Goal: Task Accomplishment & Management: Complete application form

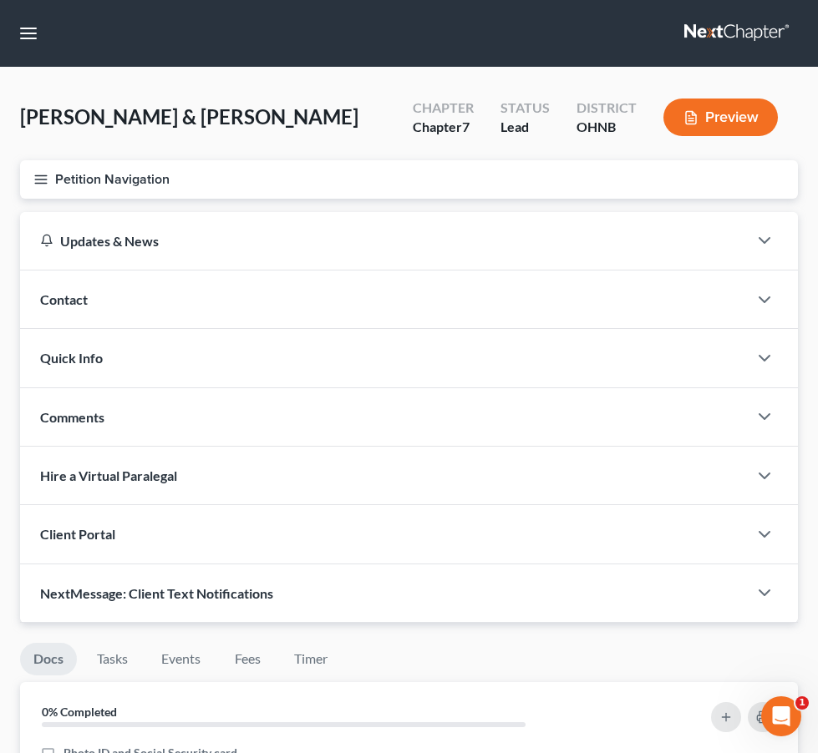
click at [46, 185] on icon "button" at bounding box center [40, 179] width 15 height 15
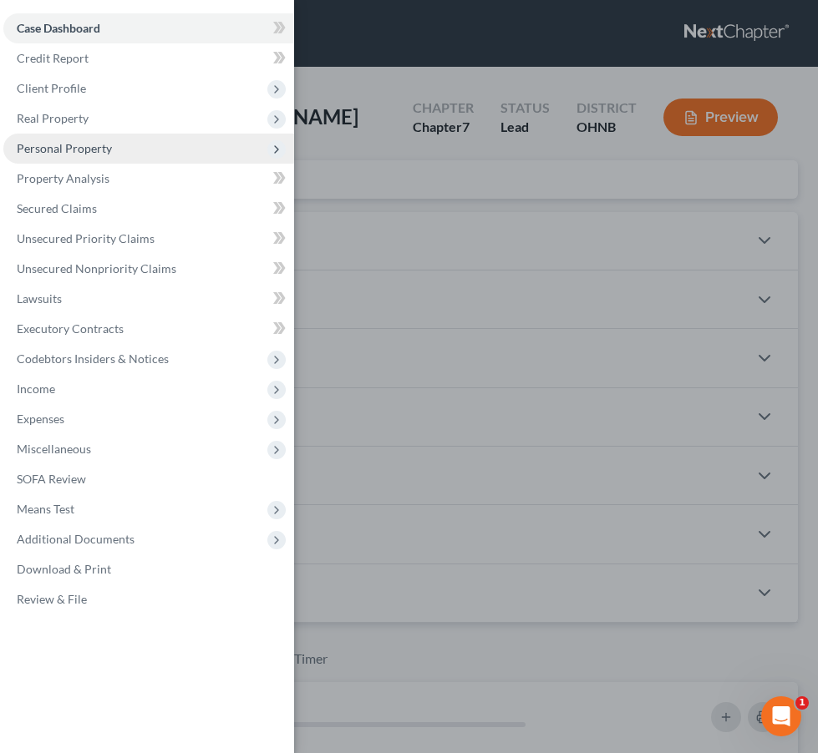
click at [151, 142] on span "Personal Property" at bounding box center [148, 149] width 291 height 30
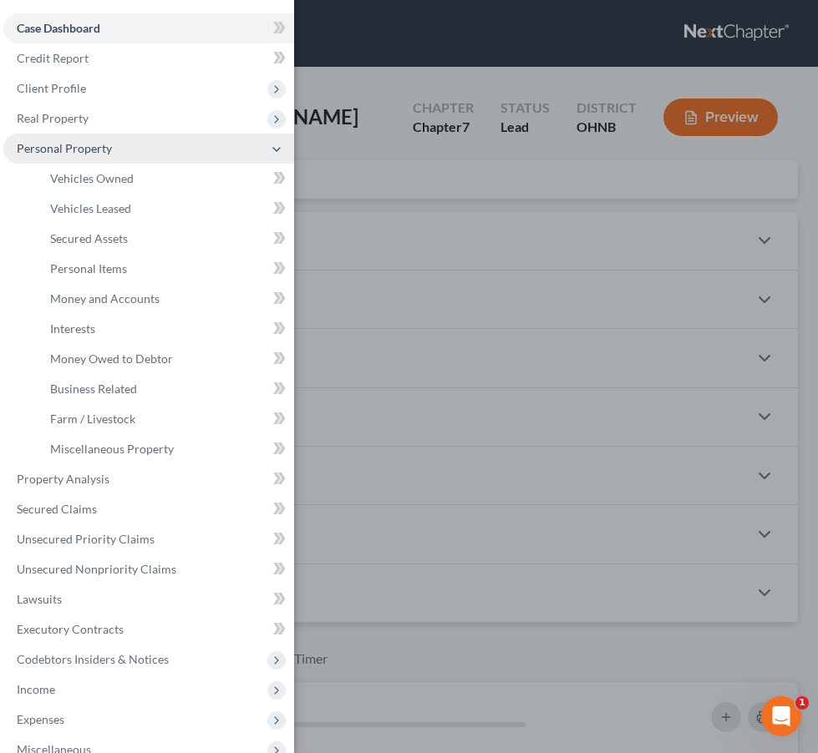
click at [152, 145] on span "Personal Property" at bounding box center [148, 149] width 291 height 30
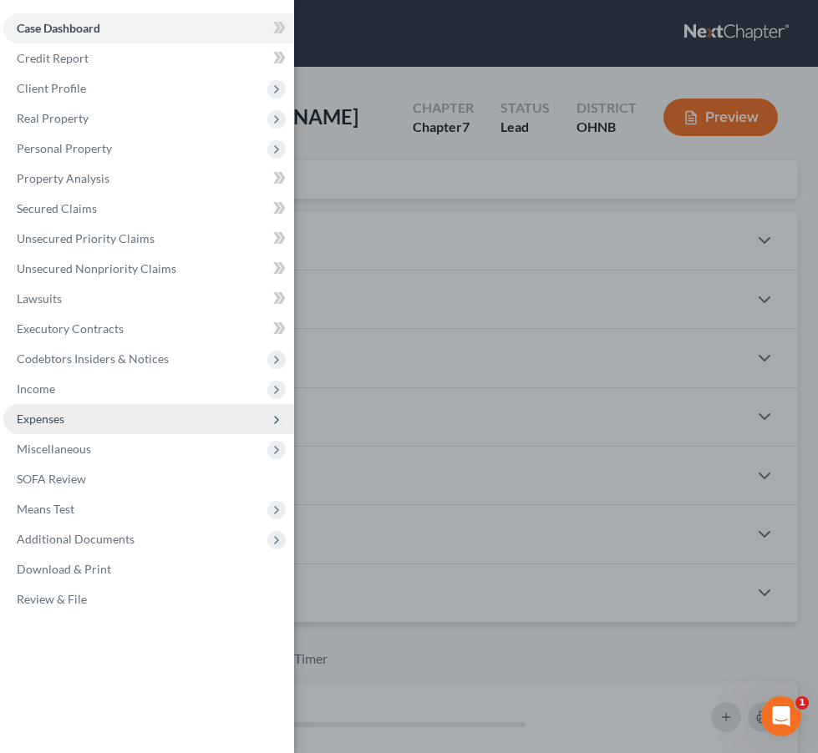
click at [131, 417] on span "Expenses" at bounding box center [148, 419] width 291 height 30
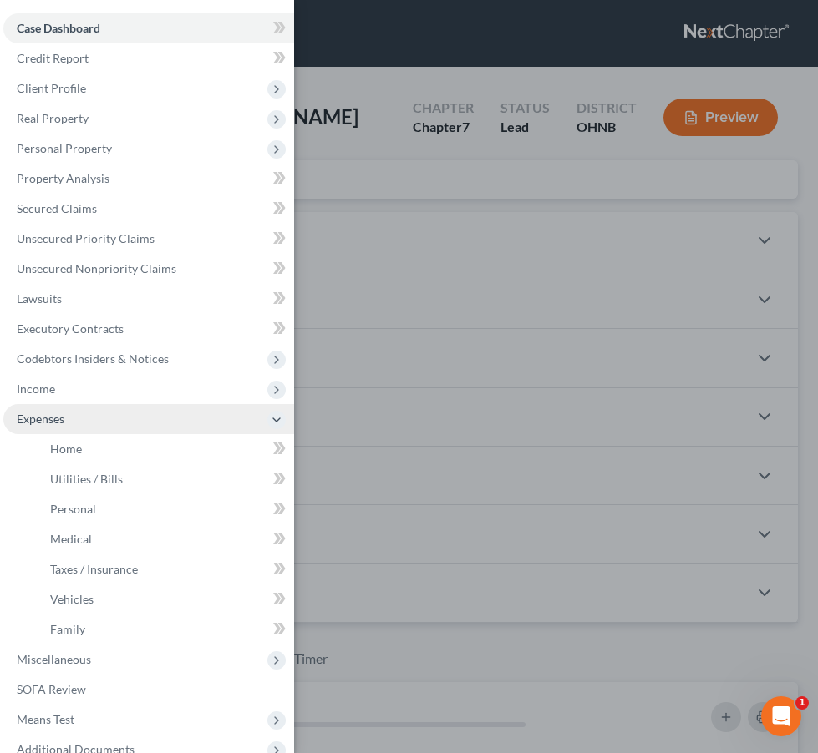
click at [131, 417] on span "Expenses" at bounding box center [148, 419] width 291 height 30
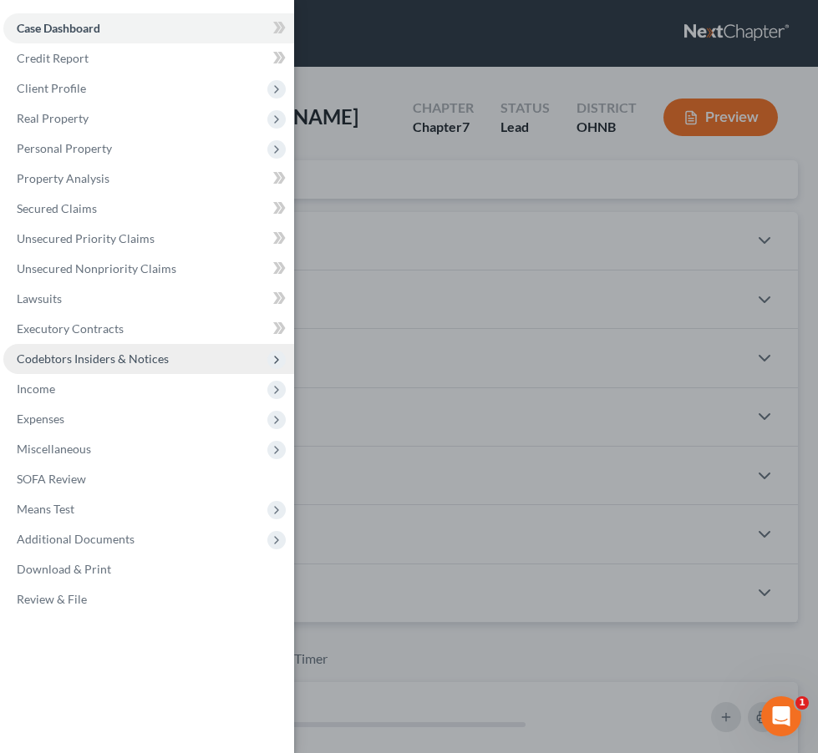
click at [182, 349] on span "Codebtors Insiders & Notices" at bounding box center [148, 359] width 291 height 30
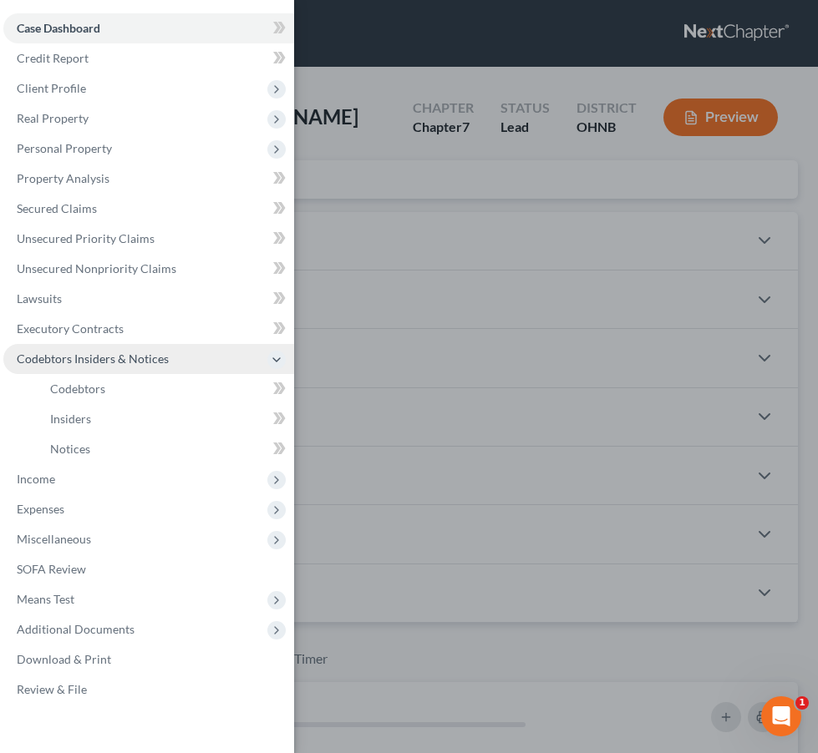
click at [182, 355] on span "Codebtors Insiders & Notices" at bounding box center [148, 359] width 291 height 30
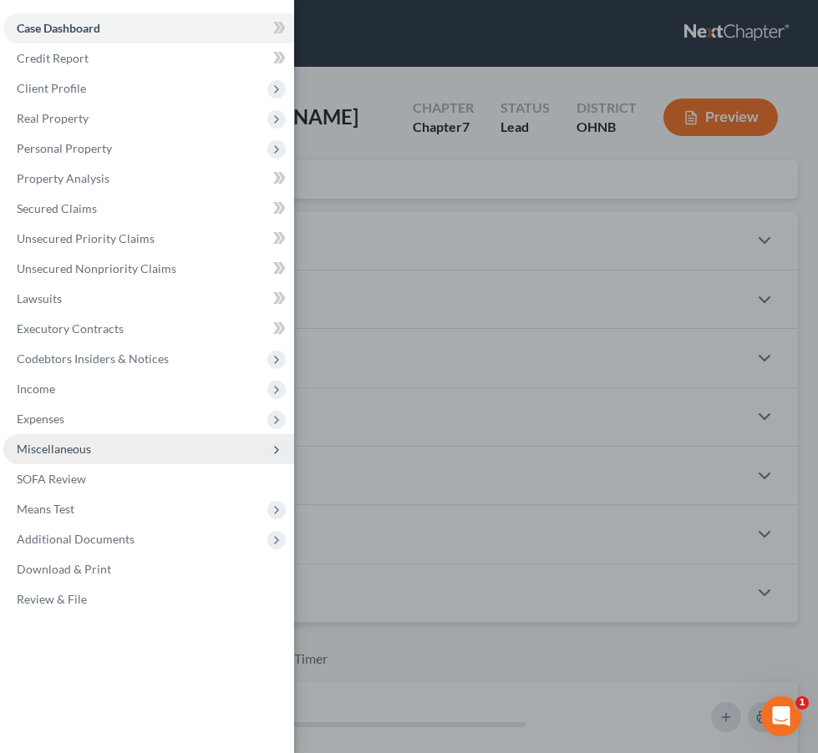
click at [164, 444] on span "Miscellaneous" at bounding box center [148, 449] width 291 height 30
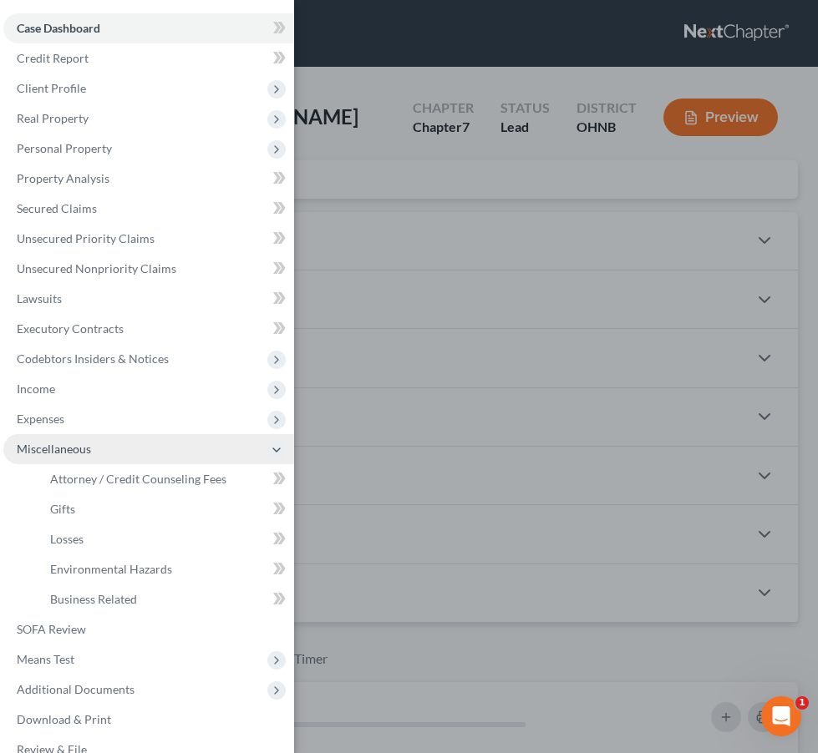
click at [164, 445] on span "Miscellaneous" at bounding box center [148, 449] width 291 height 30
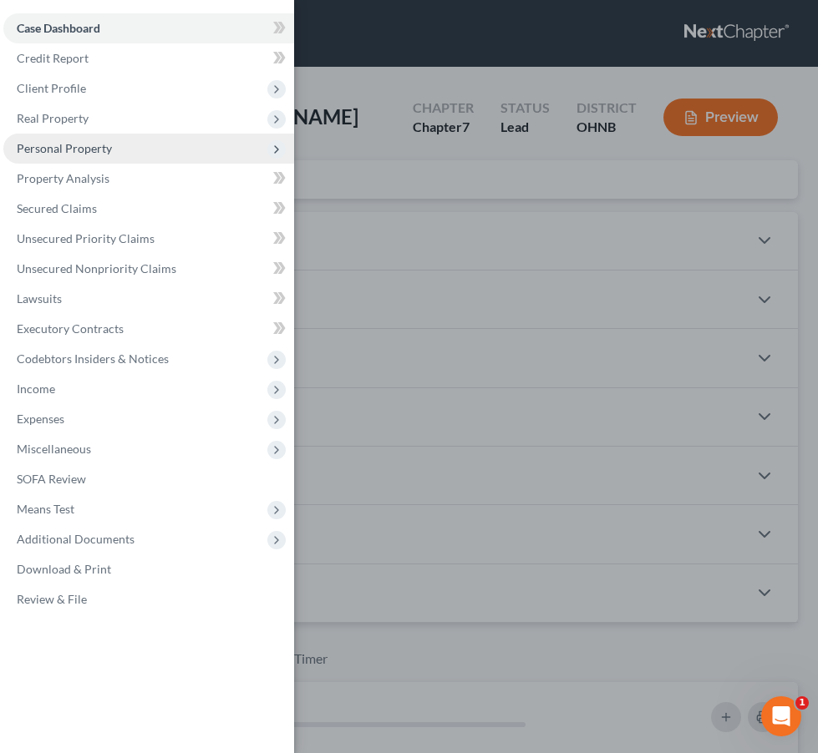
click at [182, 150] on span "Personal Property" at bounding box center [148, 149] width 291 height 30
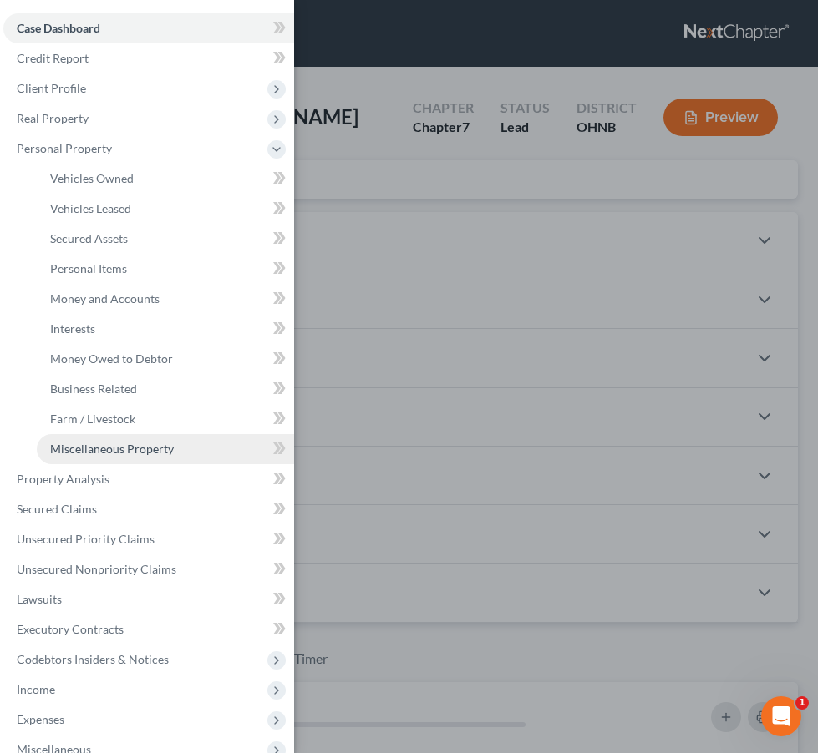
click at [164, 447] on span "Miscellaneous Property" at bounding box center [112, 449] width 124 height 14
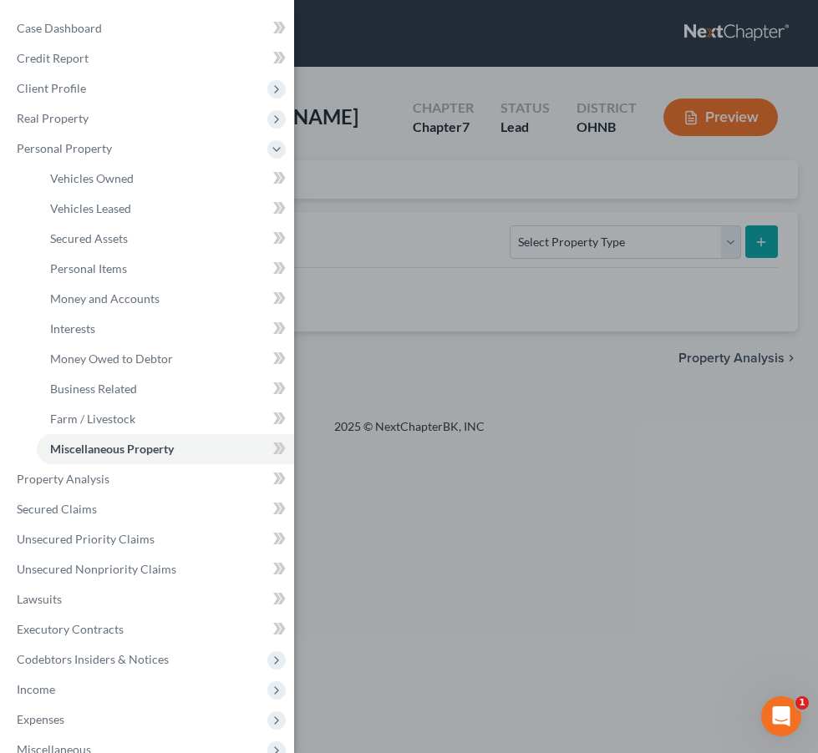
click at [440, 316] on div "Case Dashboard Payments Invoices Payments Payments Credit Report Client Profile" at bounding box center [409, 376] width 818 height 753
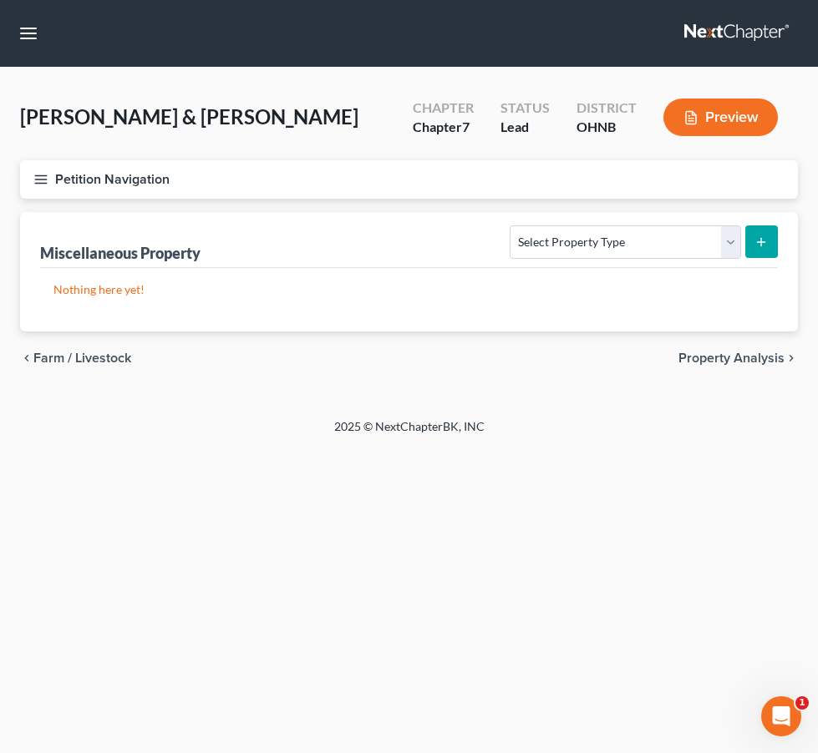
click at [662, 221] on div "Select Property Type Assigned for Creditor Benefit [DATE] Holding for Another N…" at bounding box center [640, 241] width 275 height 44
select select "stored_within_1_year"
click at [758, 251] on button "submit" at bounding box center [761, 242] width 33 height 33
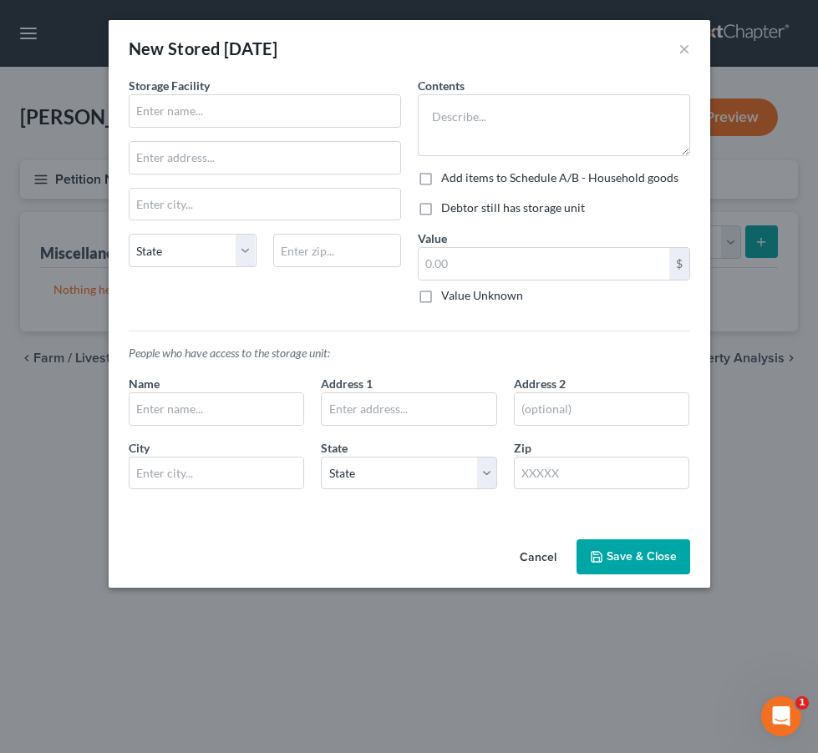
click at [295, 135] on div "Storage Facility State [US_STATE] AK AR AZ CA CO [GEOGRAPHIC_DATA] DE DC [GEOGR…" at bounding box center [264, 197] width 289 height 241
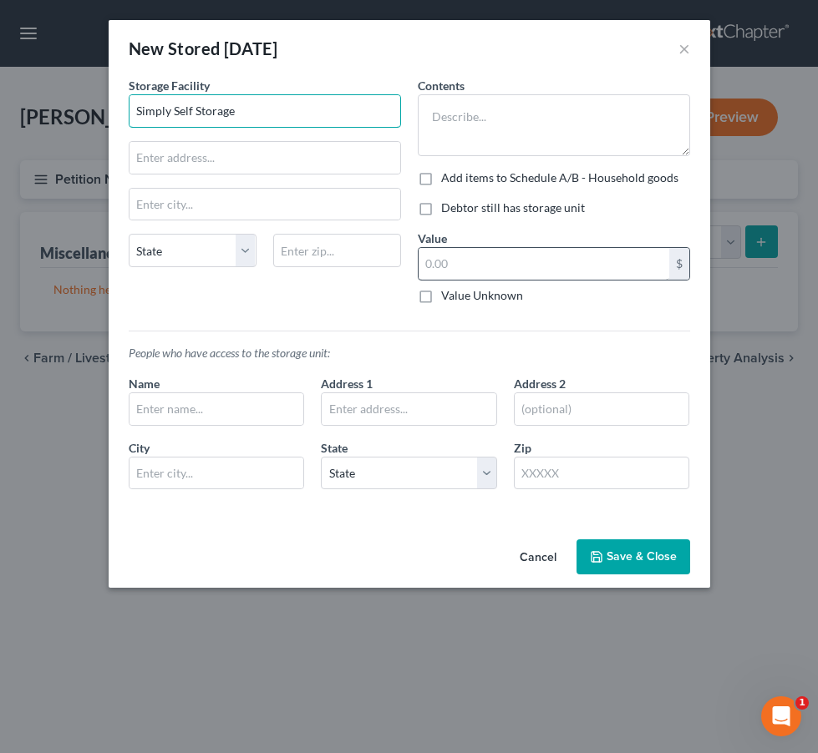
type input "Simply Self Storage"
click at [484, 252] on input "text" at bounding box center [543, 264] width 251 height 32
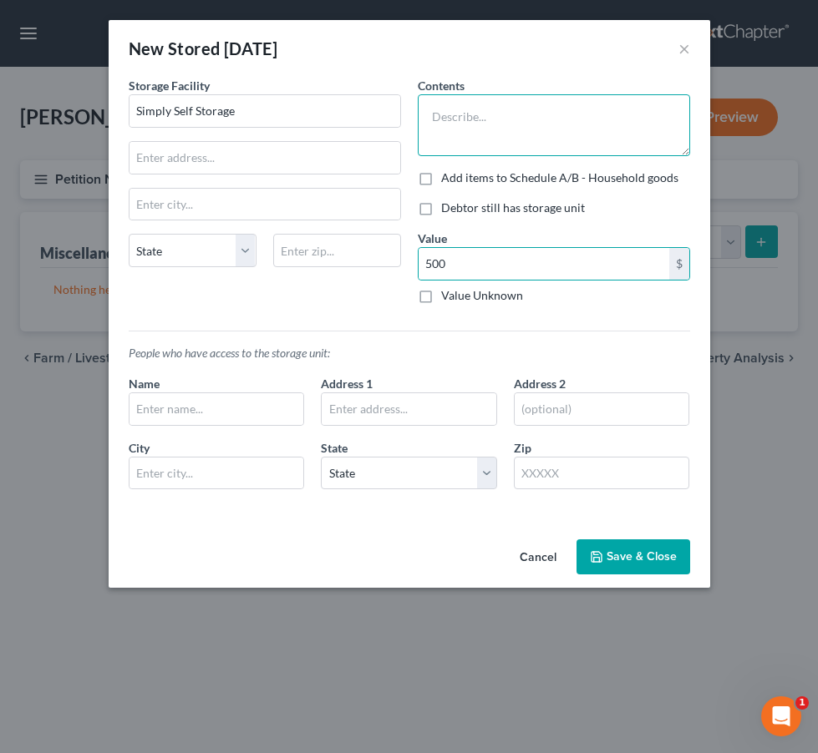
click at [519, 111] on textarea at bounding box center [554, 125] width 272 height 62
click at [469, 265] on input "500" at bounding box center [543, 264] width 251 height 32
type input "500.00"
click at [516, 84] on div "Contents *" at bounding box center [554, 116] width 272 height 79
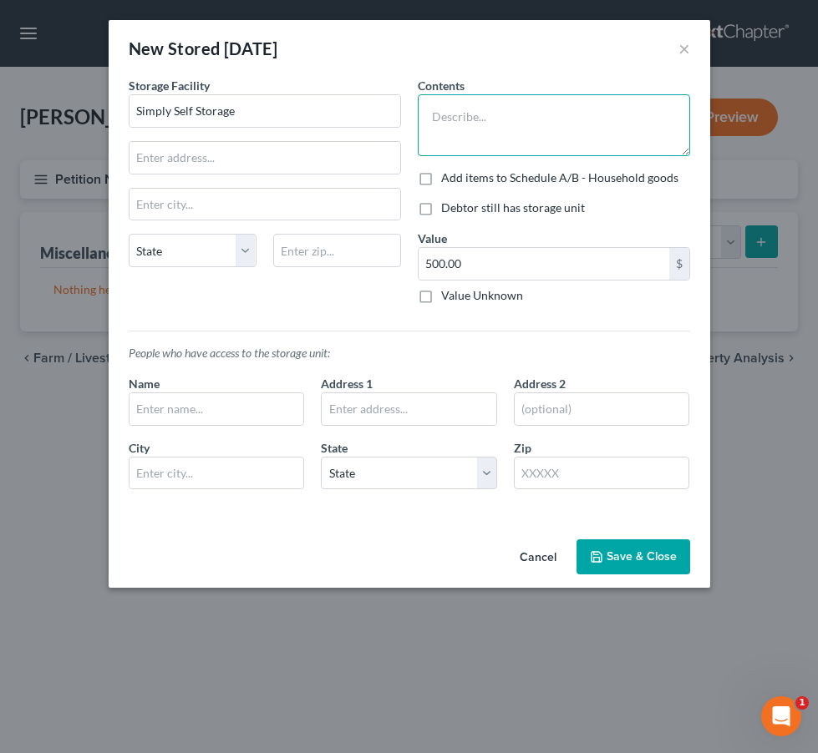
click at [495, 109] on textarea at bounding box center [554, 125] width 272 height 62
type textarea "Furniture, toys, personal items"
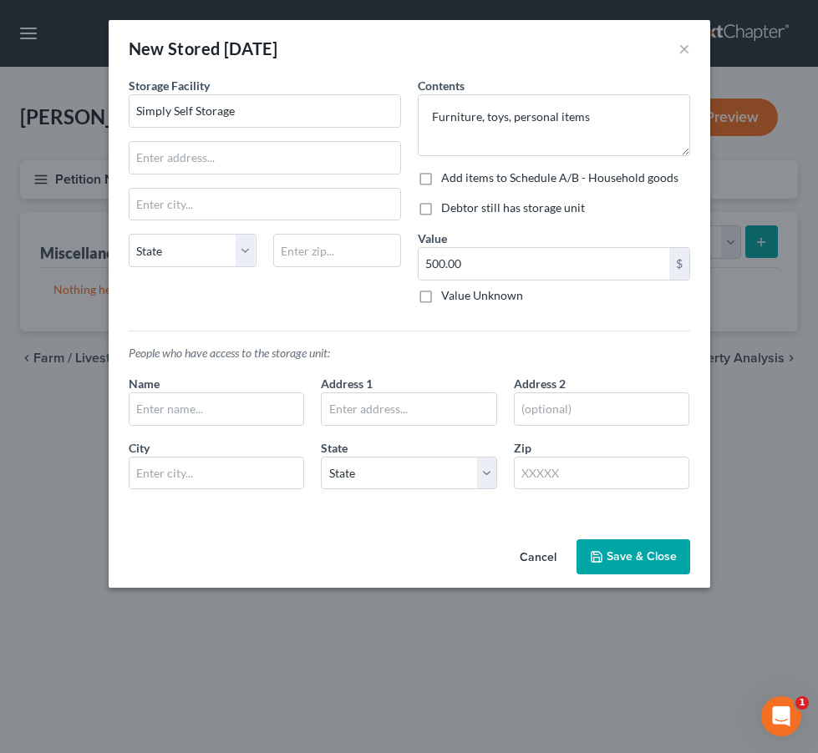
click at [495, 210] on label "Debtor still has storage unit" at bounding box center [513, 208] width 144 height 17
click at [459, 210] on input "Debtor still has storage unit" at bounding box center [453, 205] width 11 height 11
checkbox input "true"
click at [495, 182] on label "Add items to Schedule A/B - Household goods" at bounding box center [559, 178] width 237 height 17
click at [459, 180] on input "Add items to Schedule A/B - Household goods" at bounding box center [453, 175] width 11 height 11
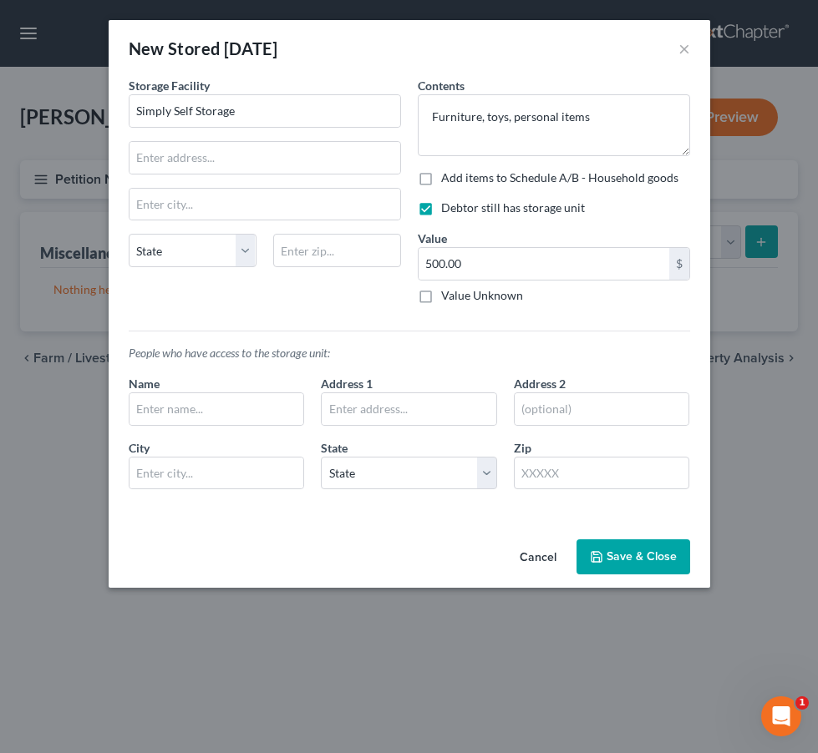
checkbox input "true"
click at [494, 574] on button "Add Exemption" at bounding box center [507, 557] width 124 height 35
select select "2"
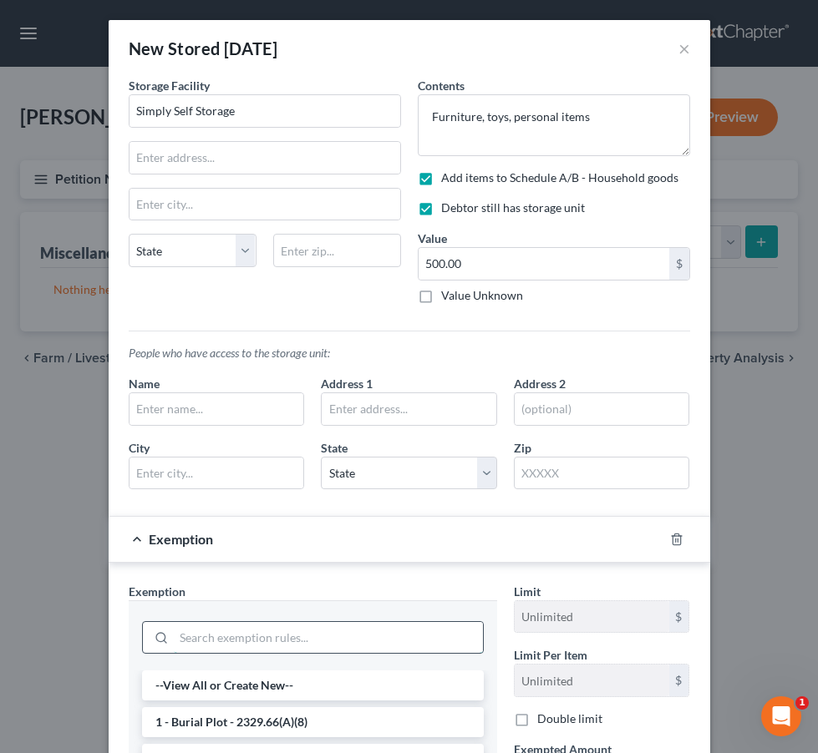
click at [323, 640] on input "search" at bounding box center [328, 638] width 309 height 32
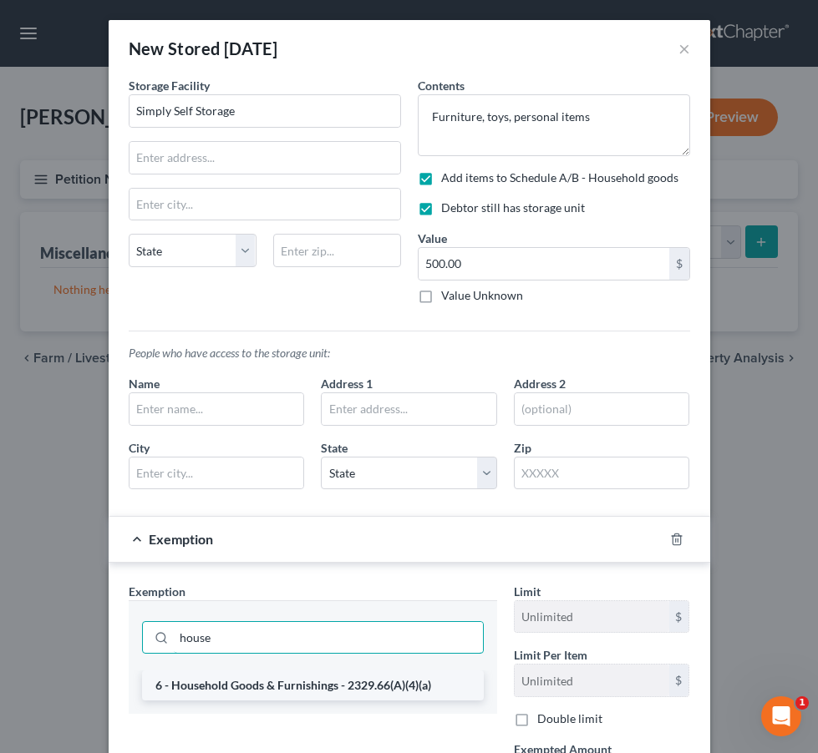
type input "house"
click at [329, 693] on li "6 - Household Goods & Furnishings - 2329.66(A)(4)(a)" at bounding box center [313, 686] width 342 height 30
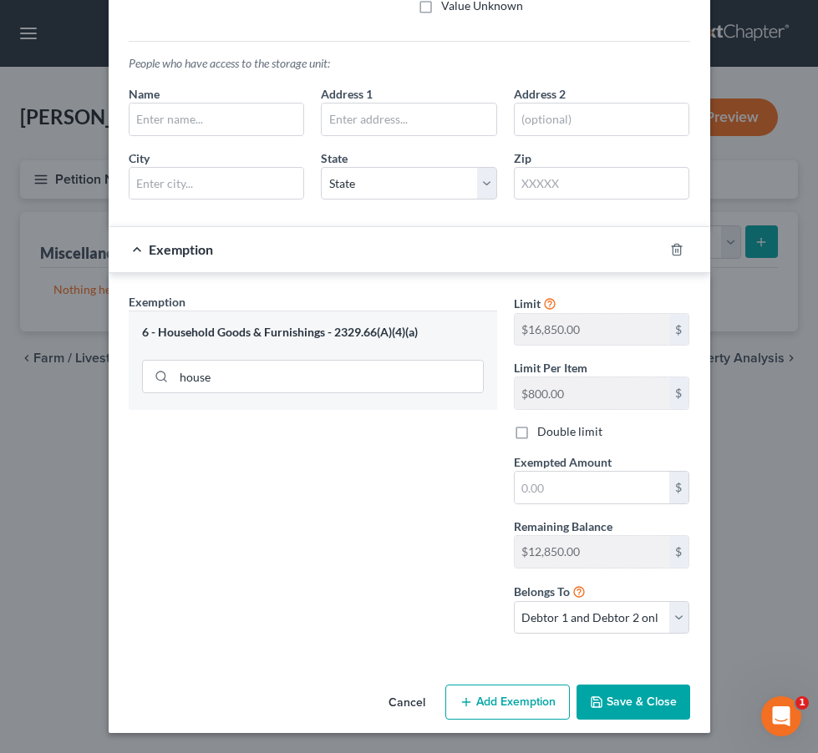
scroll to position [289, 0]
click at [537, 435] on label "Double limit" at bounding box center [569, 432] width 65 height 17
click at [544, 435] on input "Double limit" at bounding box center [549, 429] width 11 height 11
checkbox input "true"
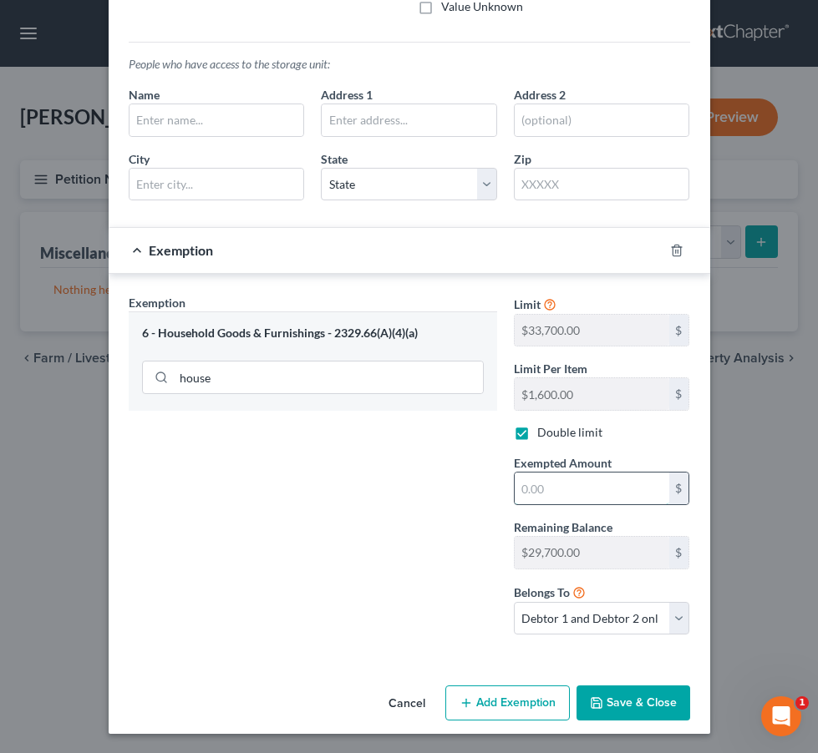
click at [569, 492] on input "text" at bounding box center [592, 489] width 155 height 32
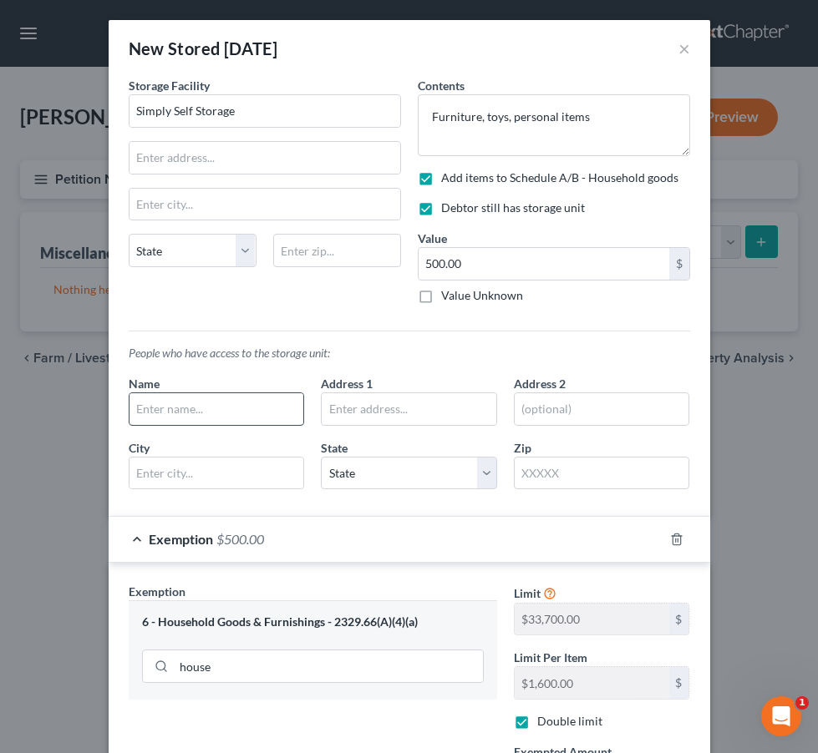
scroll to position [0, 0]
type input "500.00"
type input "[PERSON_NAME] and [PERSON_NAME]"
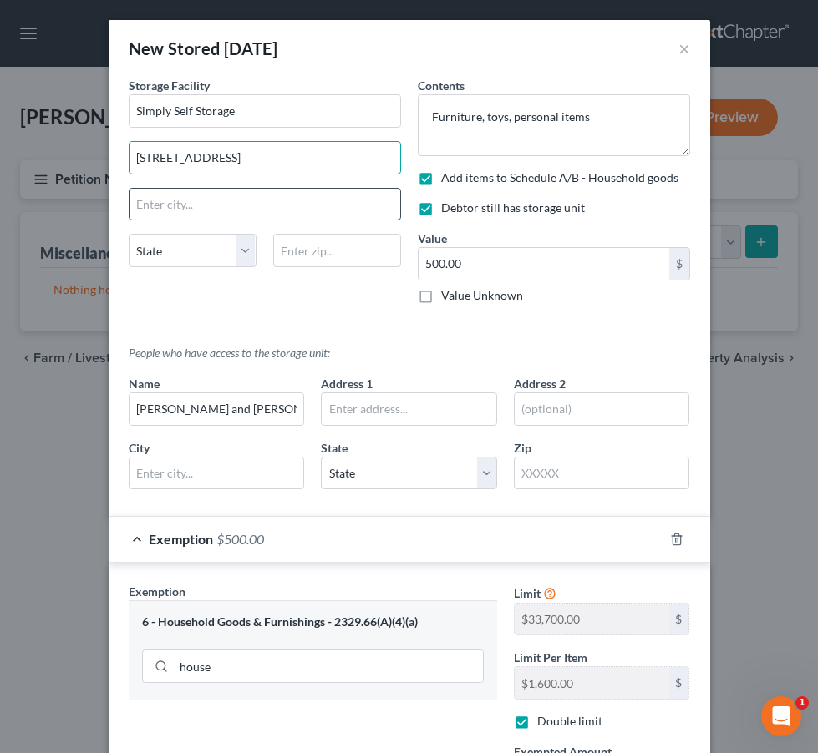
type input "[STREET_ADDRESS]"
type input "Wauseon"
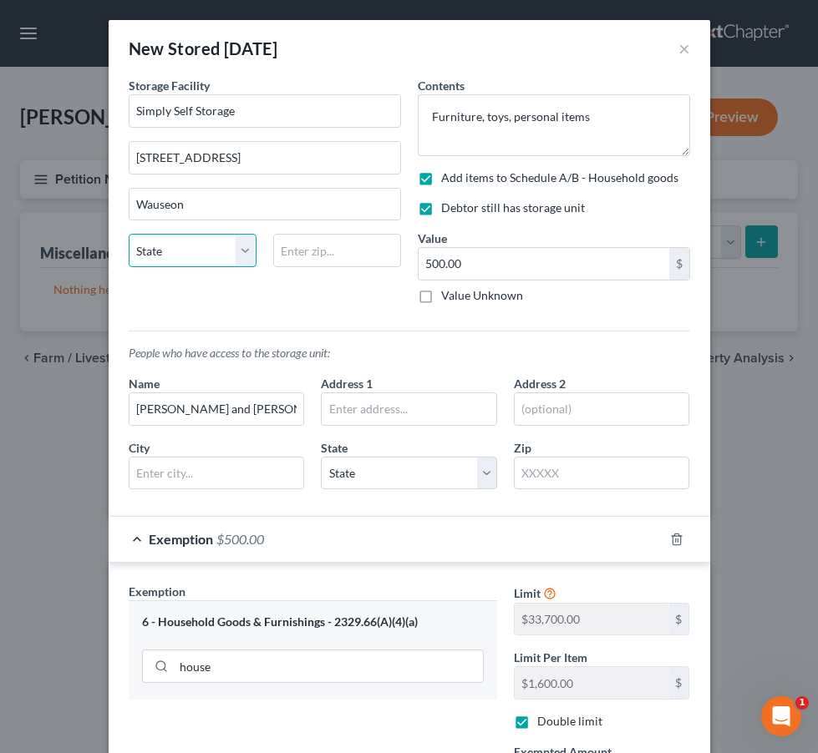
select select "36"
type input "43567"
click at [473, 325] on div "People who have access to the storage unit: Name [PERSON_NAME] and [PERSON_NAME…" at bounding box center [409, 410] width 578 height 186
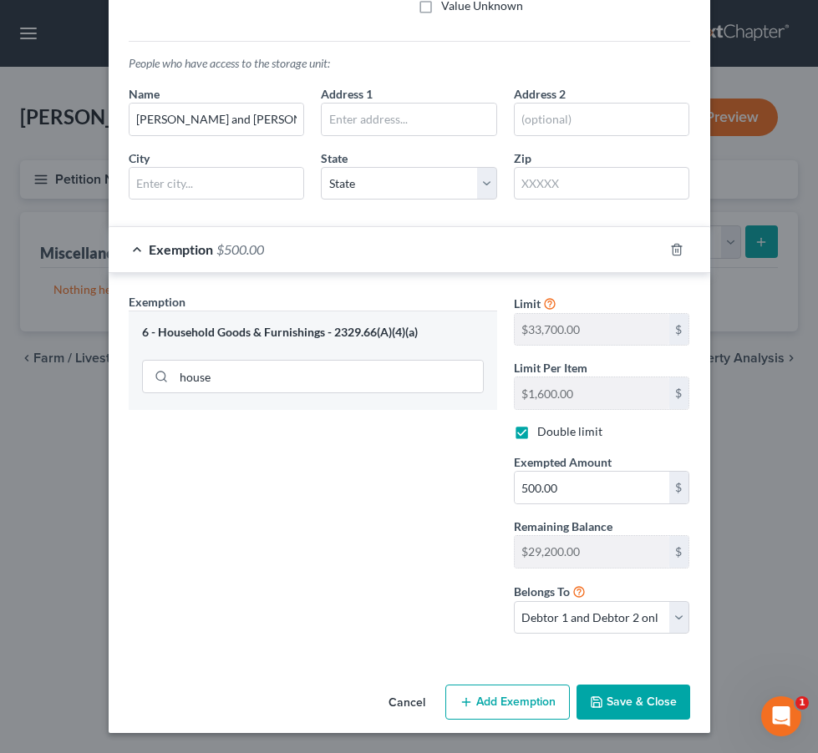
scroll to position [289, 0]
click at [618, 697] on button "Save & Close" at bounding box center [633, 703] width 114 height 35
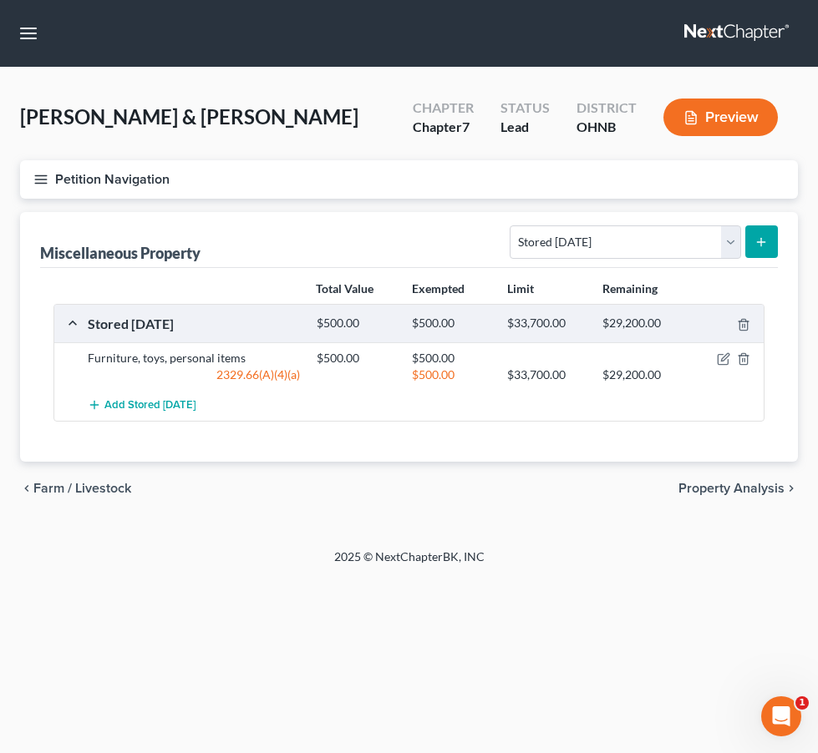
click at [37, 175] on line "button" at bounding box center [41, 175] width 12 height 0
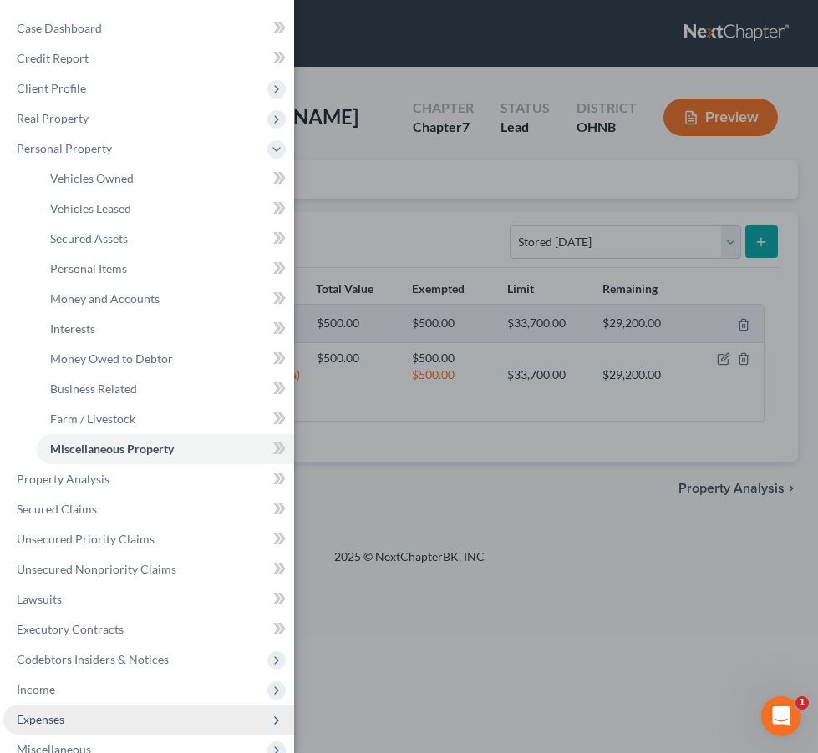
click at [130, 716] on span "Expenses" at bounding box center [148, 720] width 291 height 30
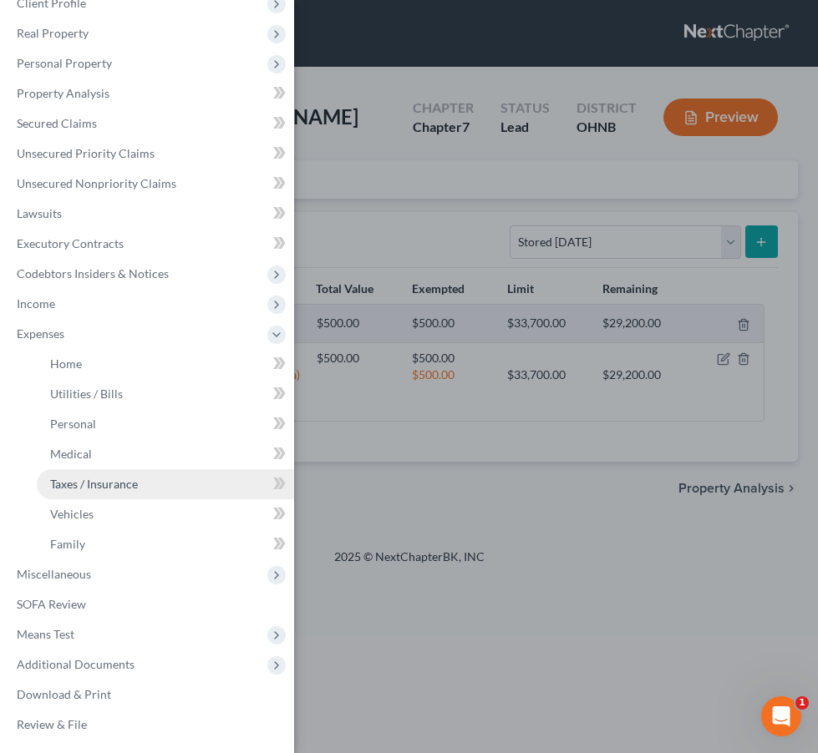
scroll to position [85, 0]
click at [121, 495] on link "Taxes / Insurance" at bounding box center [165, 484] width 257 height 30
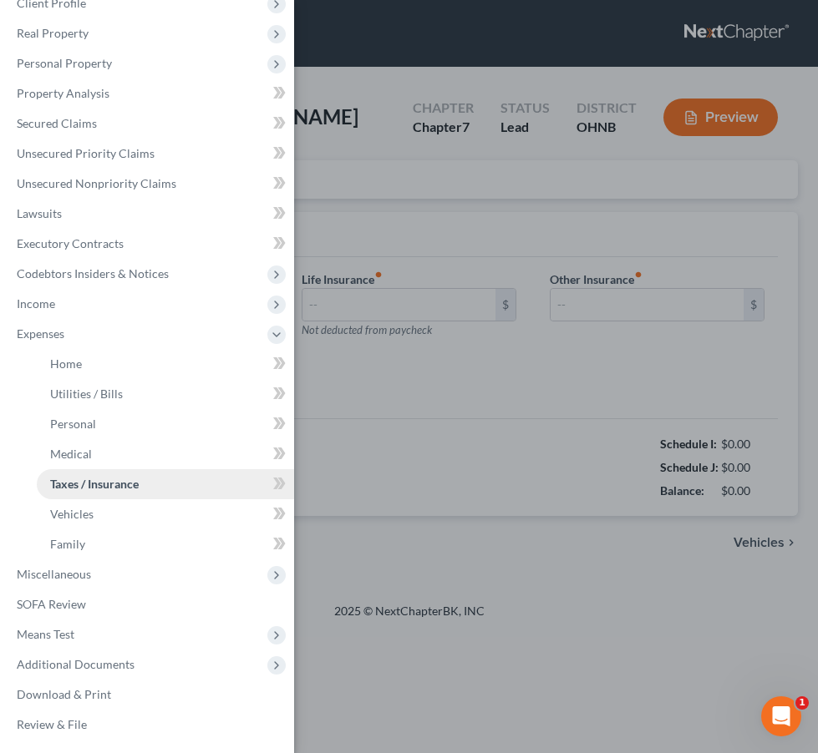
type input "0.00"
click at [413, 476] on div "Case Dashboard Payments Invoices Payments Payments Credit Report Client Profile" at bounding box center [409, 376] width 818 height 753
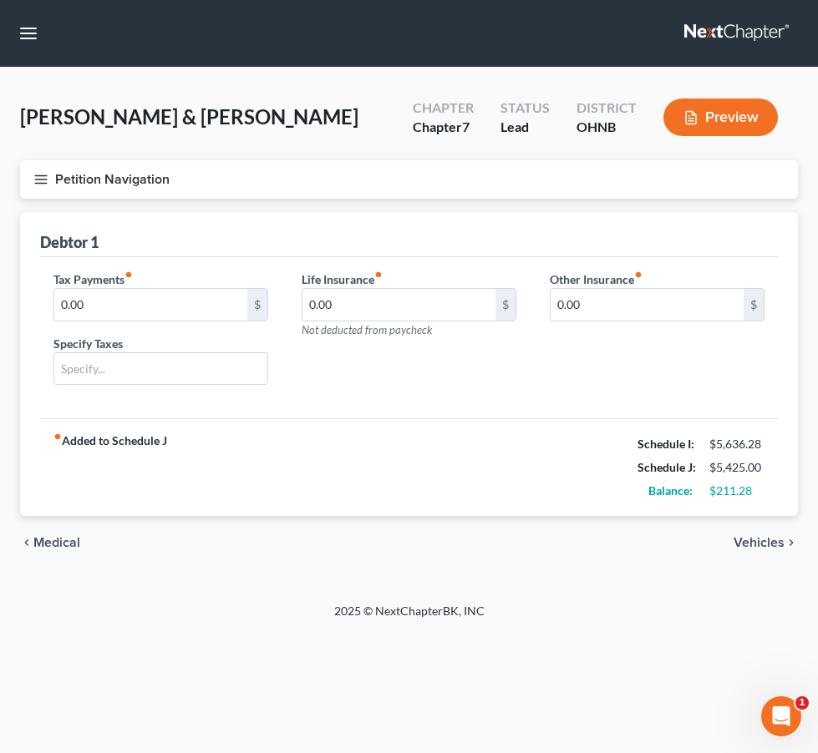
click at [71, 545] on span "Medical" at bounding box center [56, 542] width 47 height 13
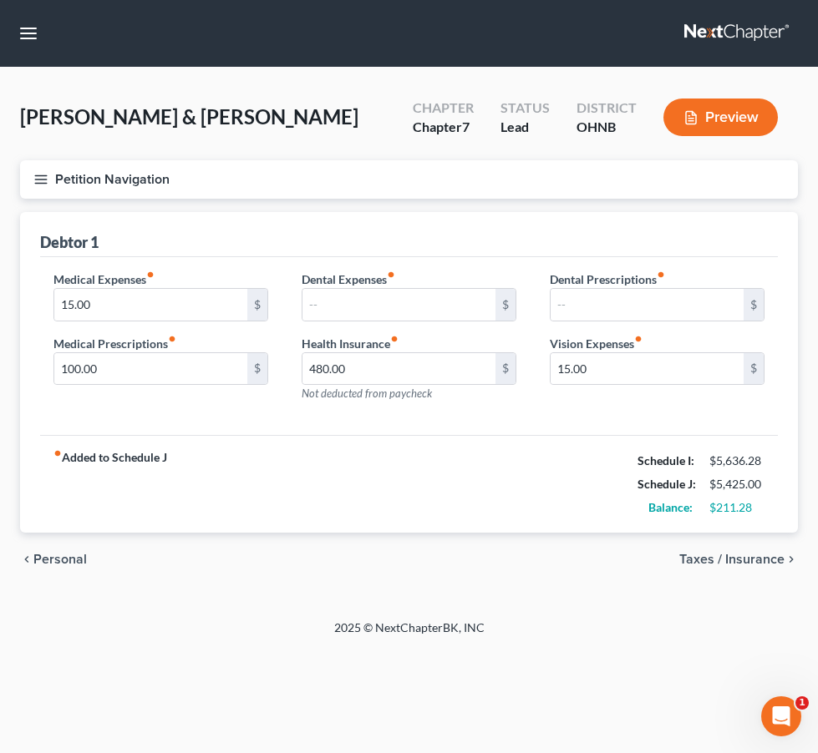
click at [36, 172] on icon "button" at bounding box center [40, 179] width 15 height 15
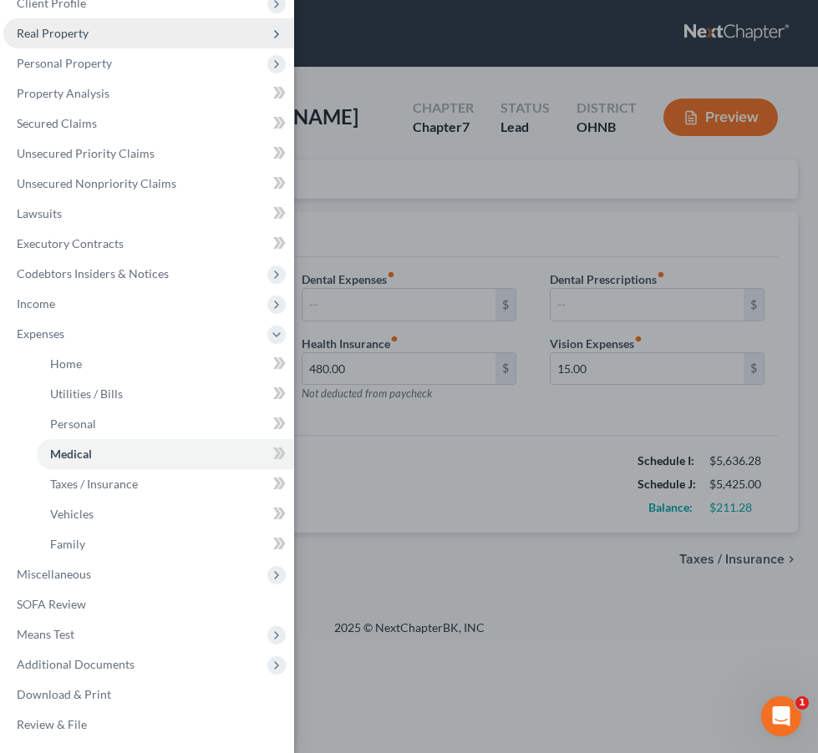
click at [156, 32] on span "Real Property" at bounding box center [148, 33] width 291 height 30
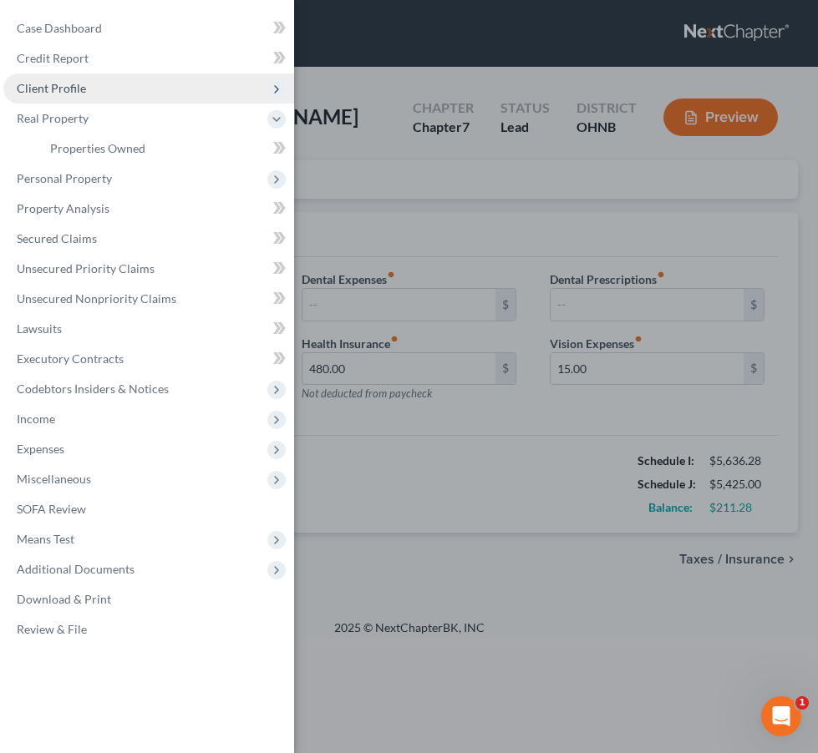
click at [145, 84] on span "Client Profile" at bounding box center [148, 89] width 291 height 30
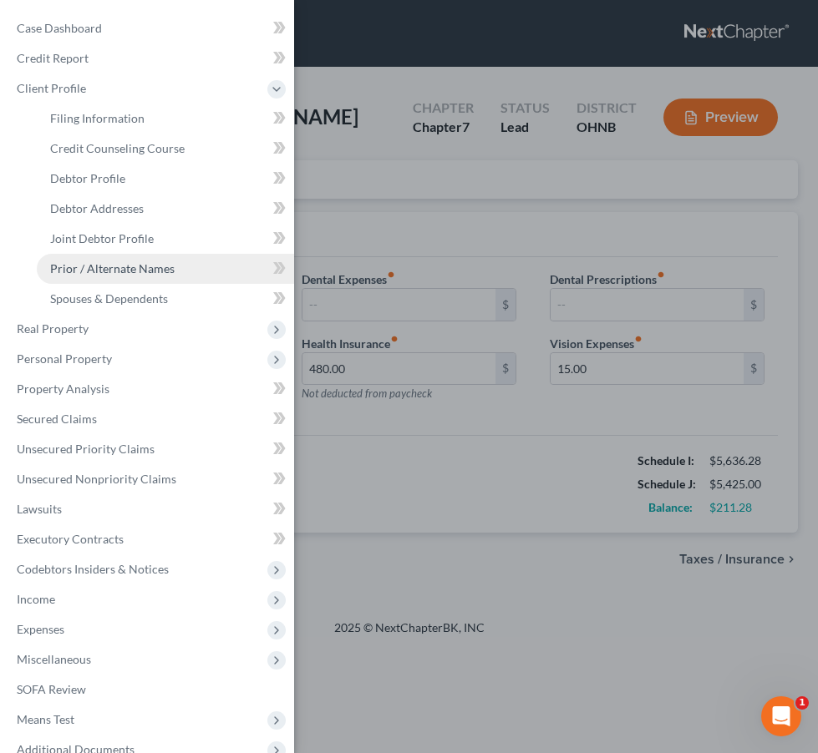
click at [137, 272] on span "Prior / Alternate Names" at bounding box center [112, 268] width 124 height 14
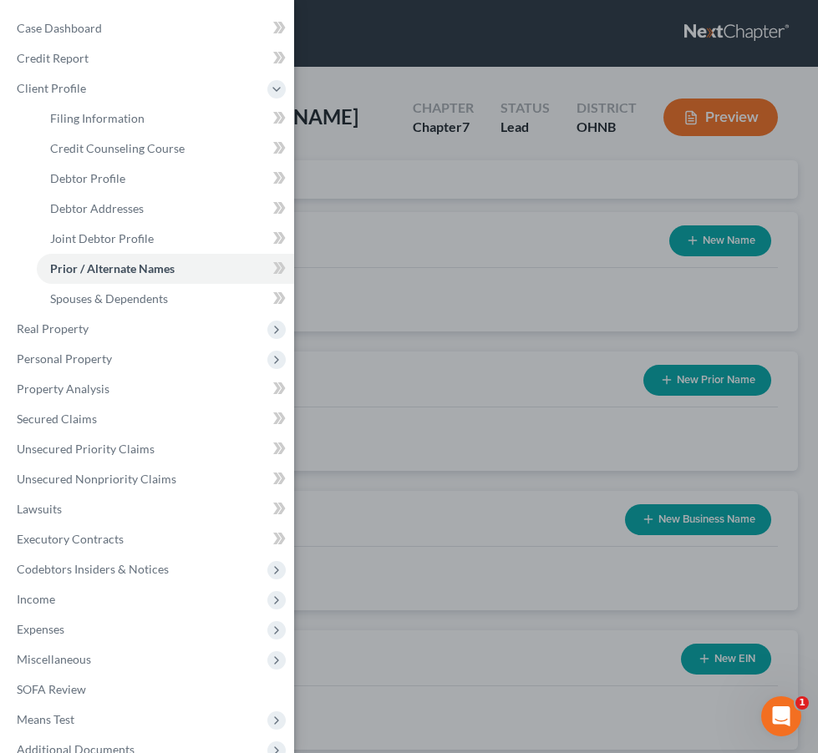
click at [425, 356] on div "Case Dashboard Payments Invoices Payments Payments Credit Report Client Profile" at bounding box center [409, 376] width 818 height 753
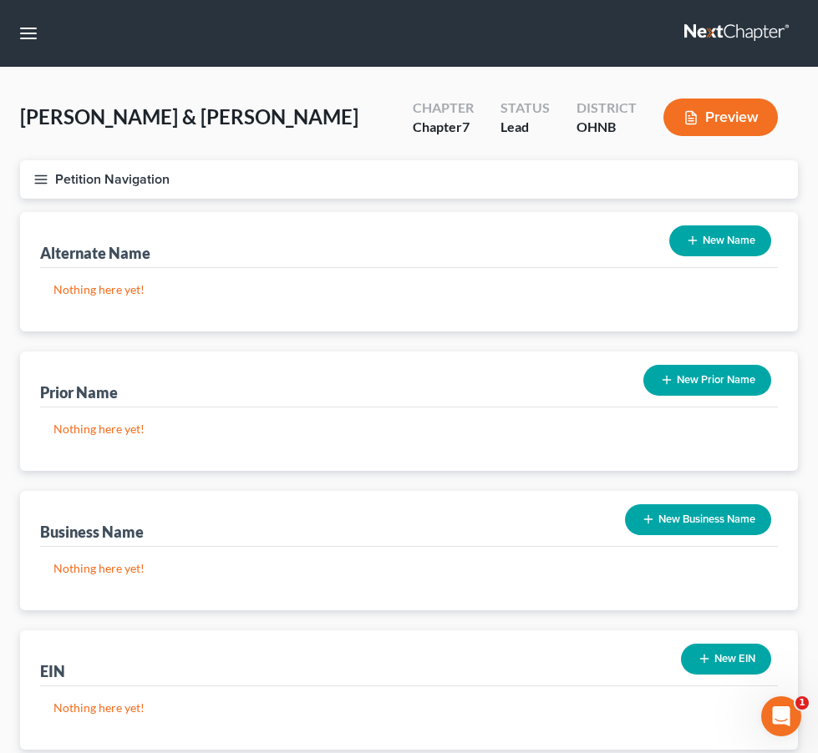
click at [44, 185] on icon "button" at bounding box center [40, 179] width 15 height 15
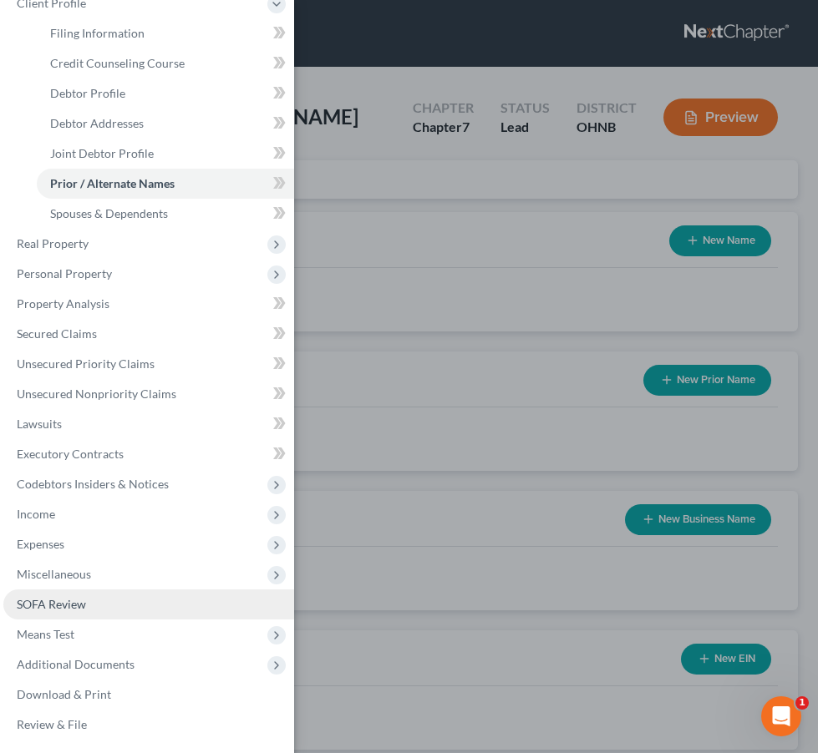
scroll to position [85, 0]
click at [104, 606] on link "SOFA Review" at bounding box center [148, 605] width 291 height 30
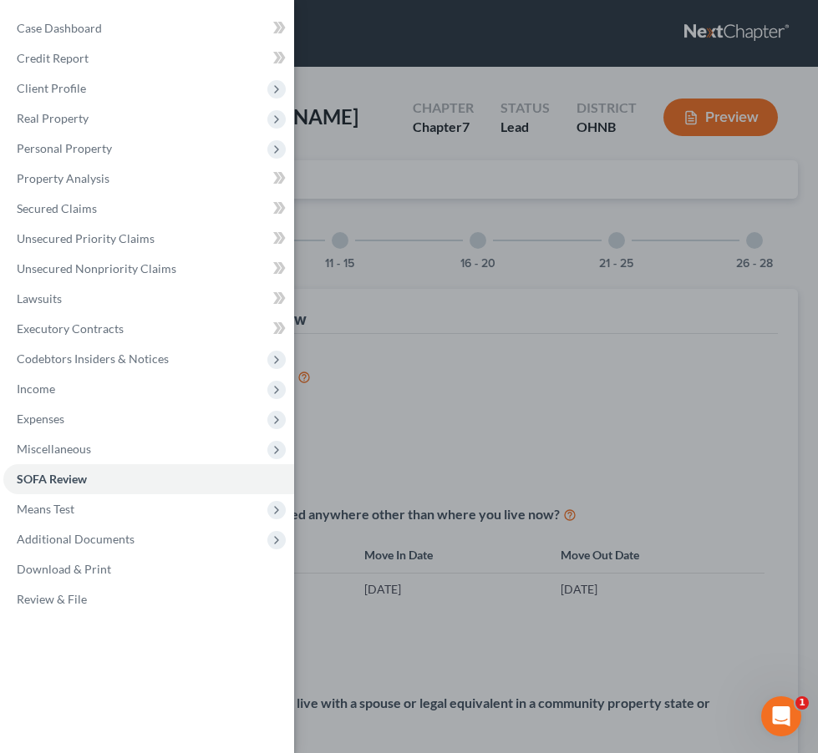
click at [478, 312] on div "Case Dashboard Payments Invoices Payments Payments Credit Report Client Profile" at bounding box center [409, 376] width 818 height 753
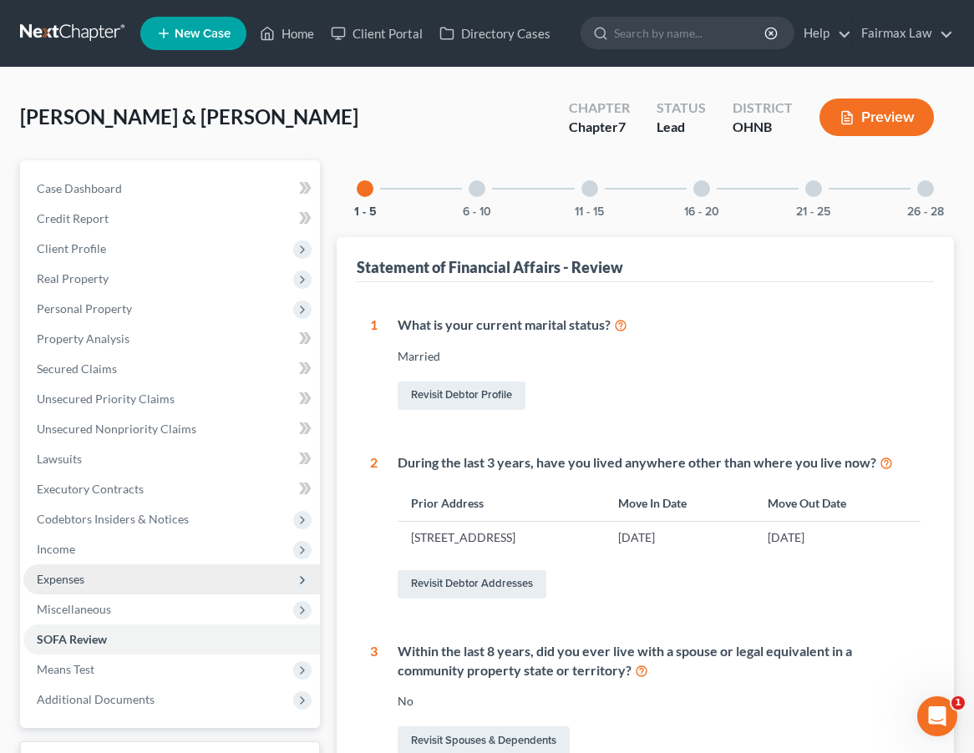
click at [158, 582] on span "Expenses" at bounding box center [171, 580] width 297 height 30
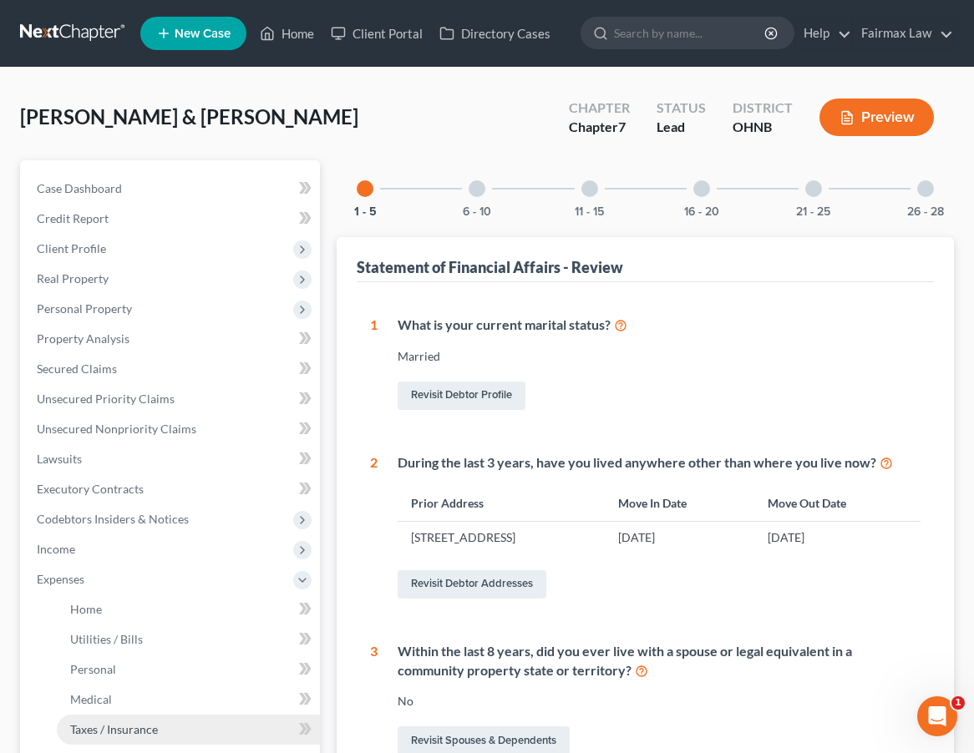
click at [160, 724] on link "Taxes / Insurance" at bounding box center [188, 730] width 263 height 30
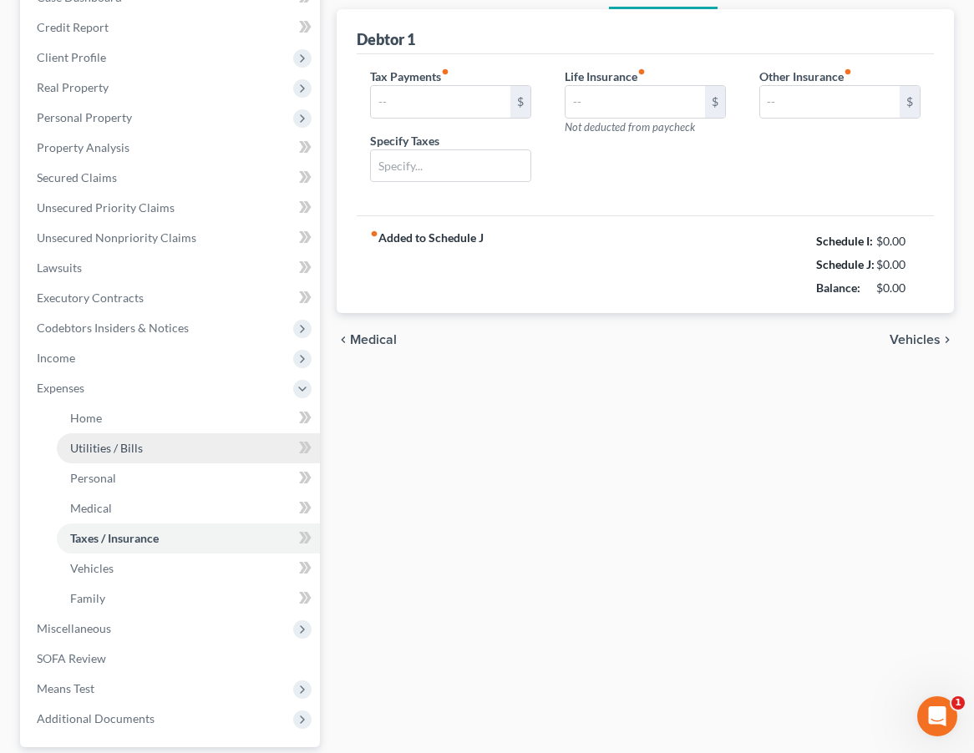
scroll to position [31, 0]
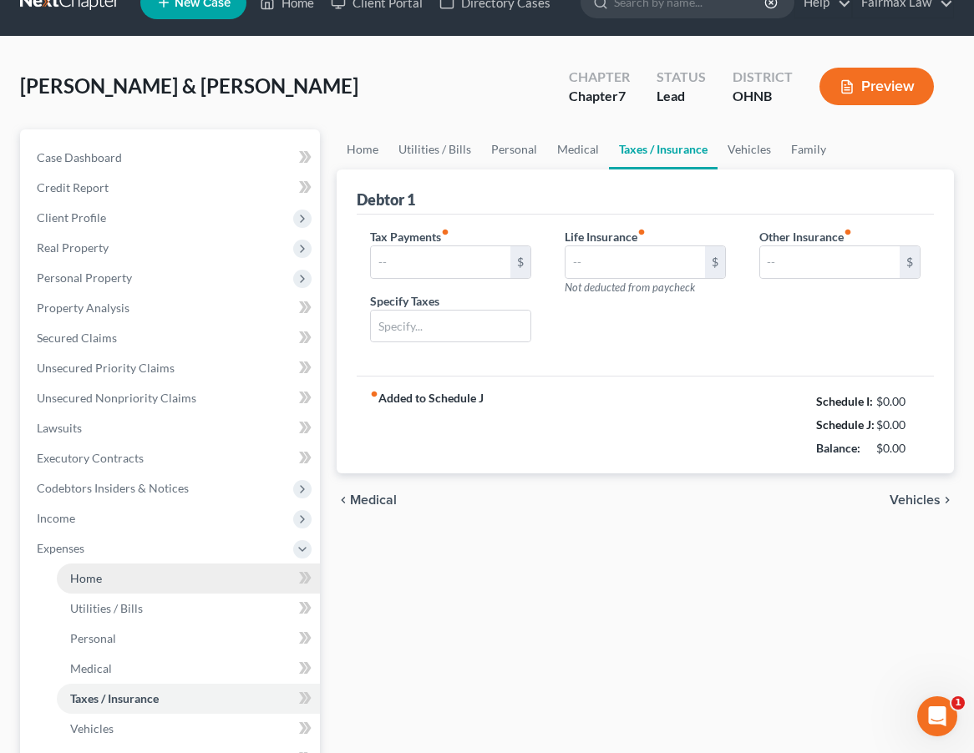
type input "0.00"
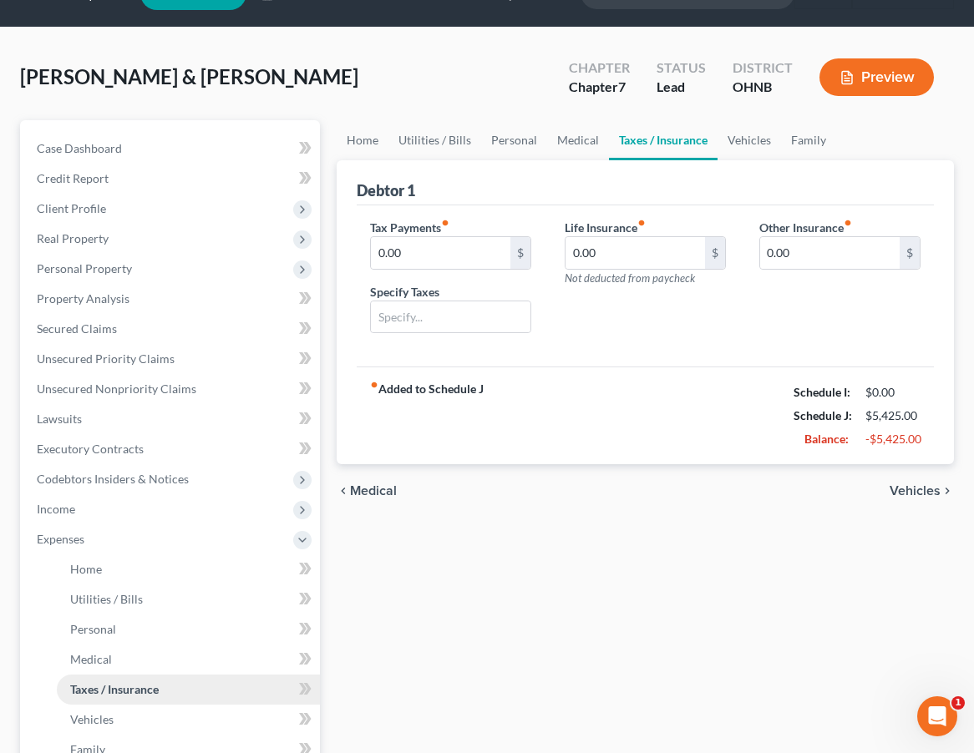
scroll to position [133, 0]
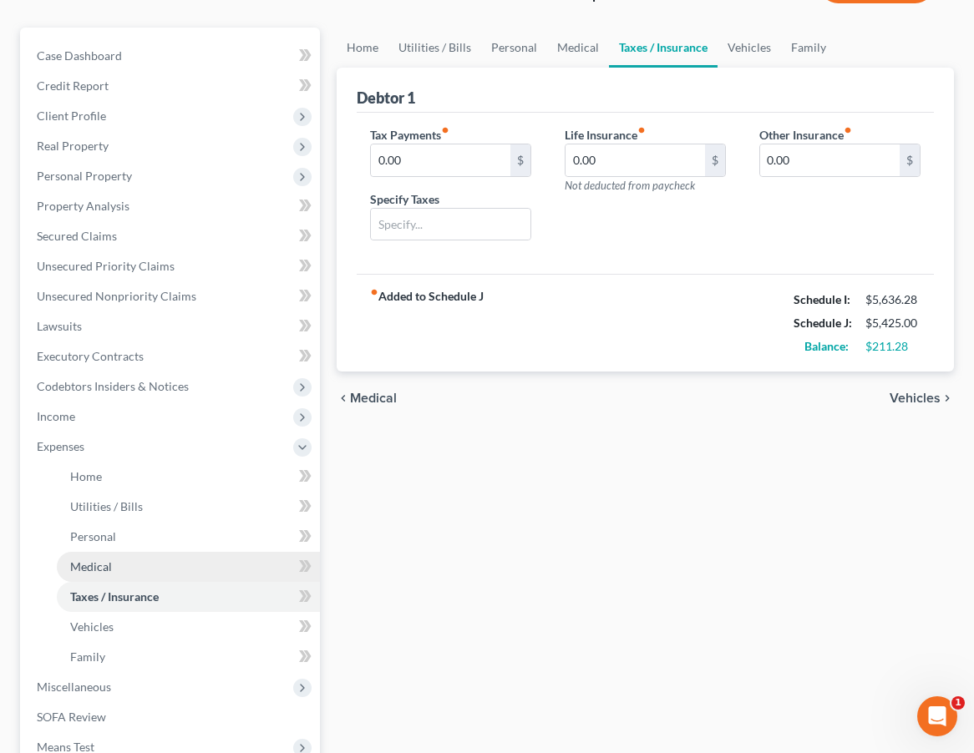
click at [135, 566] on link "Medical" at bounding box center [188, 567] width 263 height 30
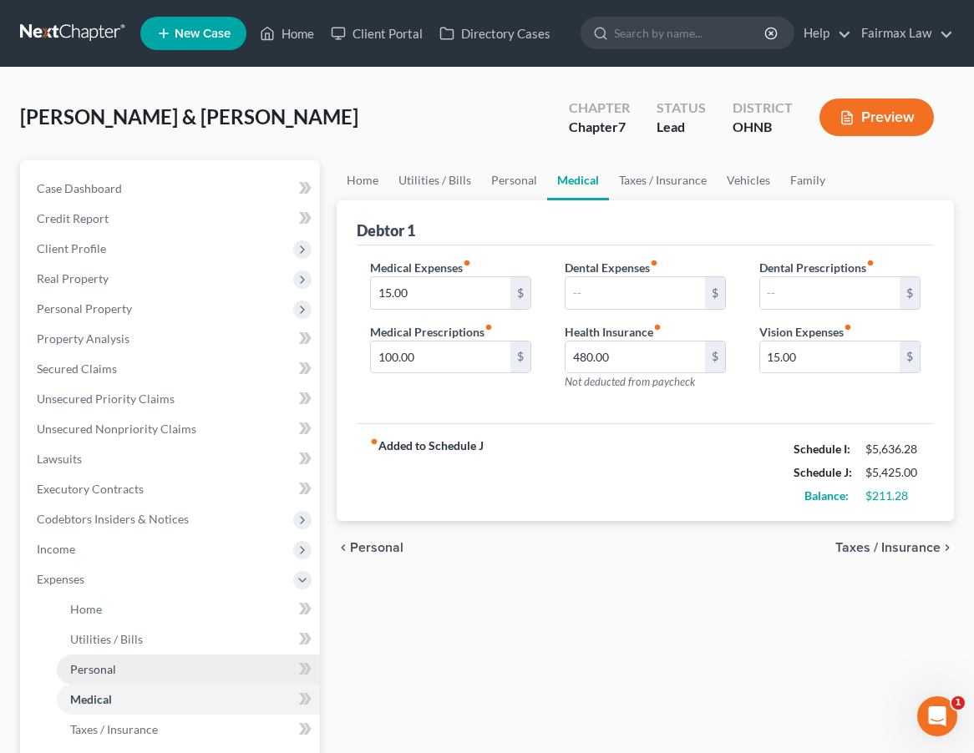
click at [169, 672] on link "Personal" at bounding box center [188, 670] width 263 height 30
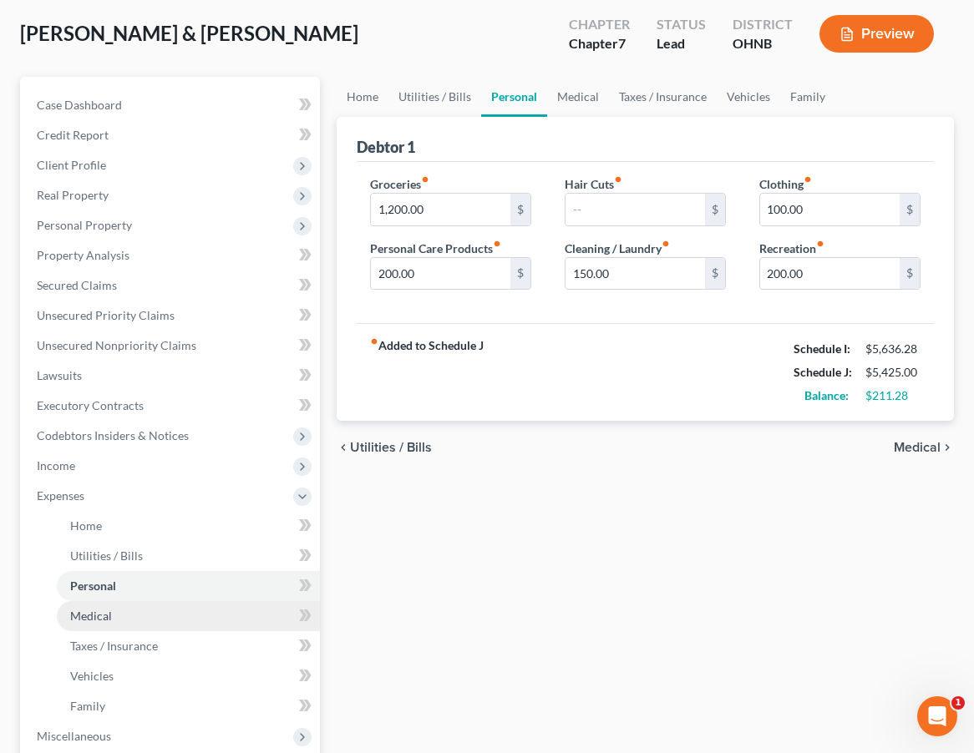
scroll to position [83, 0]
click at [136, 606] on link "Medical" at bounding box center [188, 617] width 263 height 30
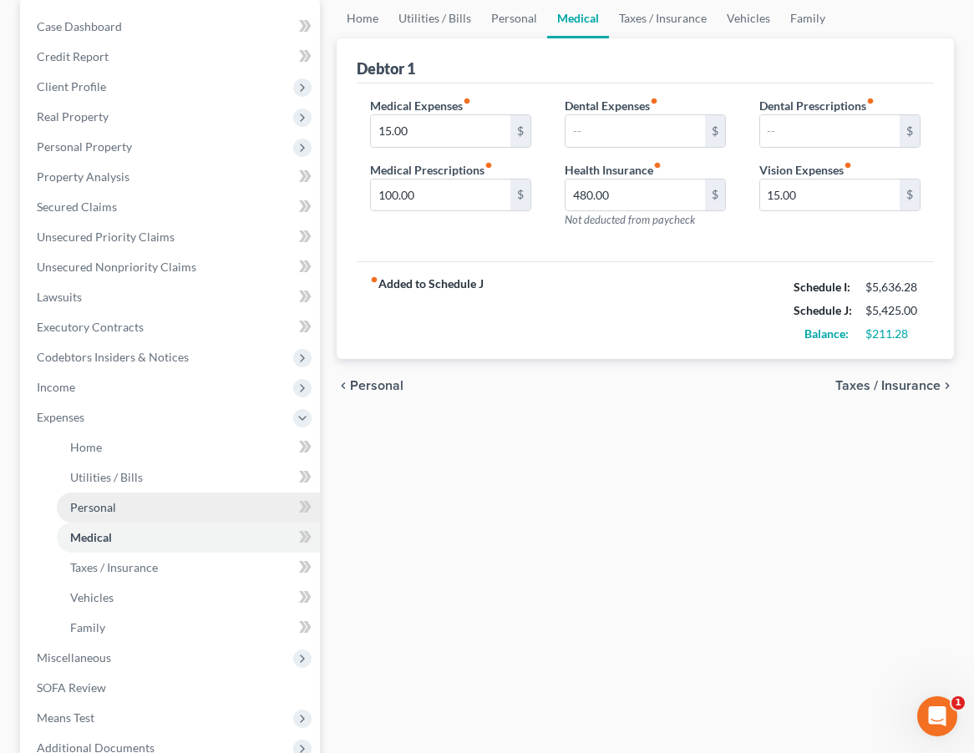
scroll to position [165, 0]
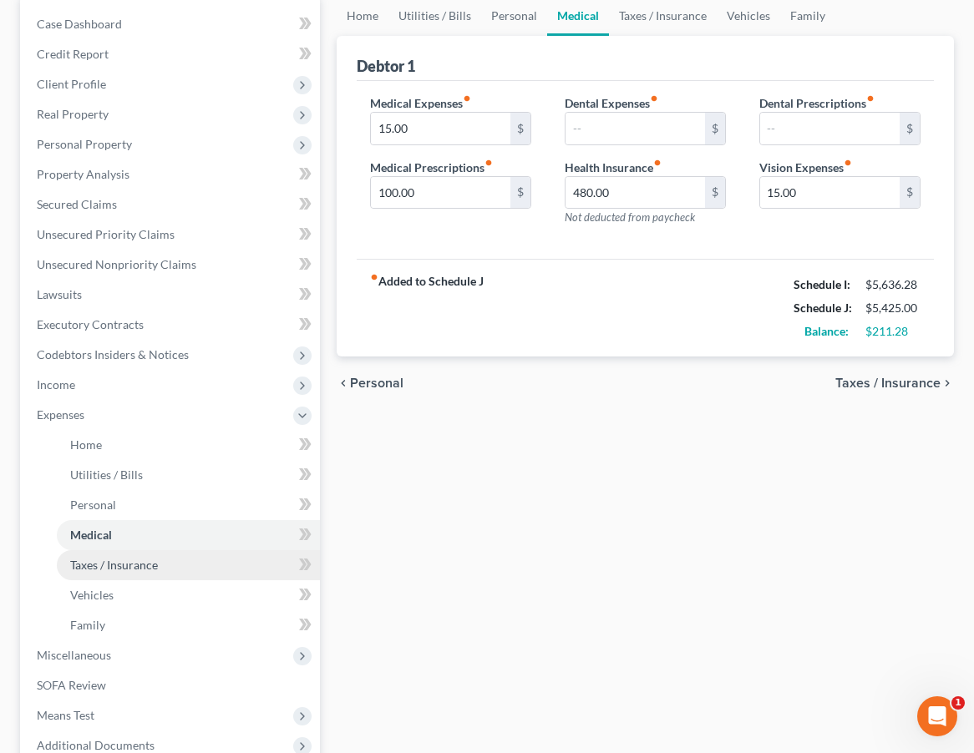
click at [130, 561] on span "Taxes / Insurance" at bounding box center [114, 565] width 88 height 14
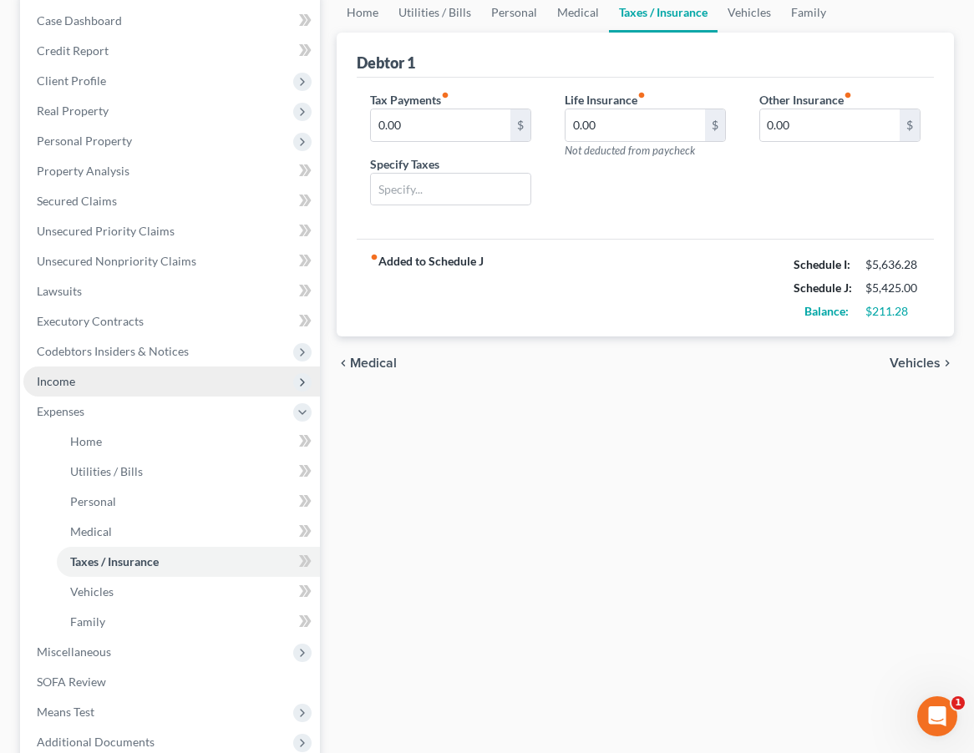
scroll to position [170, 0]
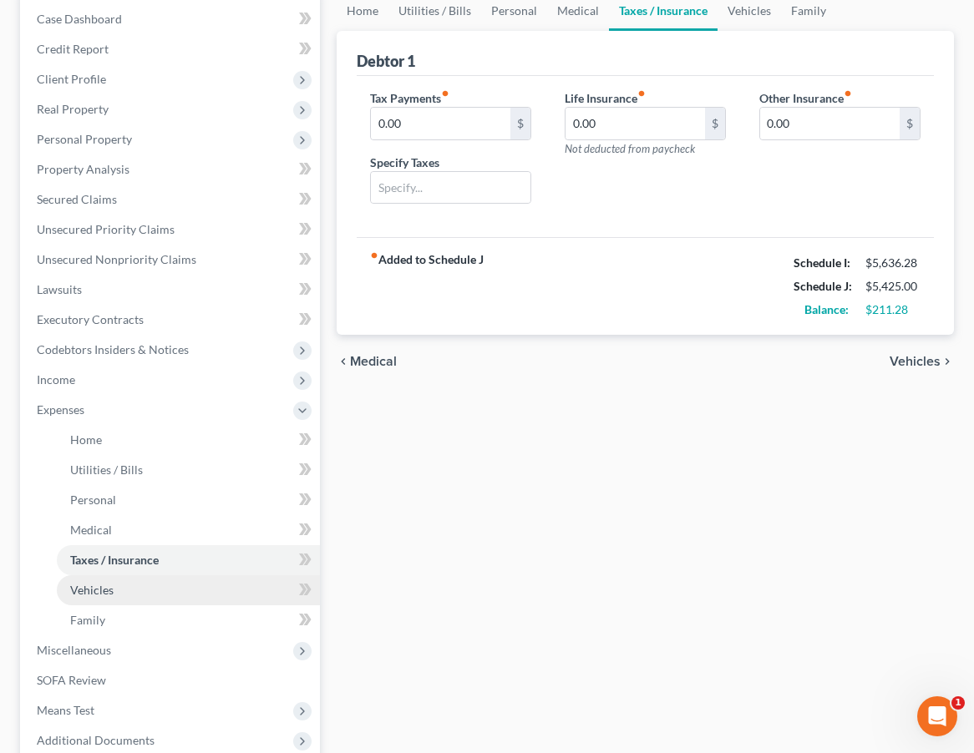
click at [131, 583] on link "Vehicles" at bounding box center [188, 591] width 263 height 30
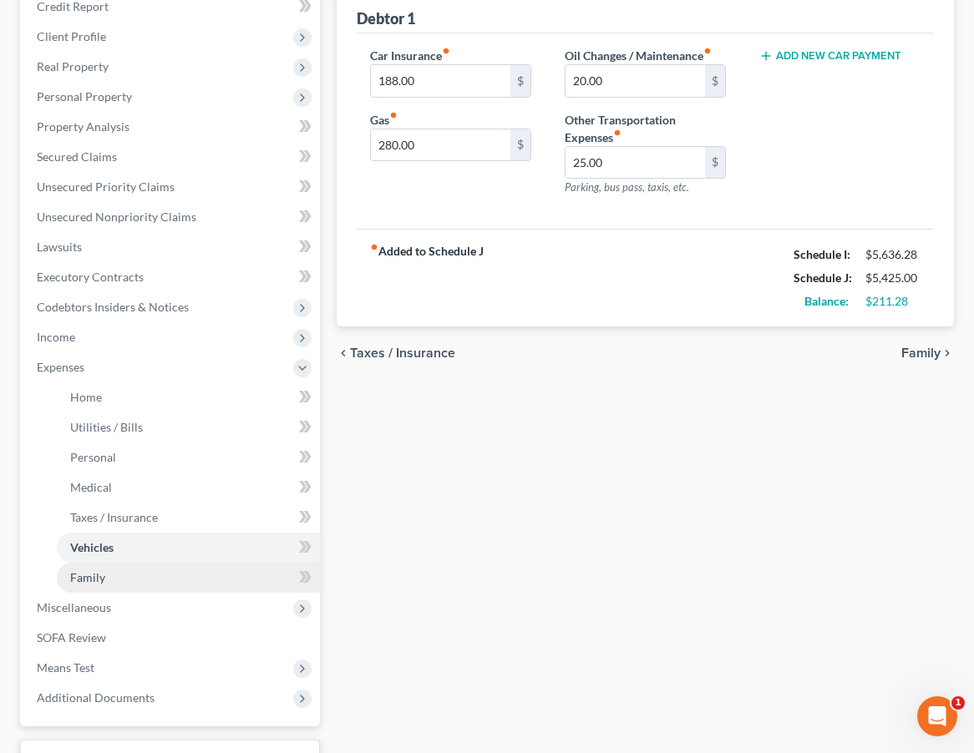
scroll to position [88, 0]
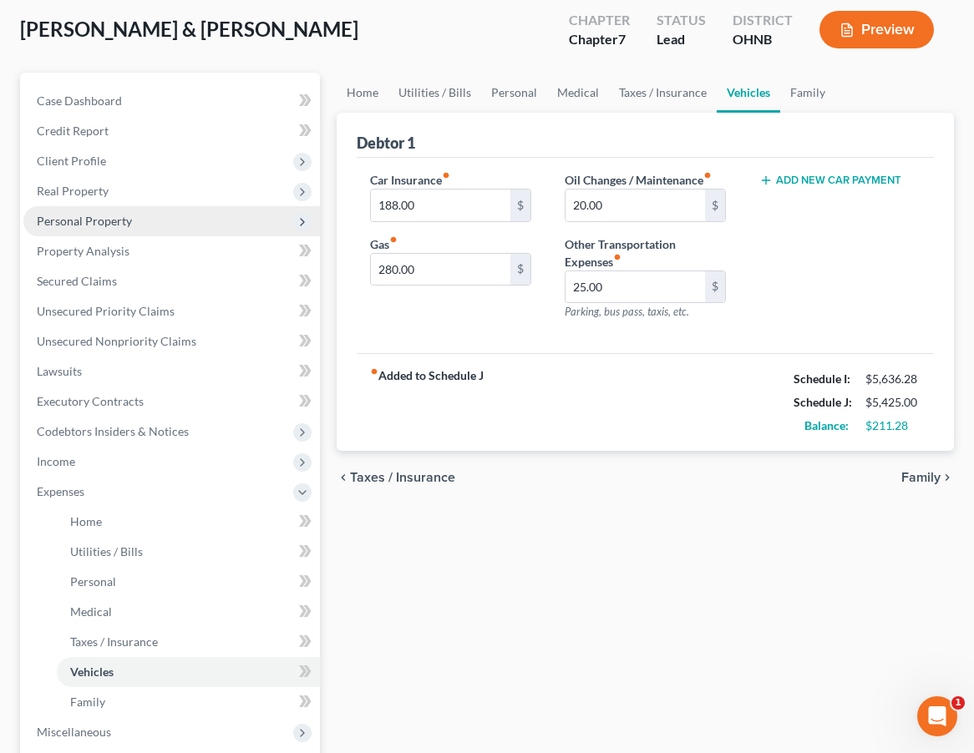
click at [205, 214] on span "Personal Property" at bounding box center [171, 221] width 297 height 30
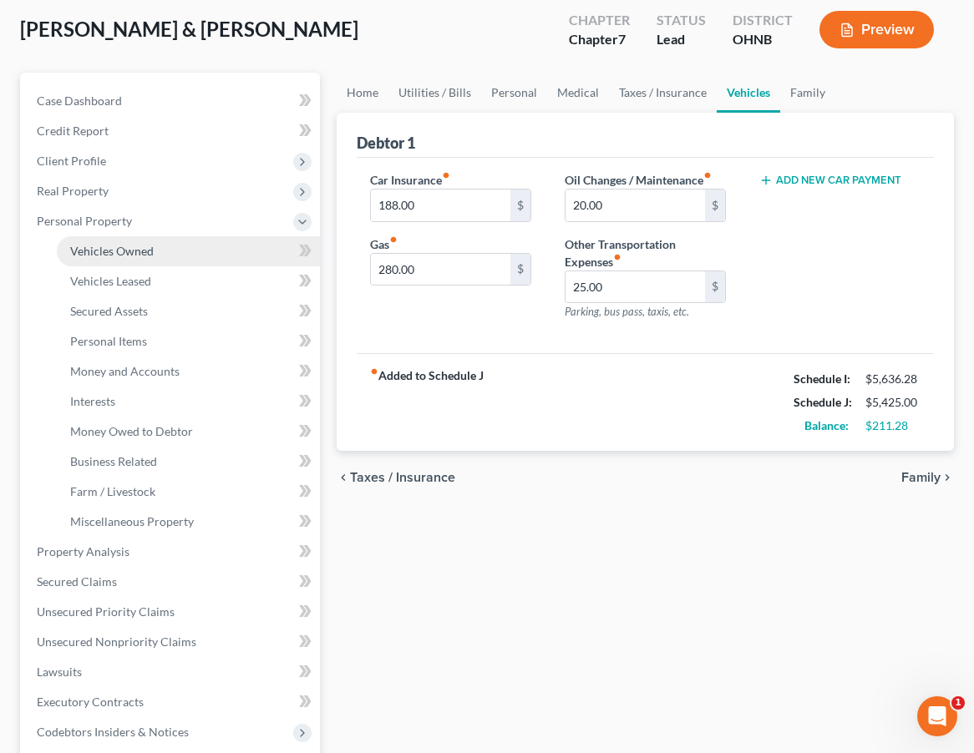
click at [195, 251] on link "Vehicles Owned" at bounding box center [188, 251] width 263 height 30
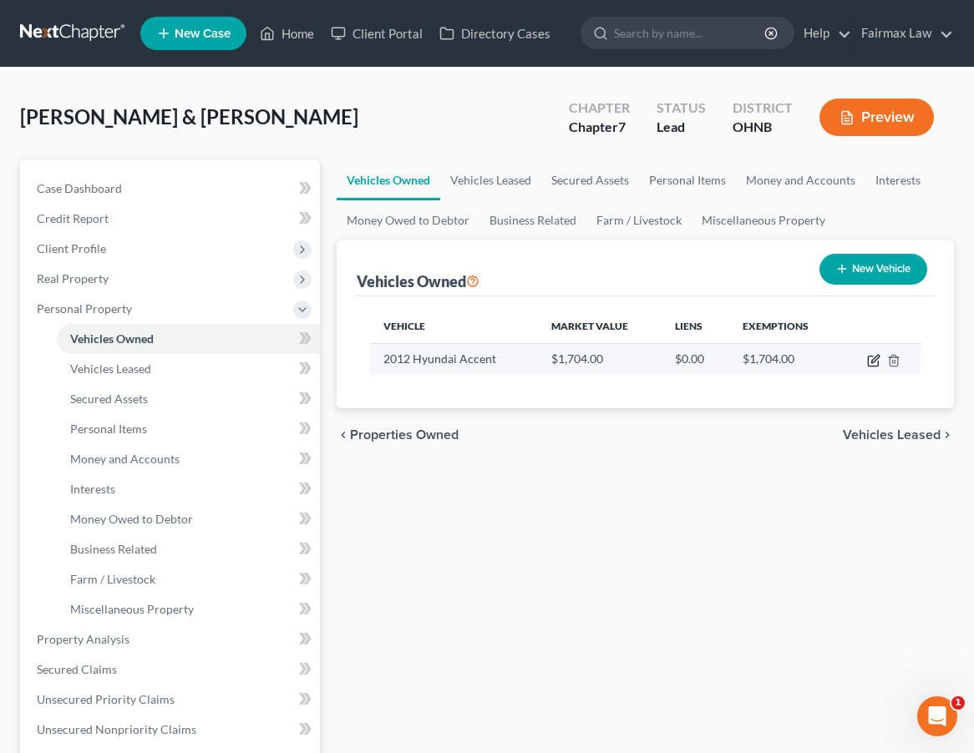
click at [817, 363] on icon "button" at bounding box center [873, 362] width 10 height 10
select select "0"
select select "14"
select select "4"
select select "2"
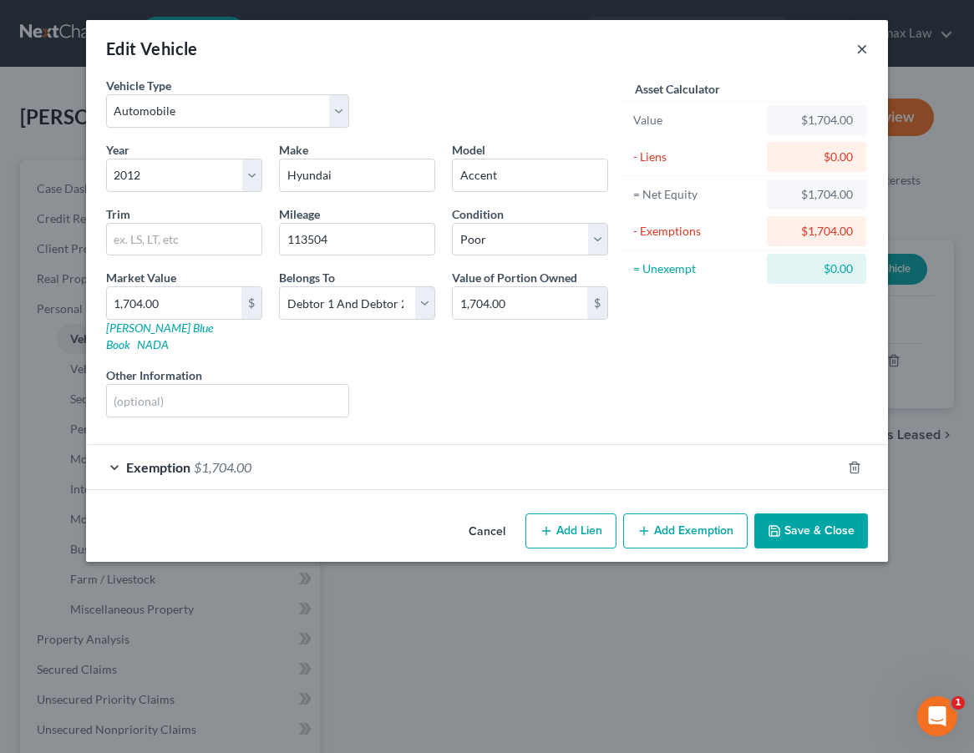
click at [817, 45] on button "×" at bounding box center [862, 48] width 12 height 20
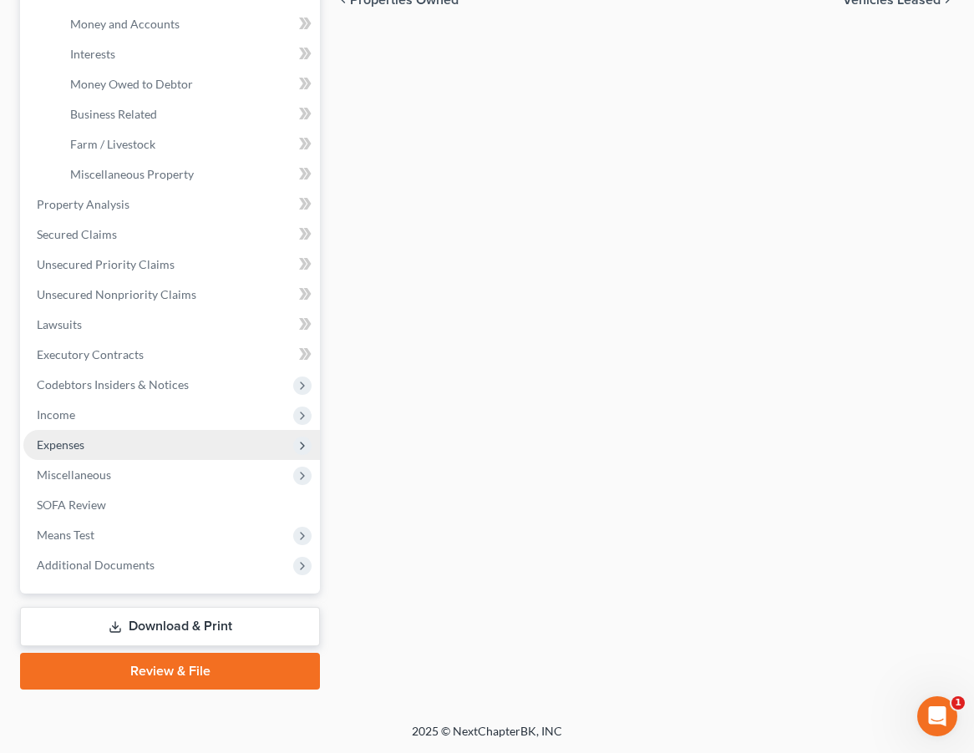
click at [191, 431] on span "Expenses" at bounding box center [171, 445] width 297 height 30
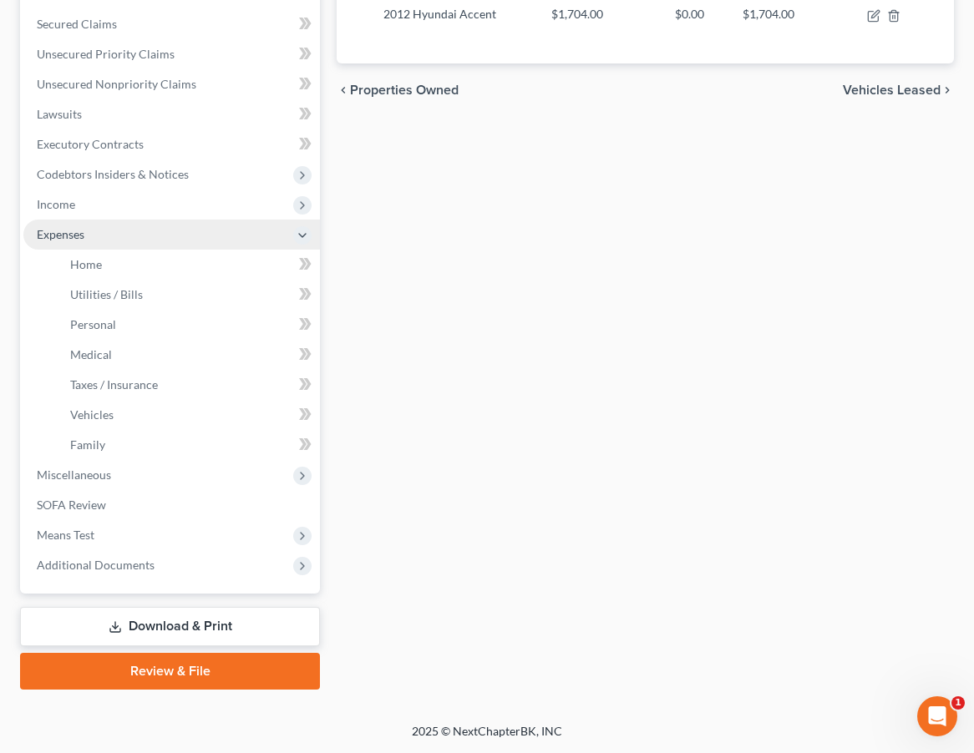
scroll to position [345, 0]
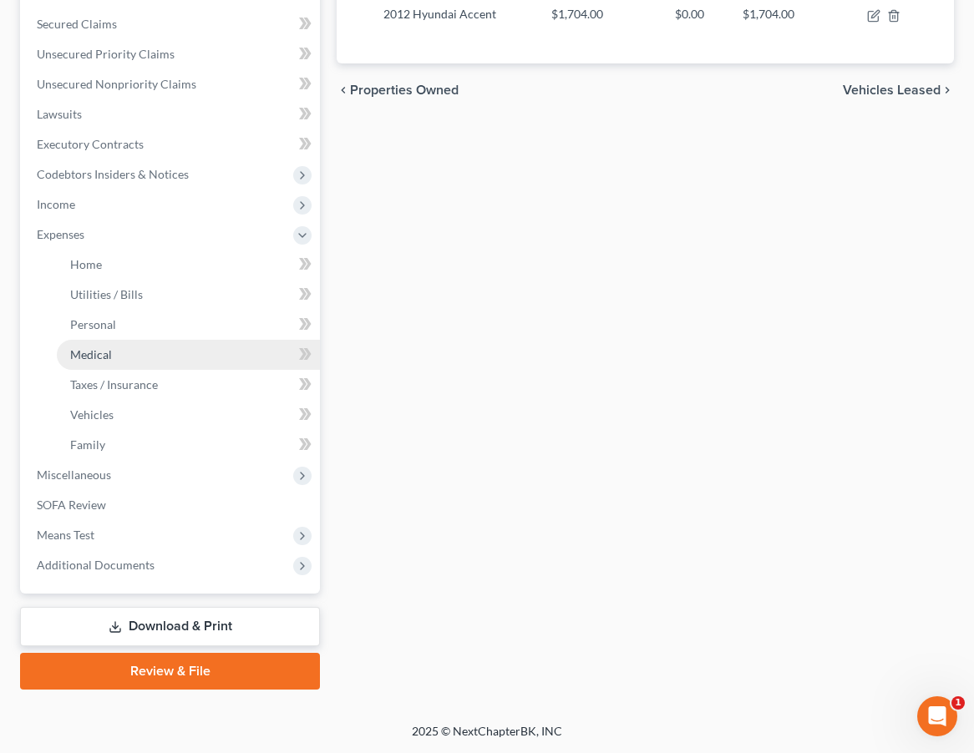
click at [178, 354] on link "Medical" at bounding box center [188, 355] width 263 height 30
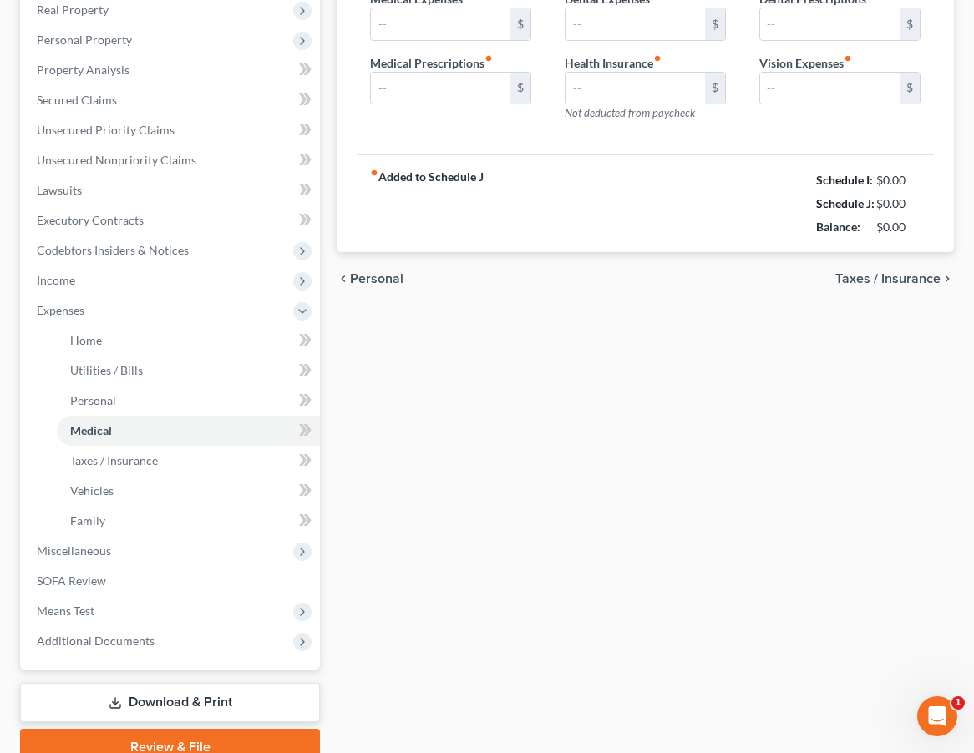
scroll to position [33, 0]
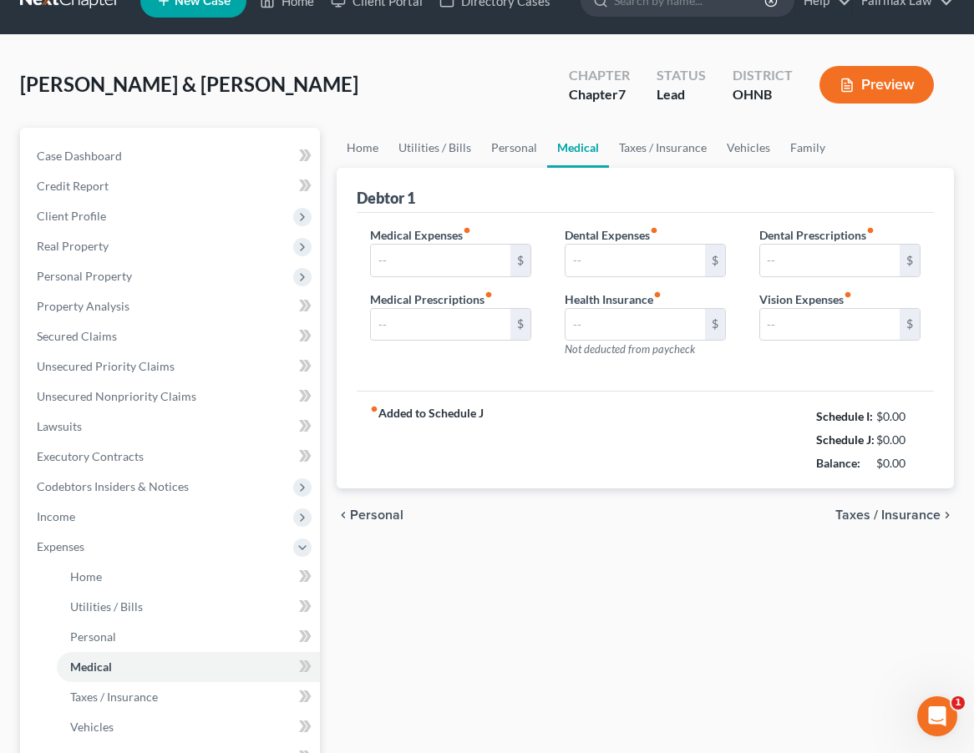
type input "15.00"
type input "100.00"
type input "480.00"
type input "15.00"
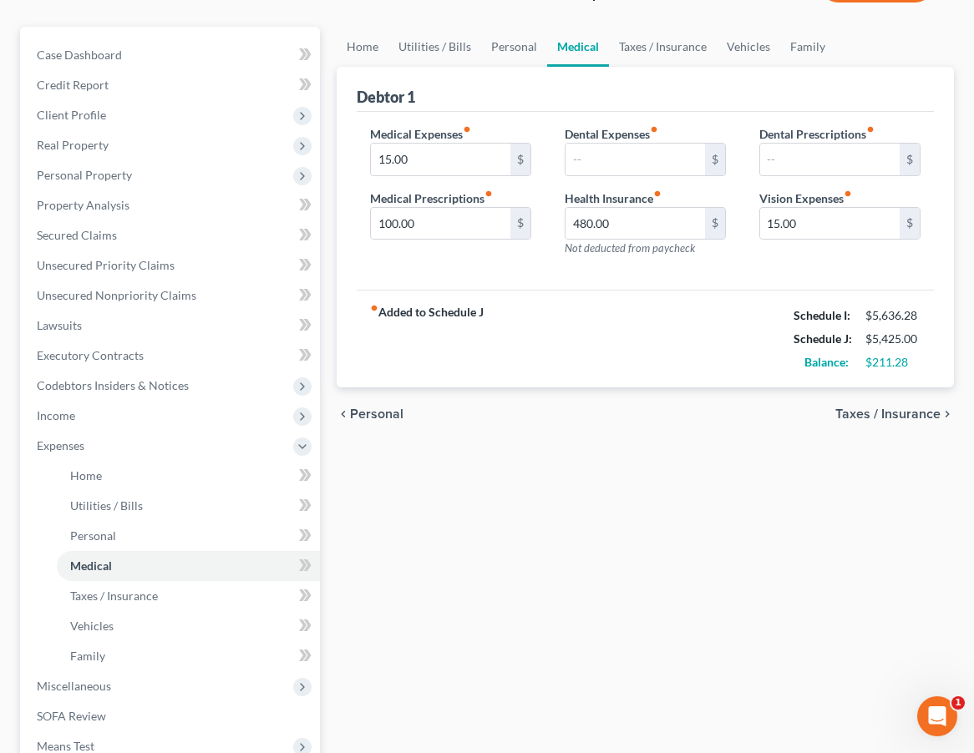
scroll to position [141, 0]
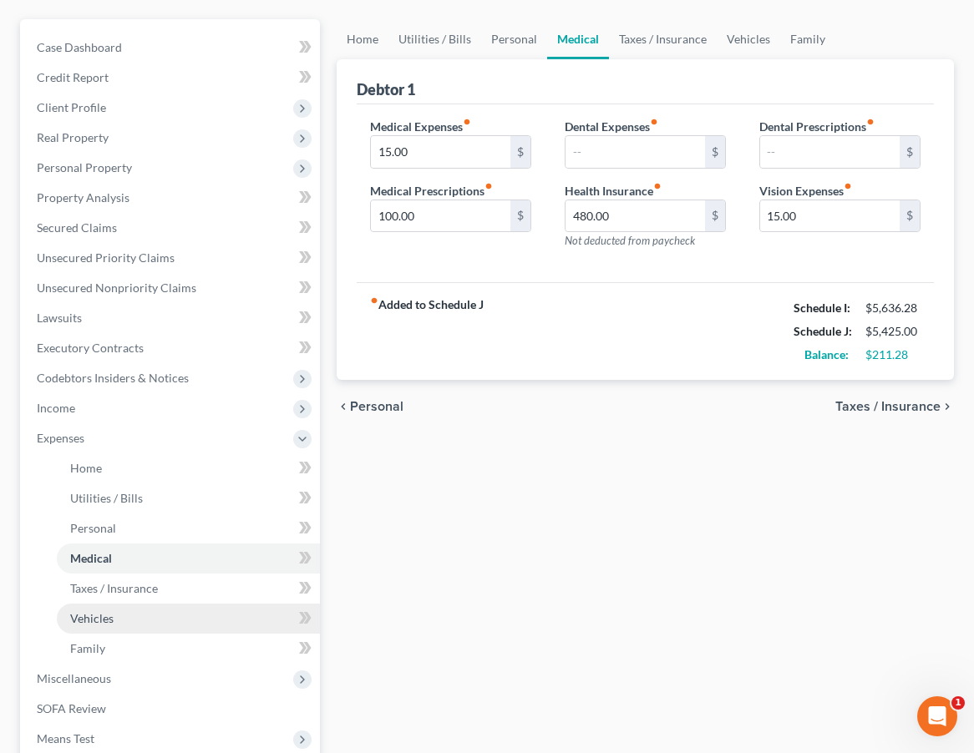
click at [173, 627] on link "Vehicles" at bounding box center [188, 619] width 263 height 30
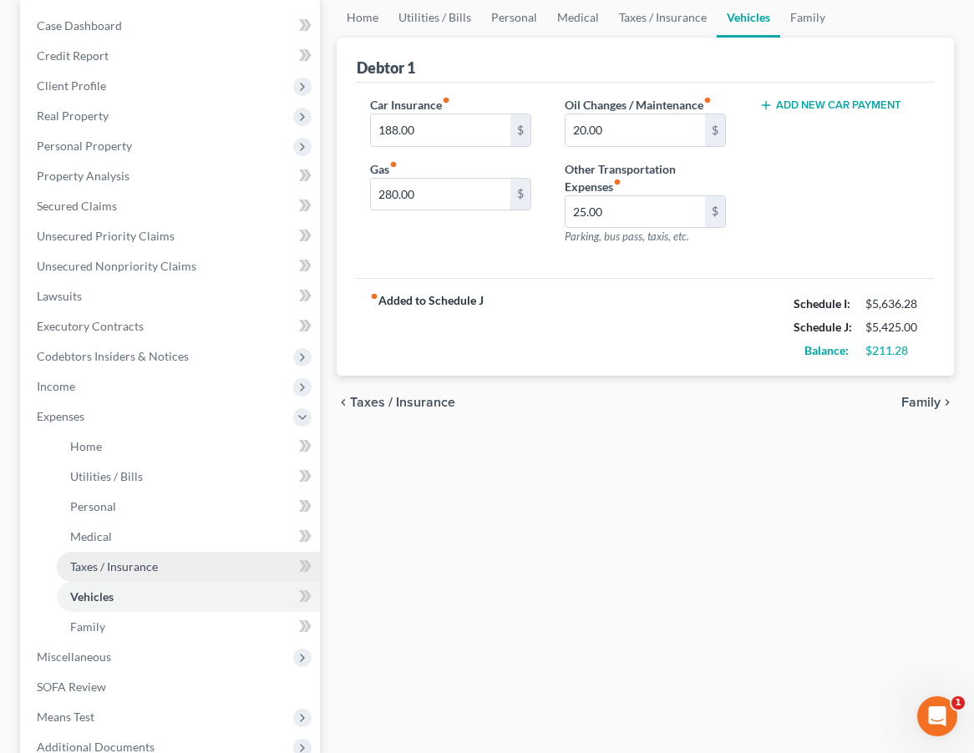
scroll to position [165, 0]
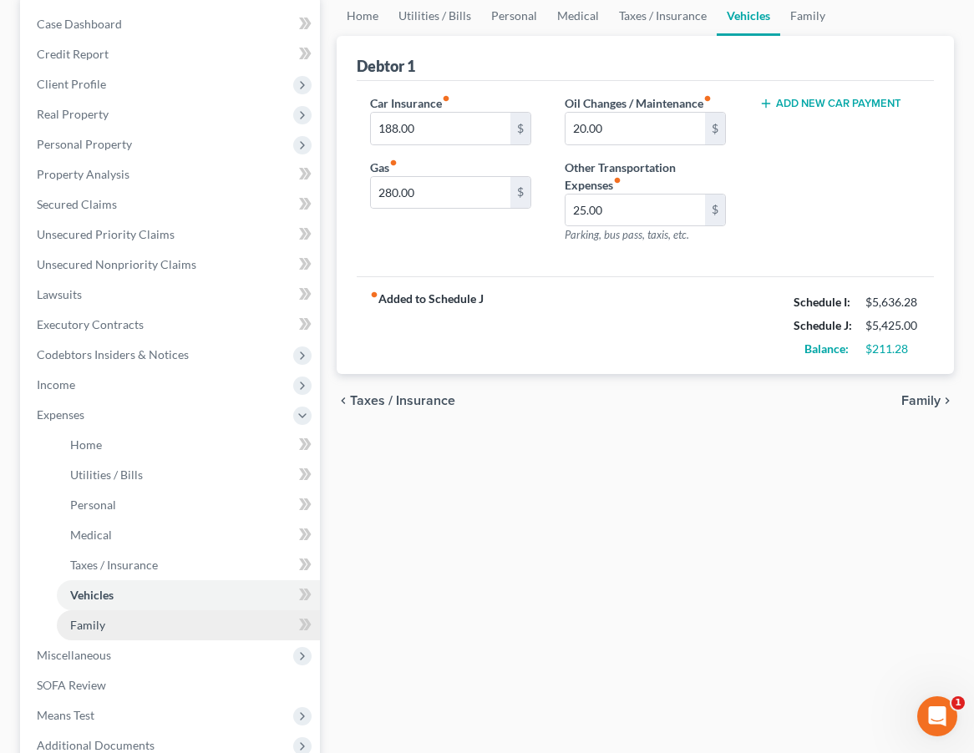
click at [147, 628] on link "Family" at bounding box center [188, 626] width 263 height 30
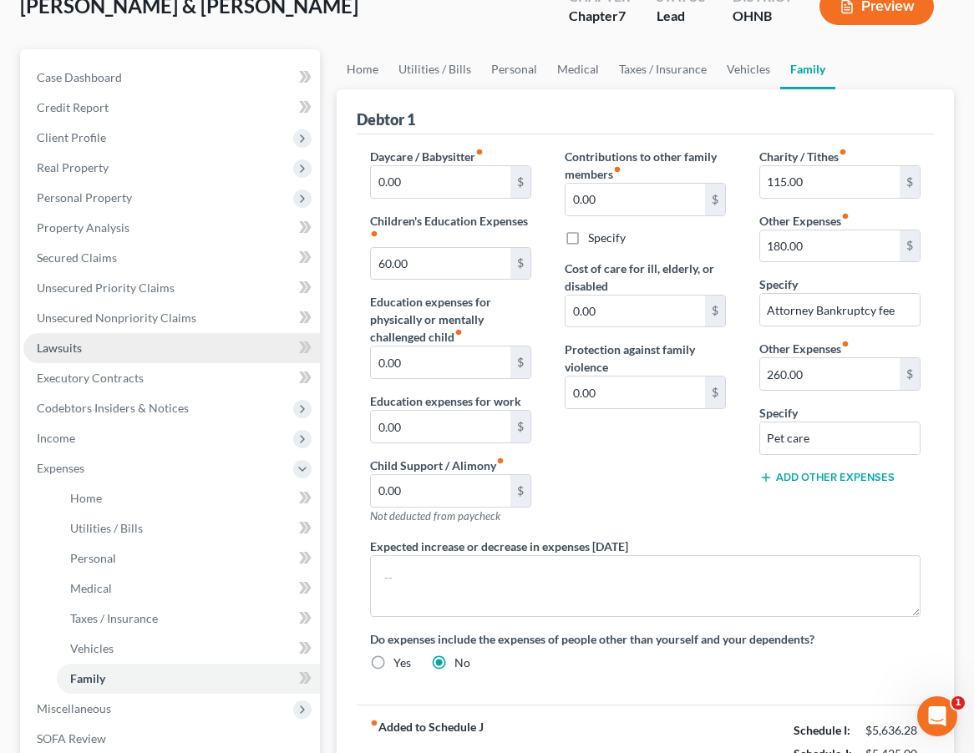
scroll to position [161, 0]
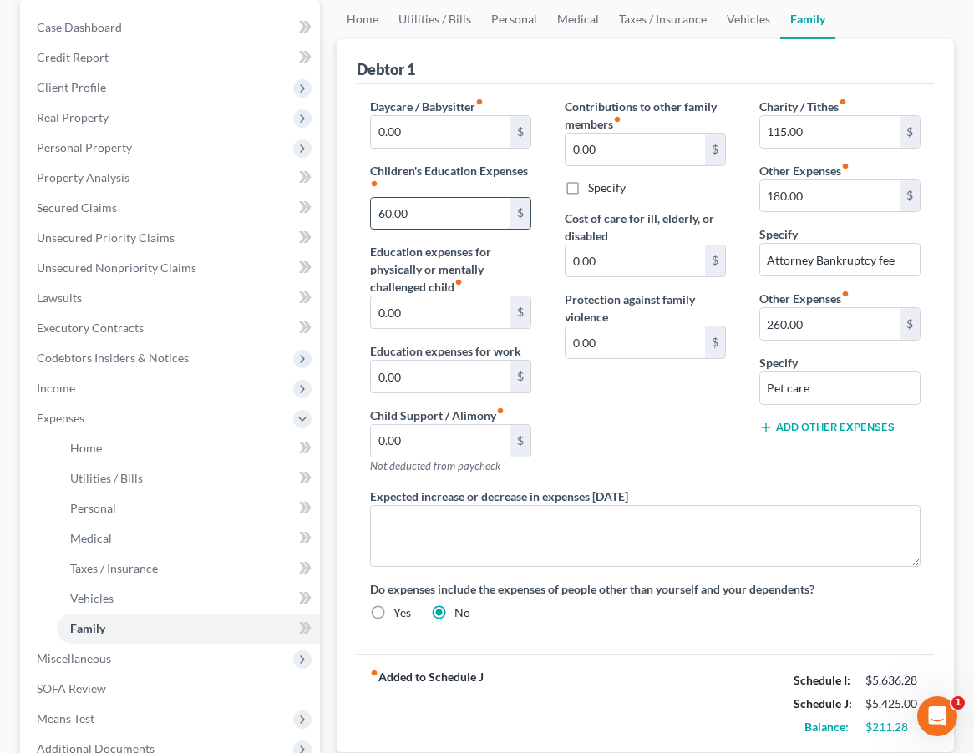
click at [383, 216] on input "60.00" at bounding box center [440, 214] width 139 height 32
type input "0.00"
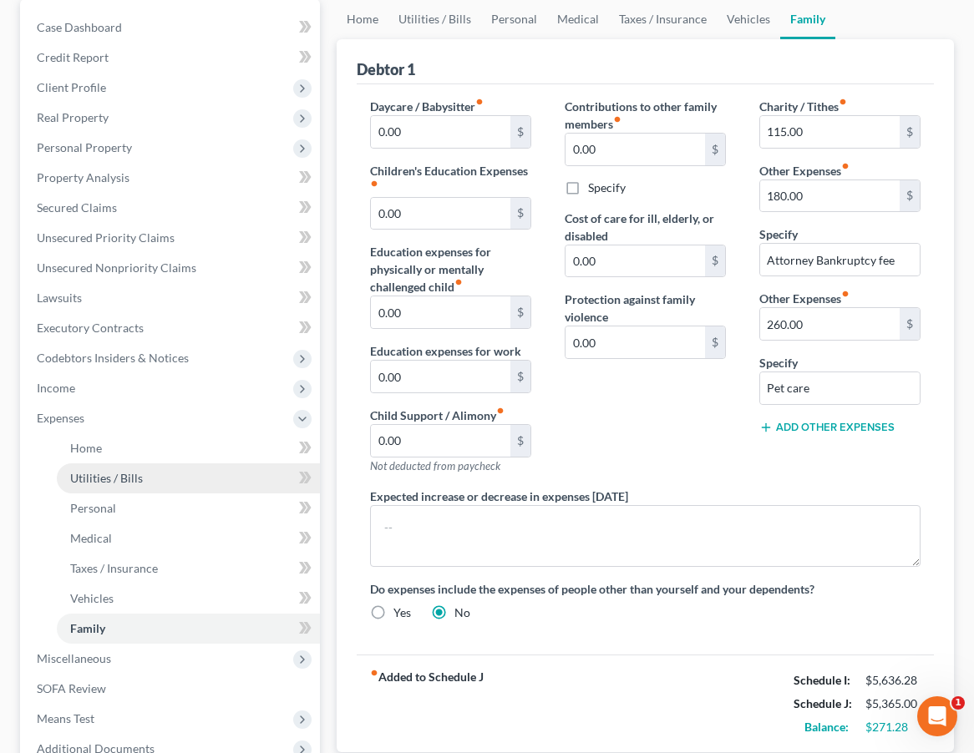
click at [210, 476] on link "Utilities / Bills" at bounding box center [188, 479] width 263 height 30
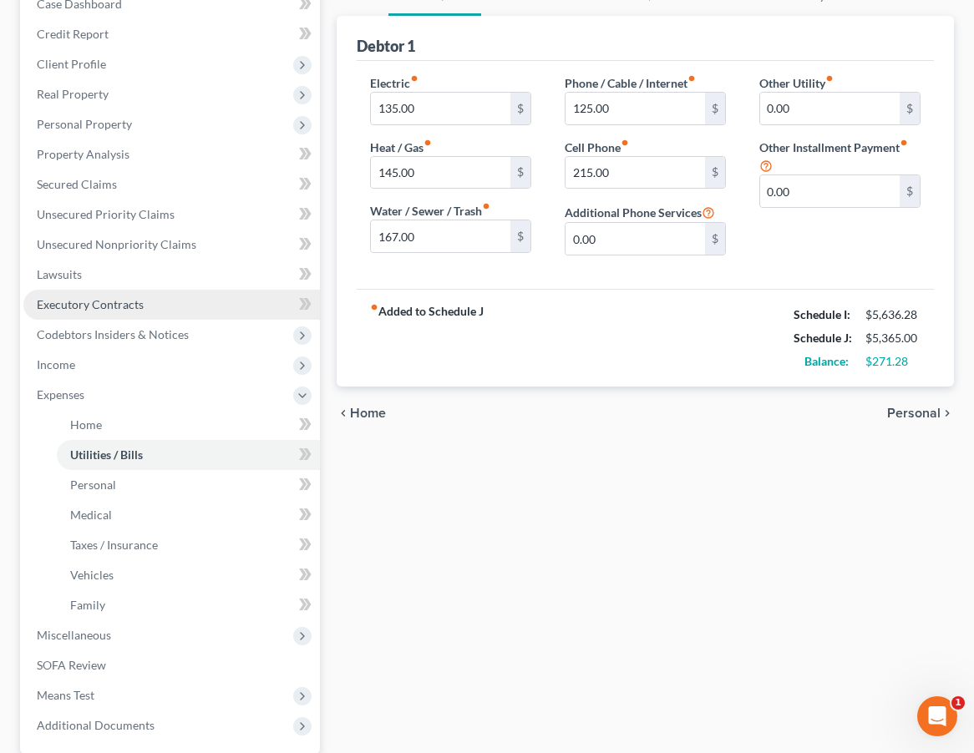
scroll to position [186, 0]
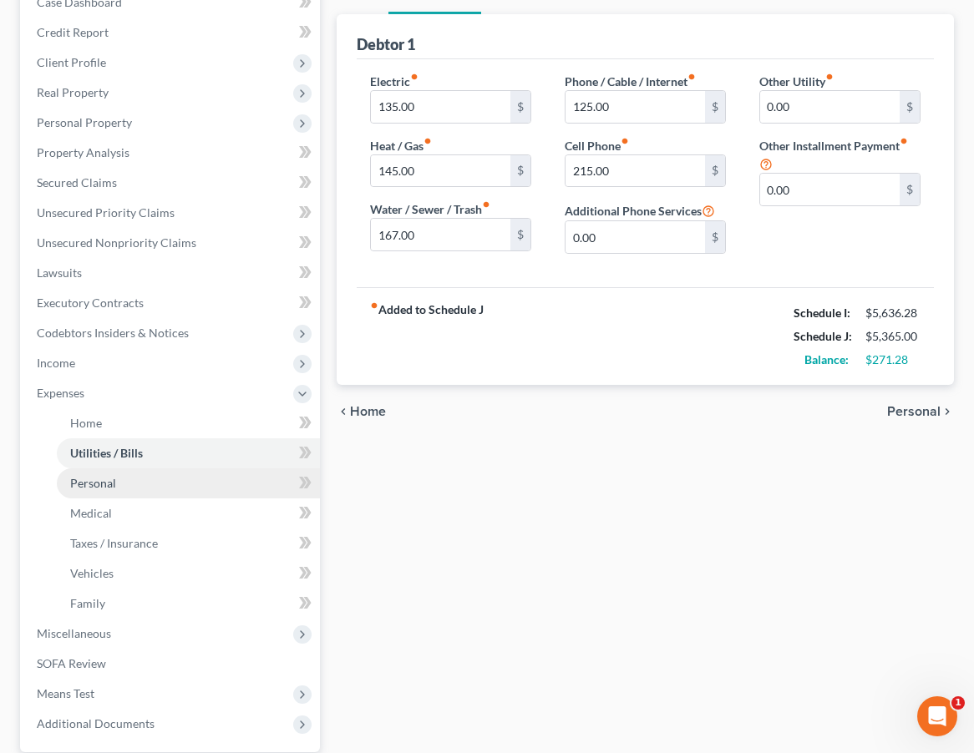
click at [200, 489] on link "Personal" at bounding box center [188, 484] width 263 height 30
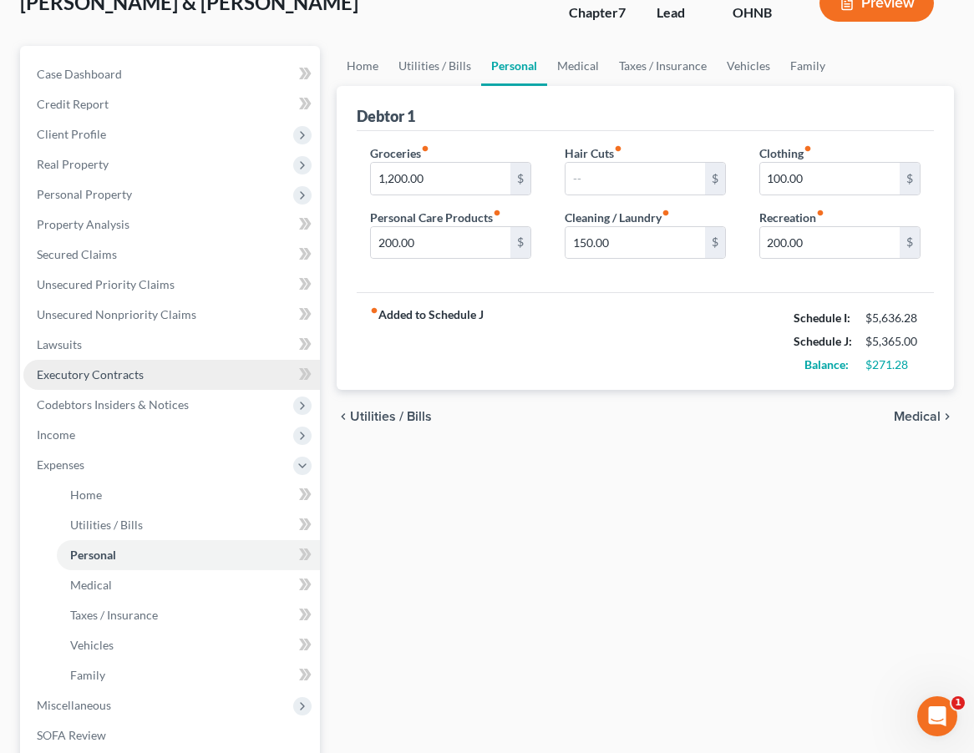
scroll to position [118, 0]
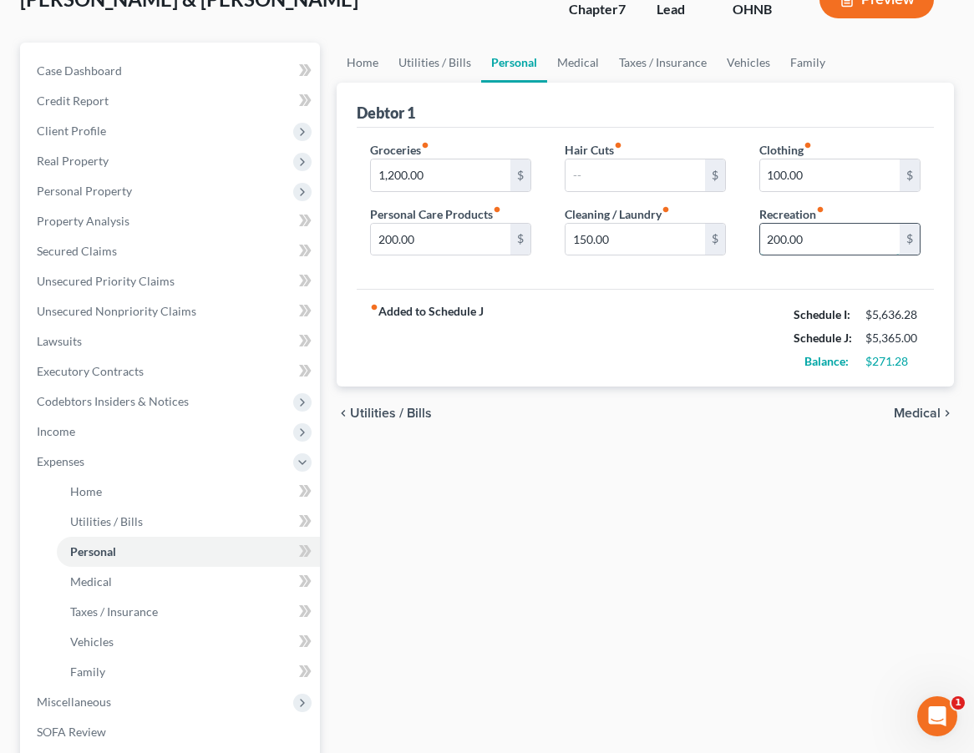
click at [779, 243] on input "200.00" at bounding box center [829, 240] width 139 height 32
type input "250.00"
click at [780, 176] on input "100.00" at bounding box center [829, 176] width 139 height 32
type input "150.00"
click at [543, 545] on div "Home Utilities / Bills Personal Medical Taxes / Insurance Vehicles Family Debto…" at bounding box center [645, 480] width 634 height 875
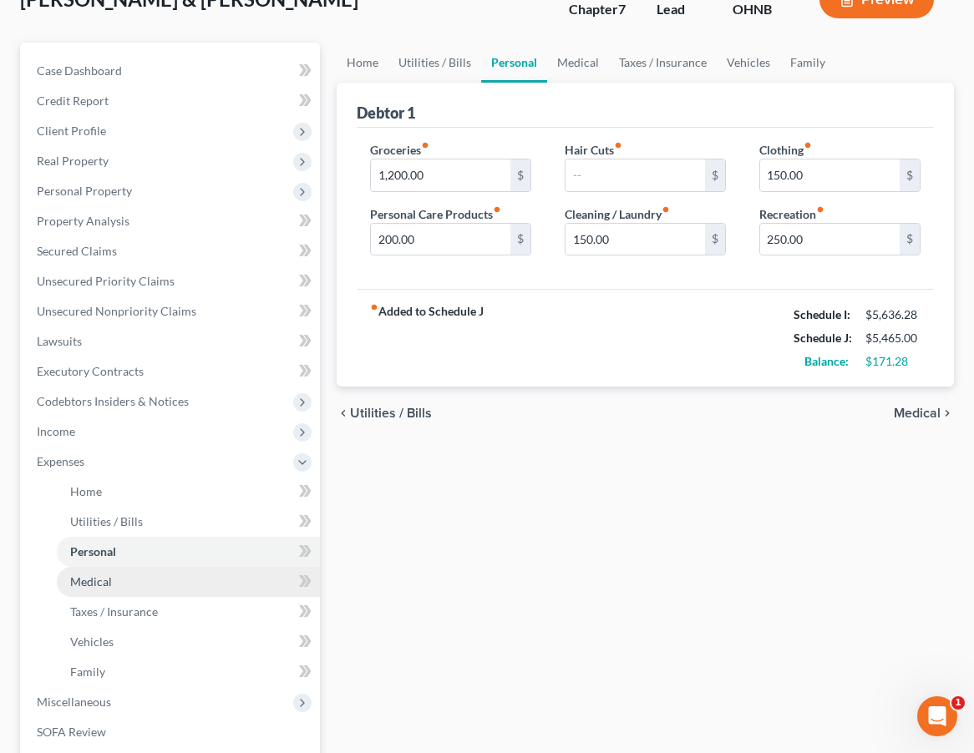
click at [112, 574] on link "Medical" at bounding box center [188, 582] width 263 height 30
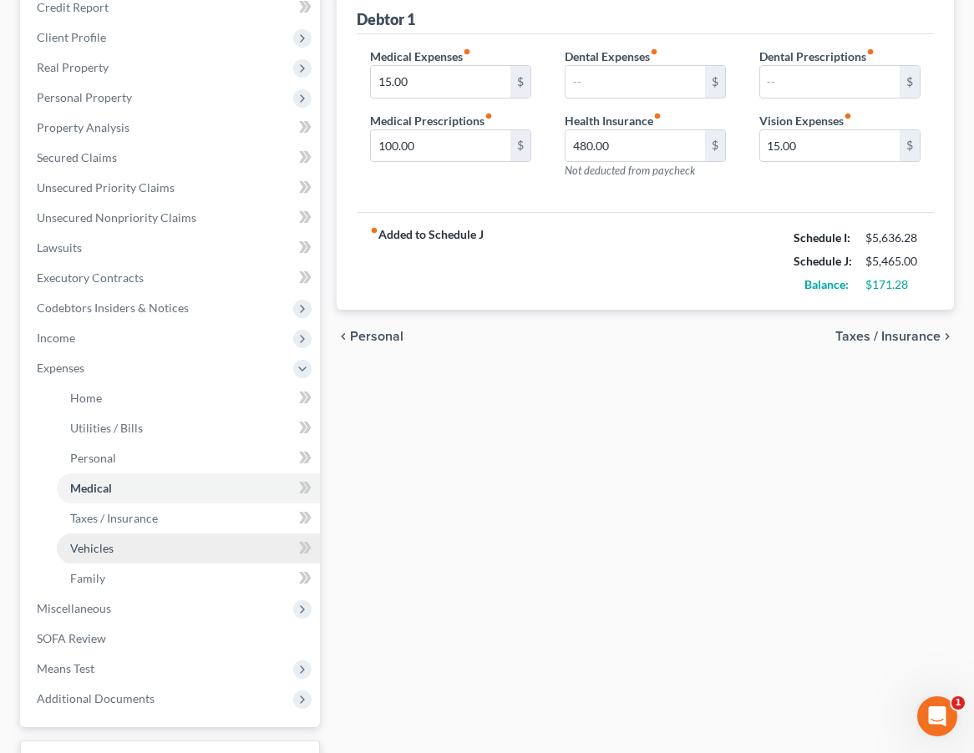
scroll to position [216, 0]
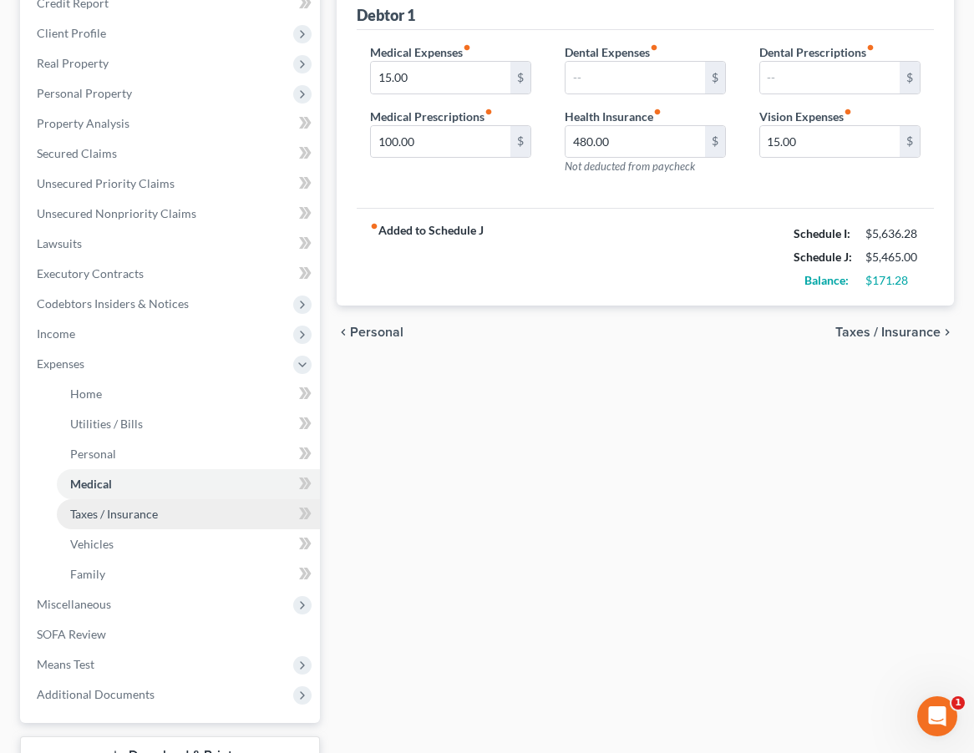
click at [124, 520] on span "Taxes / Insurance" at bounding box center [114, 514] width 88 height 14
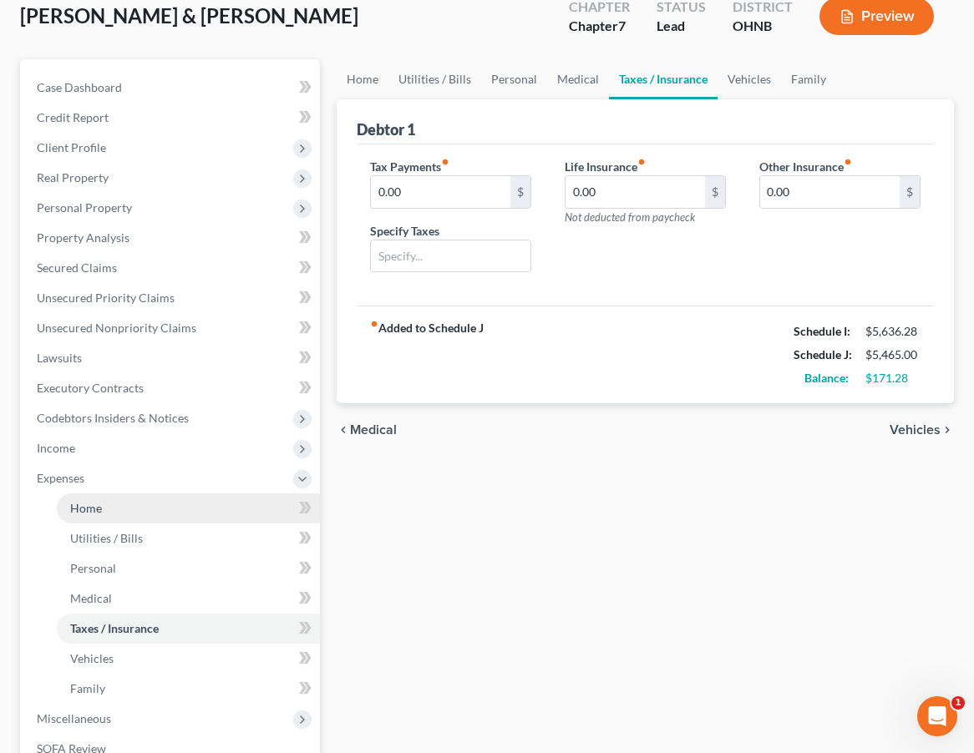
scroll to position [185, 0]
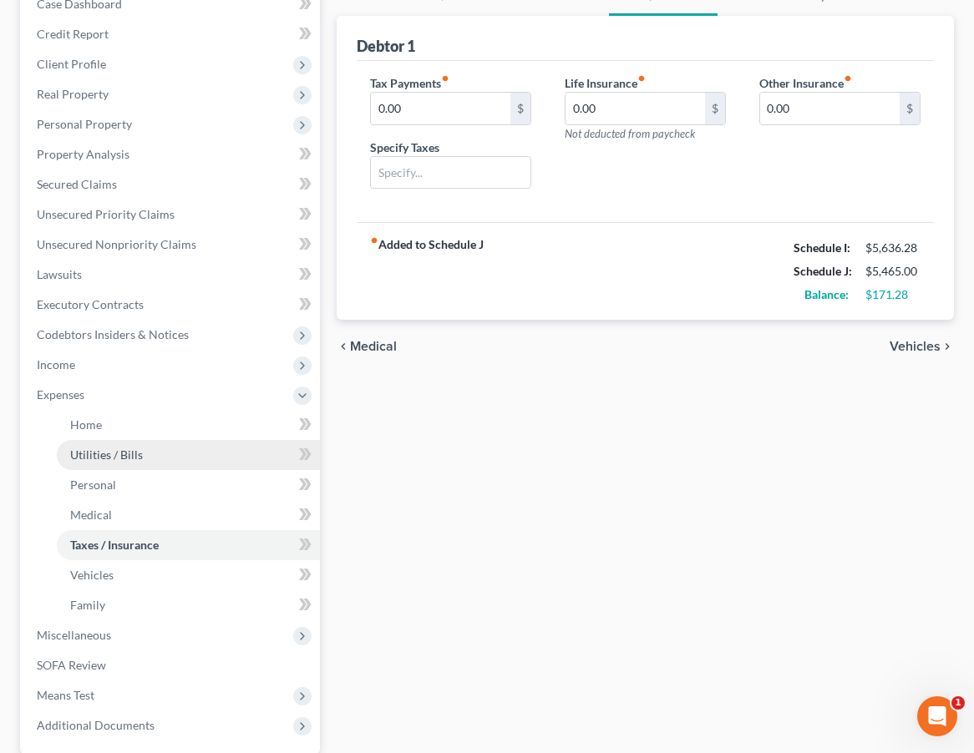
click at [146, 456] on link "Utilities / Bills" at bounding box center [188, 455] width 263 height 30
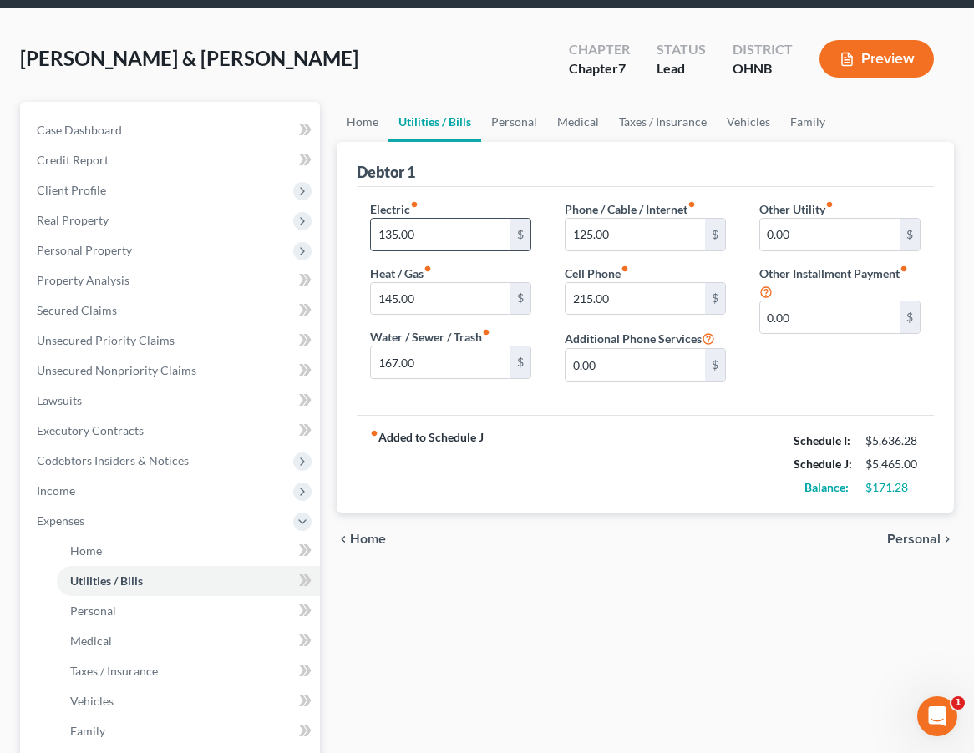
scroll to position [98, 0]
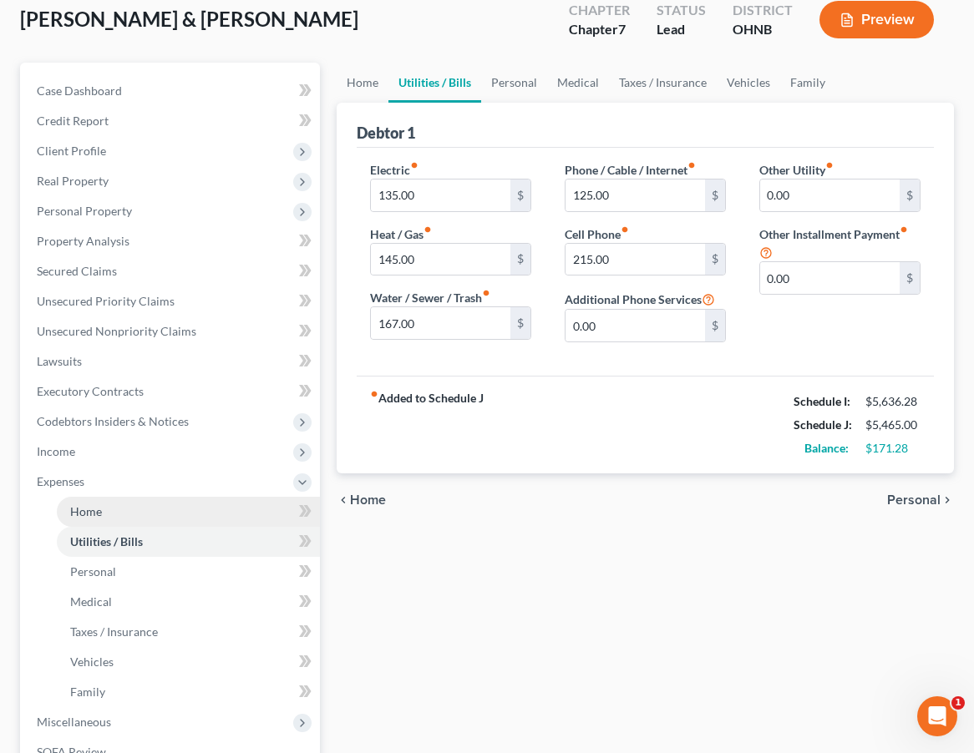
click at [175, 507] on link "Home" at bounding box center [188, 512] width 263 height 30
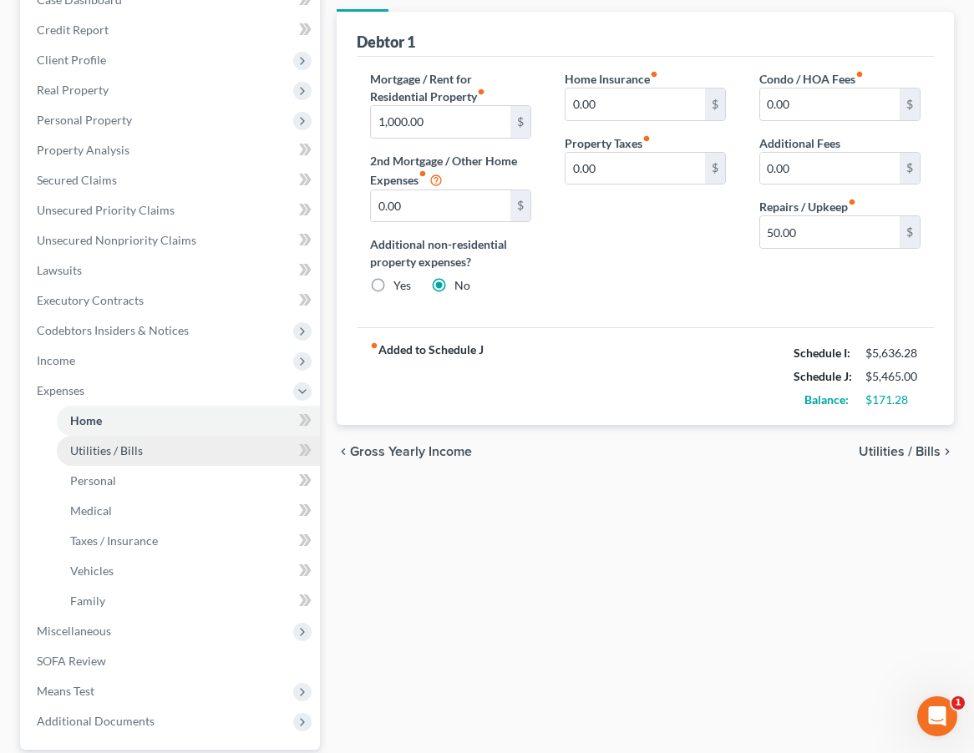
scroll to position [190, 0]
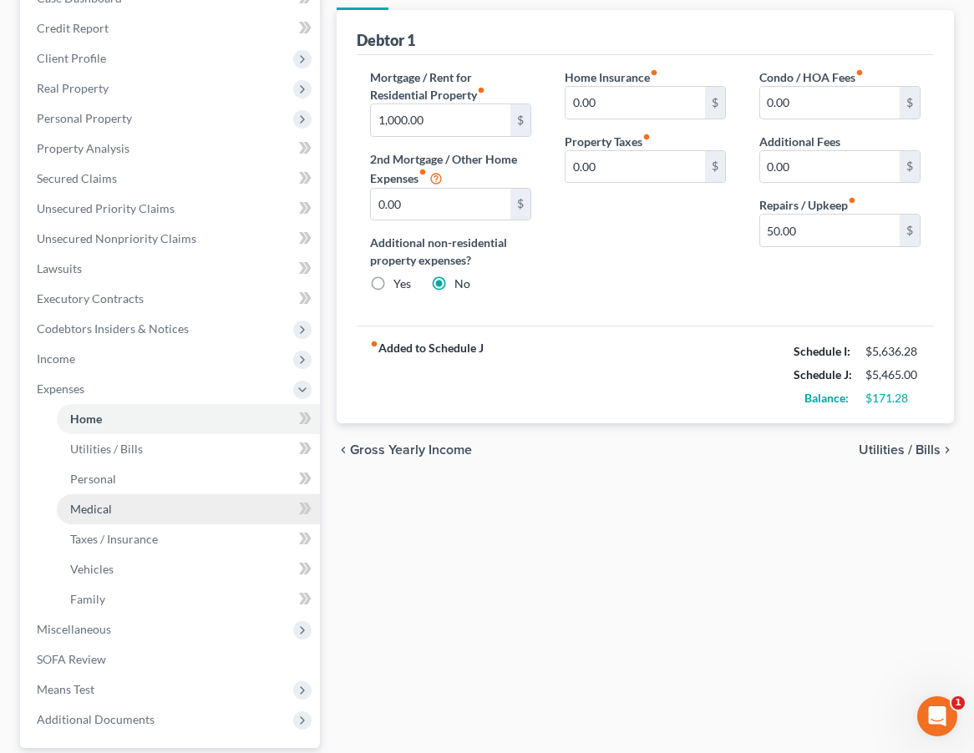
click at [144, 495] on link "Medical" at bounding box center [188, 510] width 263 height 30
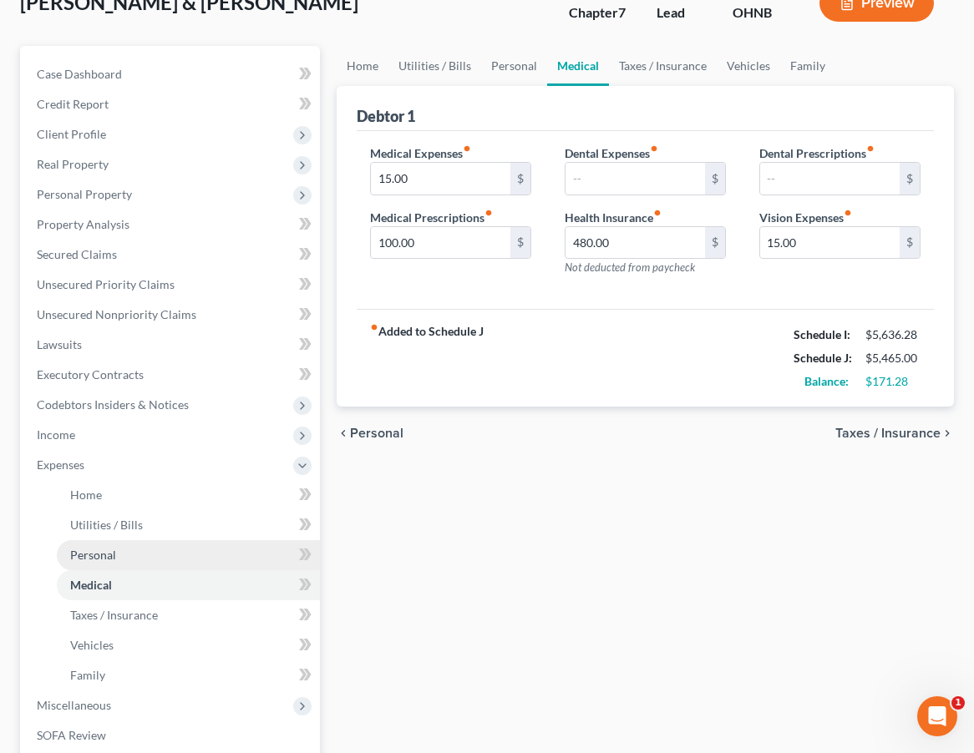
scroll to position [114, 0]
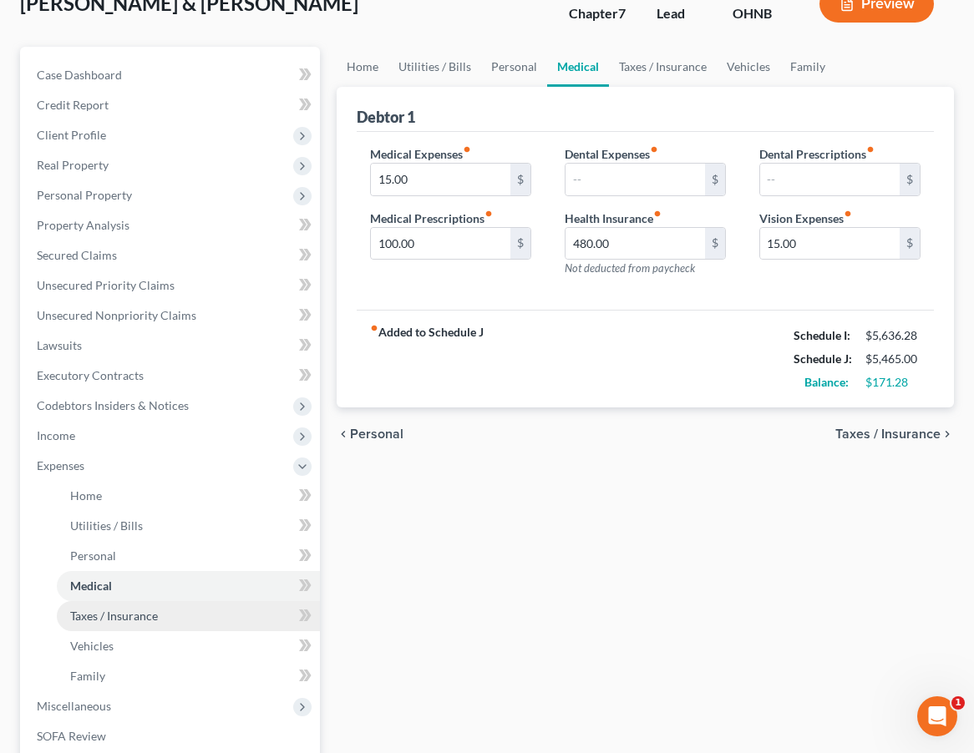
click at [145, 618] on span "Taxes / Insurance" at bounding box center [114, 616] width 88 height 14
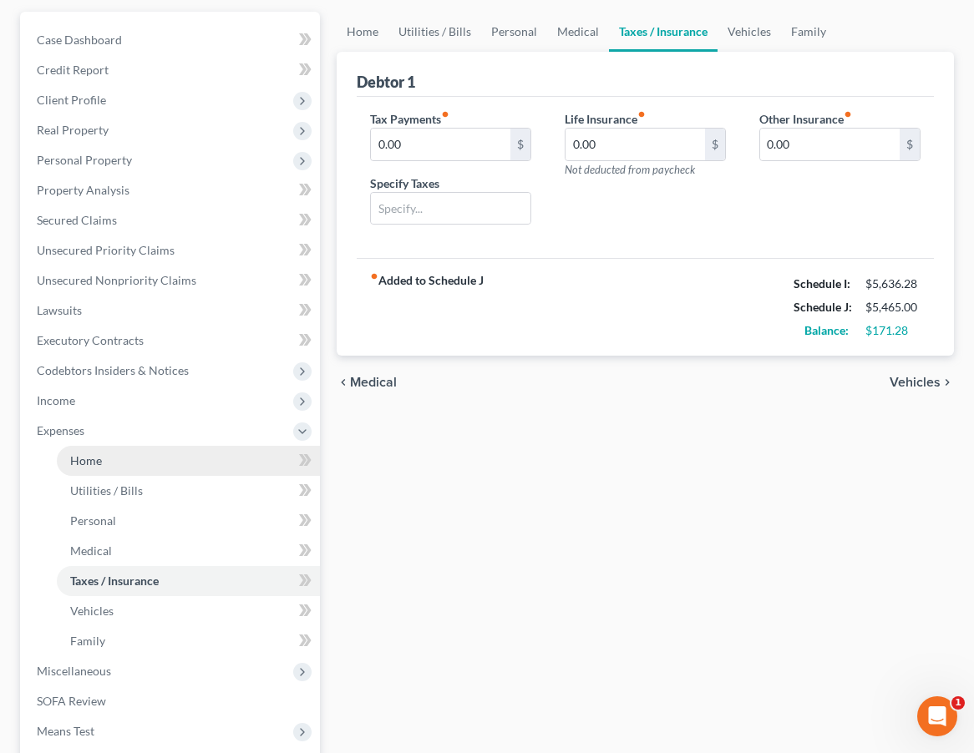
scroll to position [148, 0]
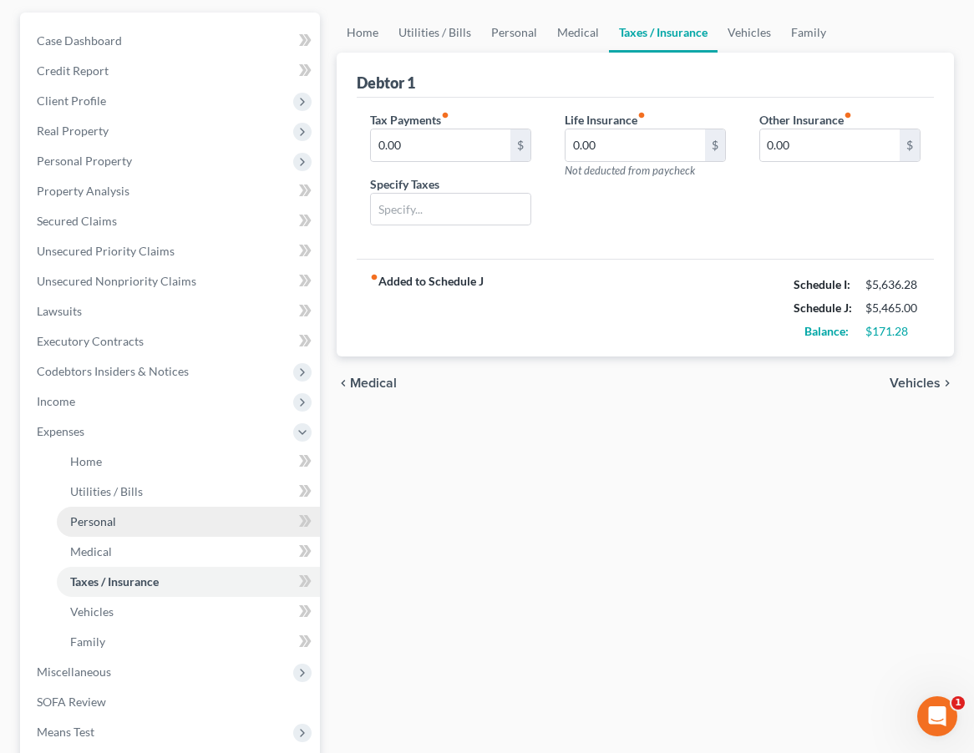
click at [148, 528] on link "Personal" at bounding box center [188, 522] width 263 height 30
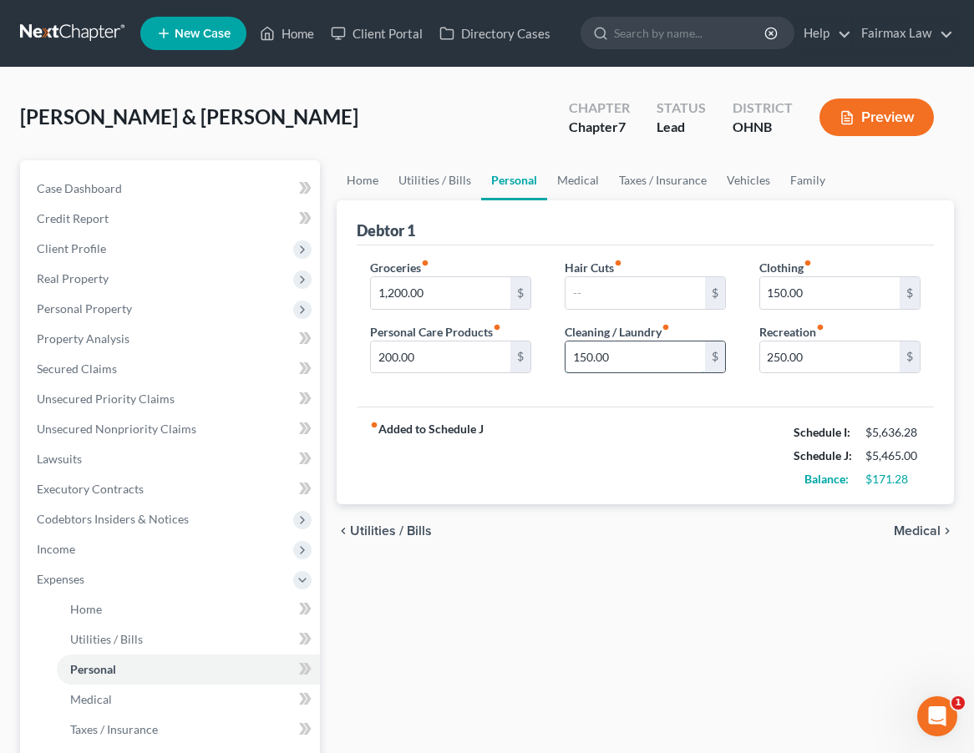
click at [583, 357] on input "150.00" at bounding box center [635, 358] width 139 height 32
type input "200.00"
click at [600, 480] on div "fiber_manual_record Added to Schedule J Schedule I: $5,636.28 Schedule J: $5,51…" at bounding box center [645, 456] width 577 height 98
click at [397, 287] on input "1,200.00" at bounding box center [440, 293] width 139 height 32
type input "1,250.00"
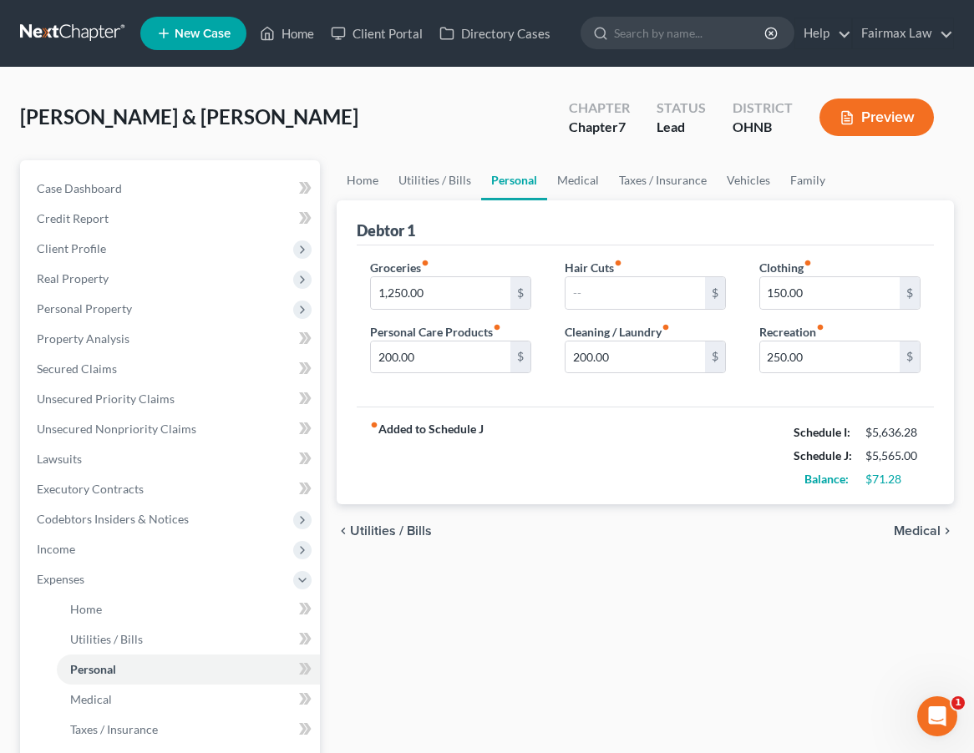
click at [384, 558] on div "chevron_left Utilities / Bills Medical chevron_right" at bounding box center [645, 531] width 617 height 53
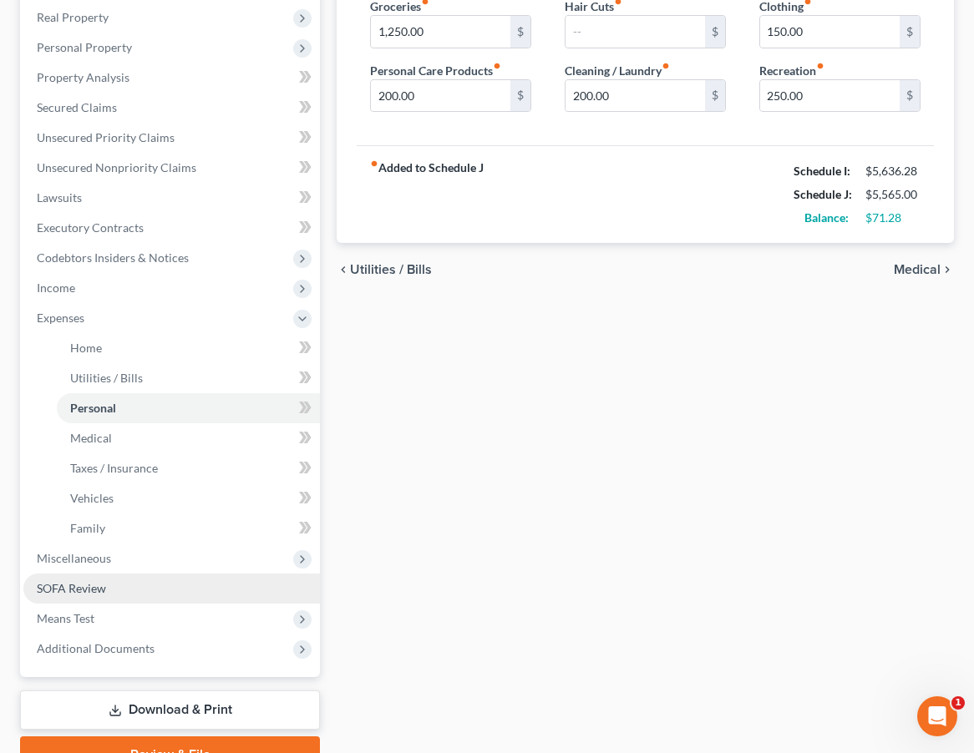
click at [134, 592] on link "SOFA Review" at bounding box center [171, 589] width 297 height 30
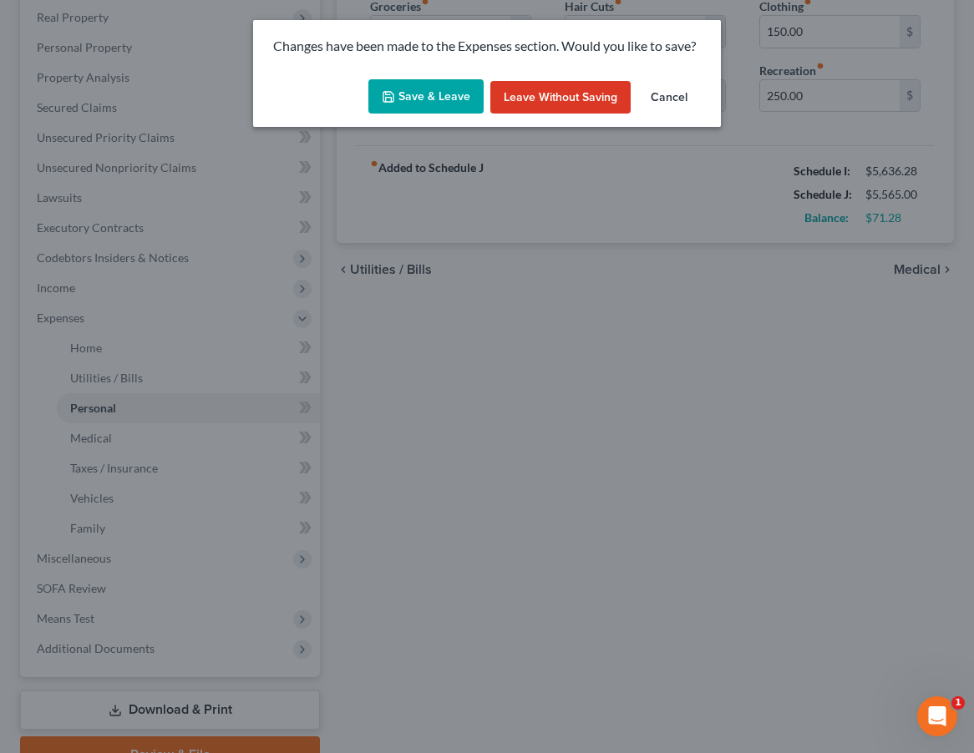
click at [445, 94] on button "Save & Leave" at bounding box center [425, 96] width 115 height 35
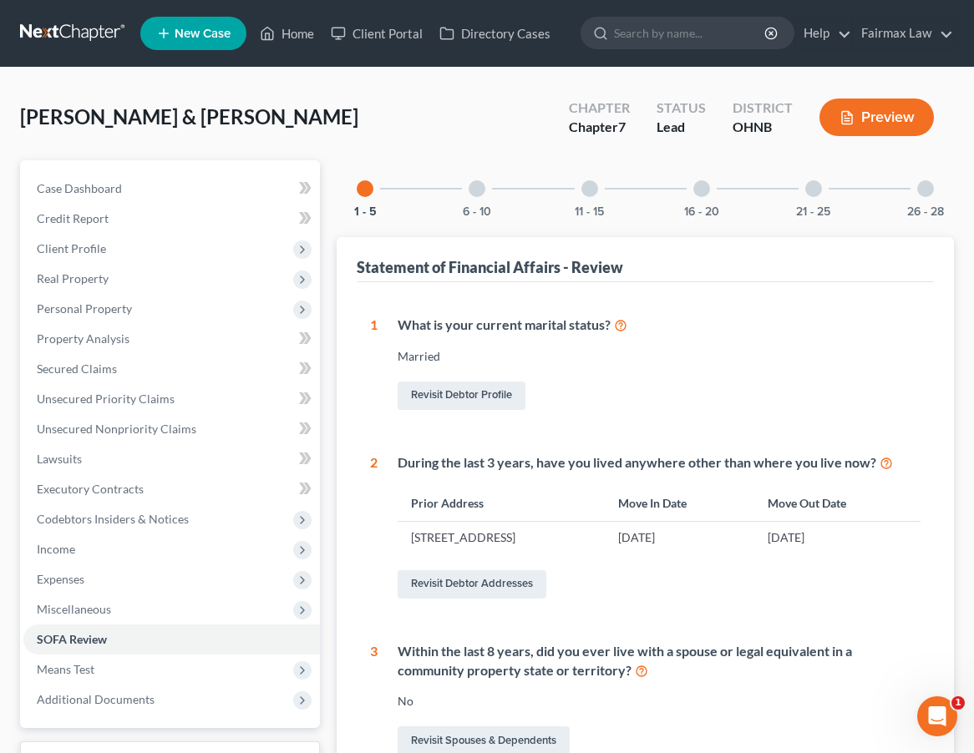
click at [817, 190] on div "26 - 28" at bounding box center [925, 188] width 57 height 57
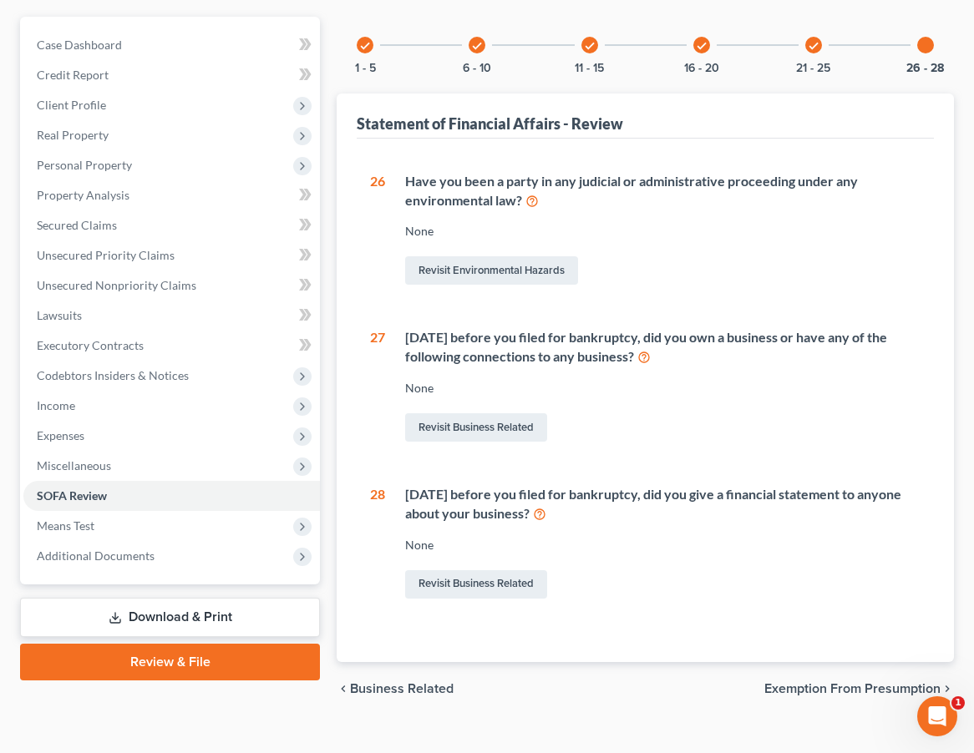
scroll to position [145, 0]
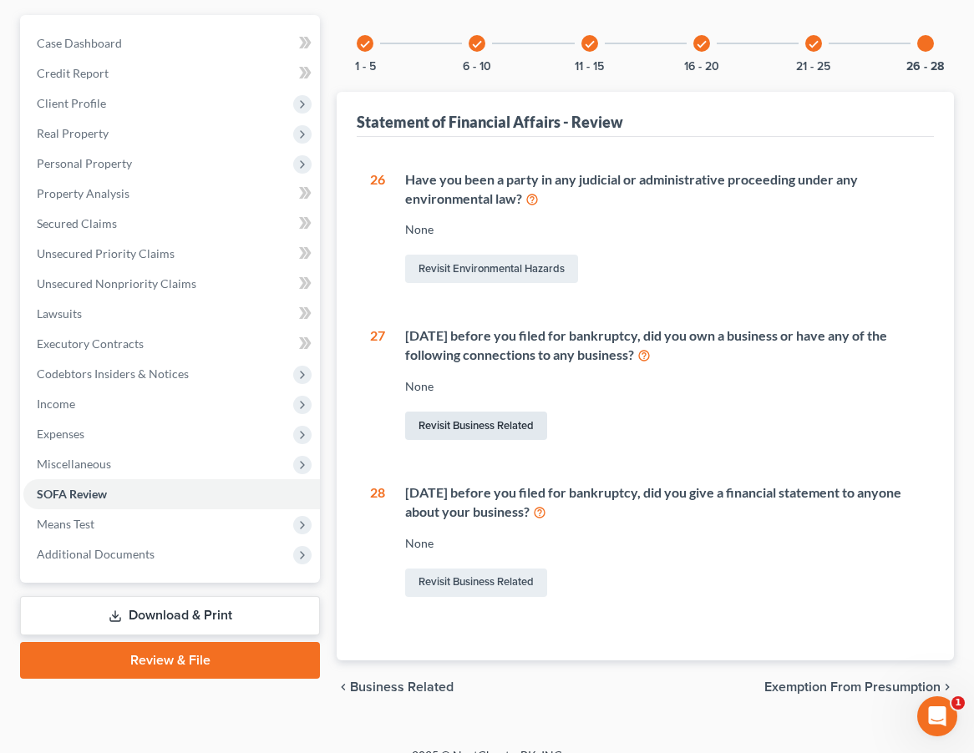
click at [518, 424] on link "Revisit Business Related" at bounding box center [476, 426] width 142 height 28
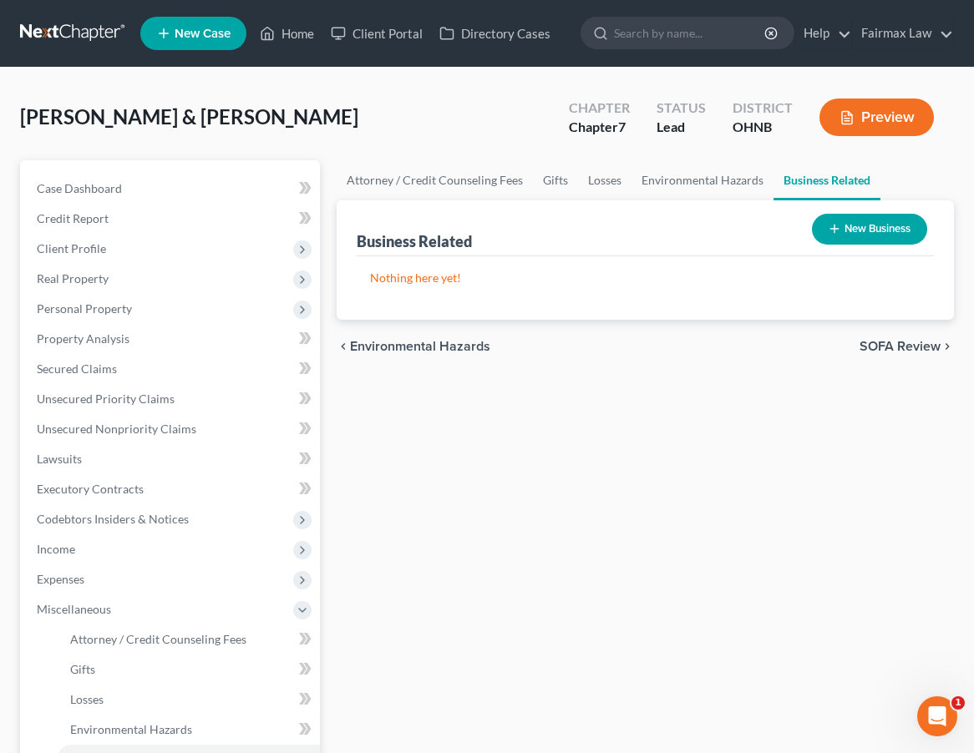
click at [817, 226] on button "New Business" at bounding box center [869, 229] width 115 height 31
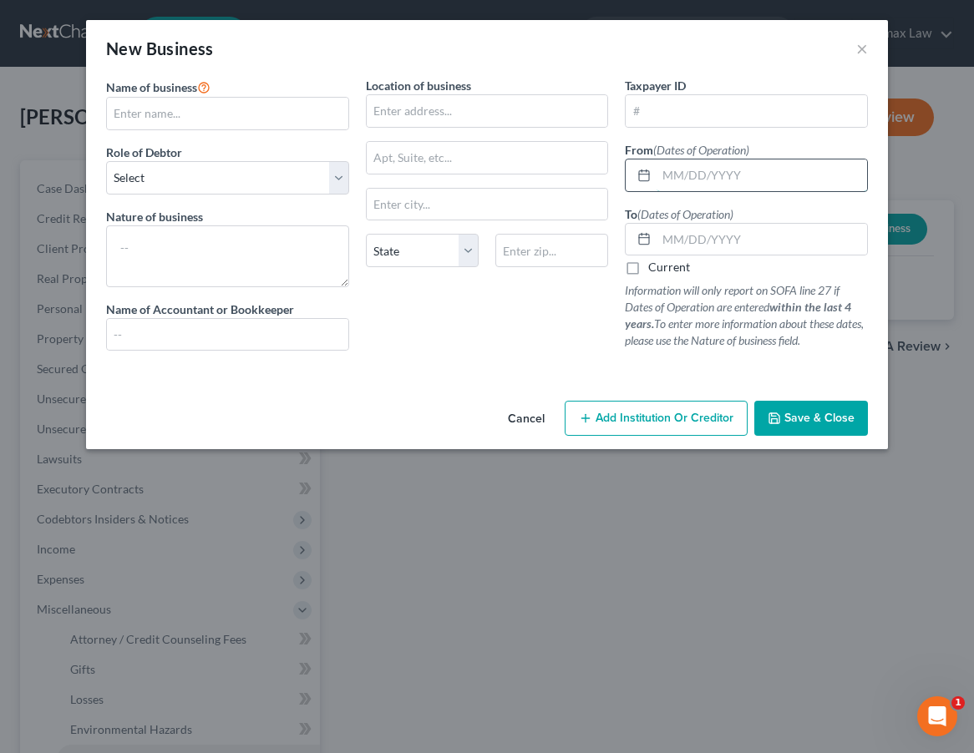
click at [707, 176] on input "text" at bounding box center [762, 176] width 211 height 32
type input "[DATE]"
click at [691, 234] on input "text" at bounding box center [762, 240] width 211 height 32
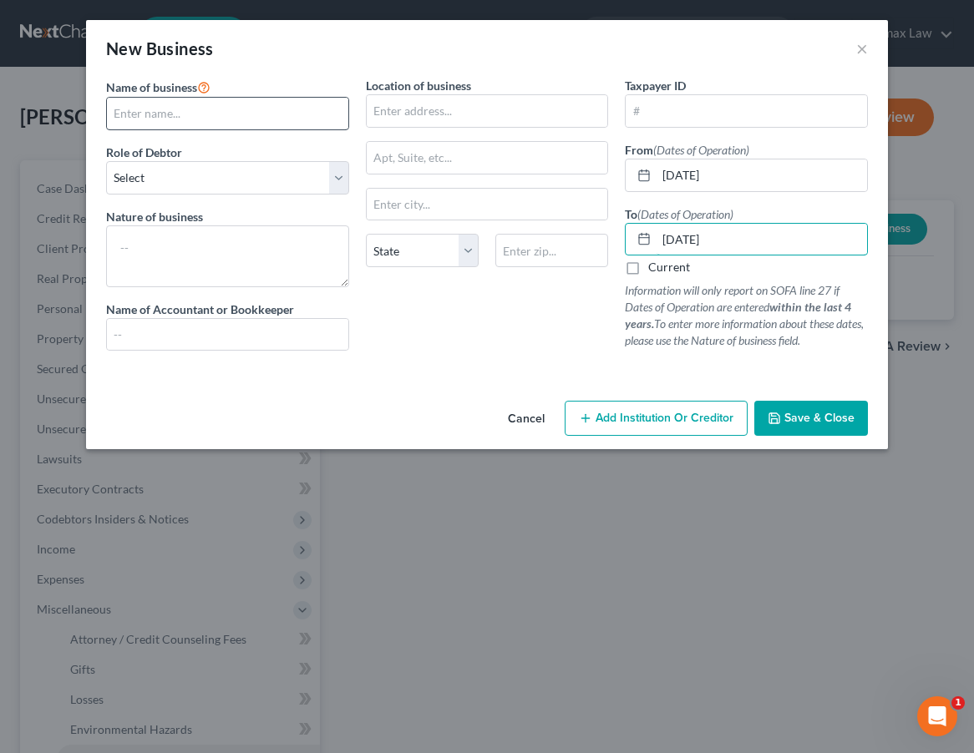
type input "[DATE]"
click at [276, 115] on input "text" at bounding box center [227, 114] width 241 height 32
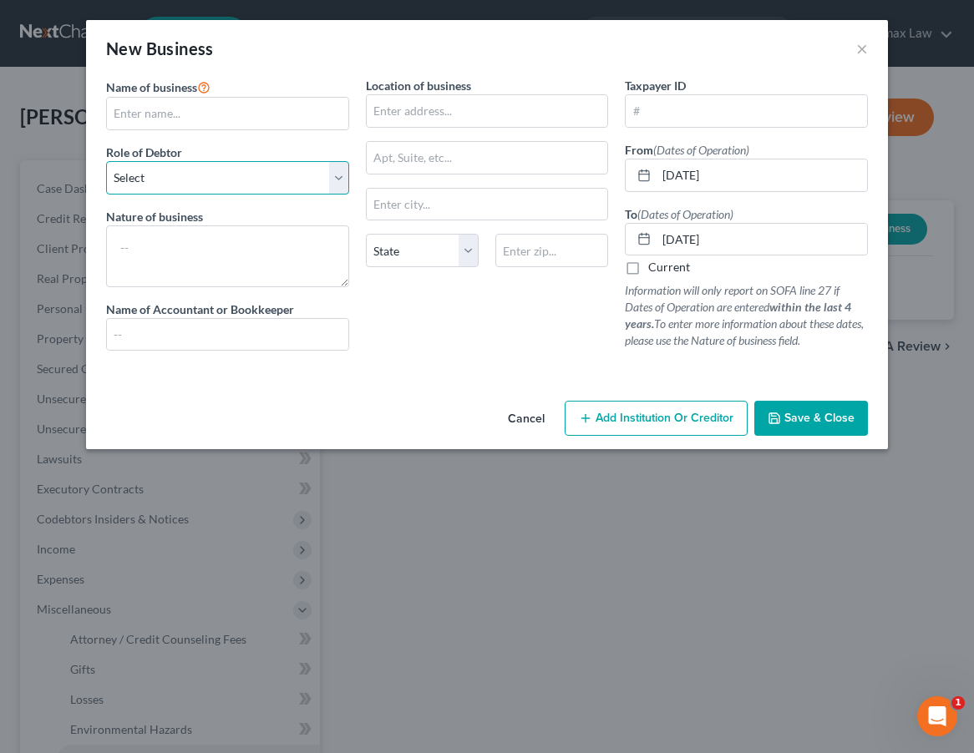
select select "member"
click at [817, 7] on div "New Business × Name of business * Role of Debtor * Select A member of a limited…" at bounding box center [487, 376] width 974 height 753
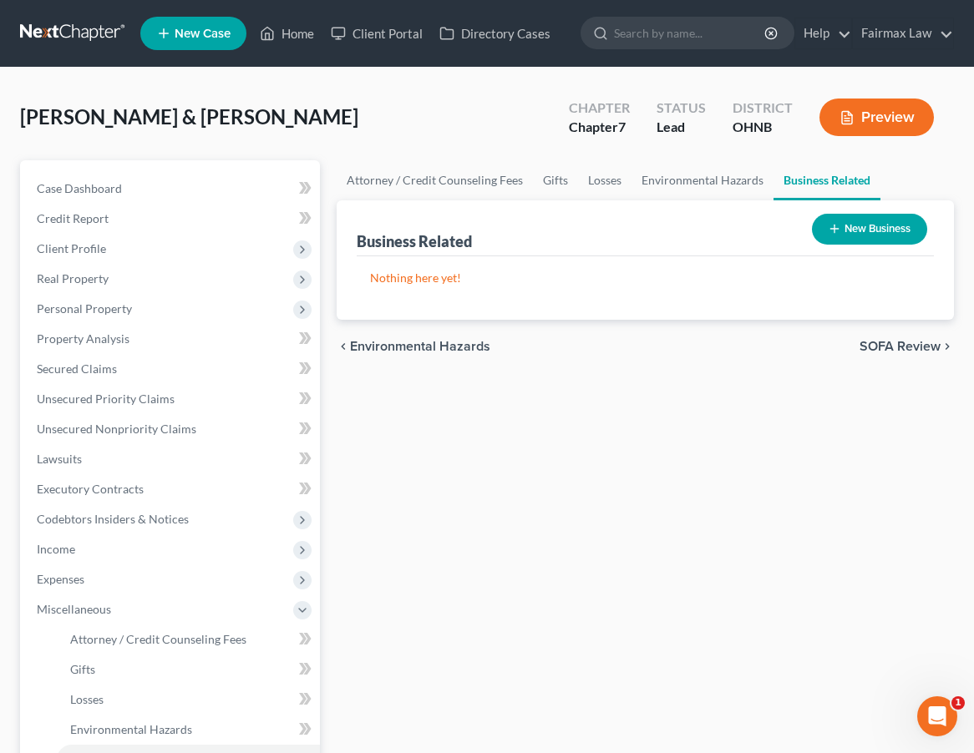
click at [817, 240] on button "New Business" at bounding box center [869, 229] width 115 height 31
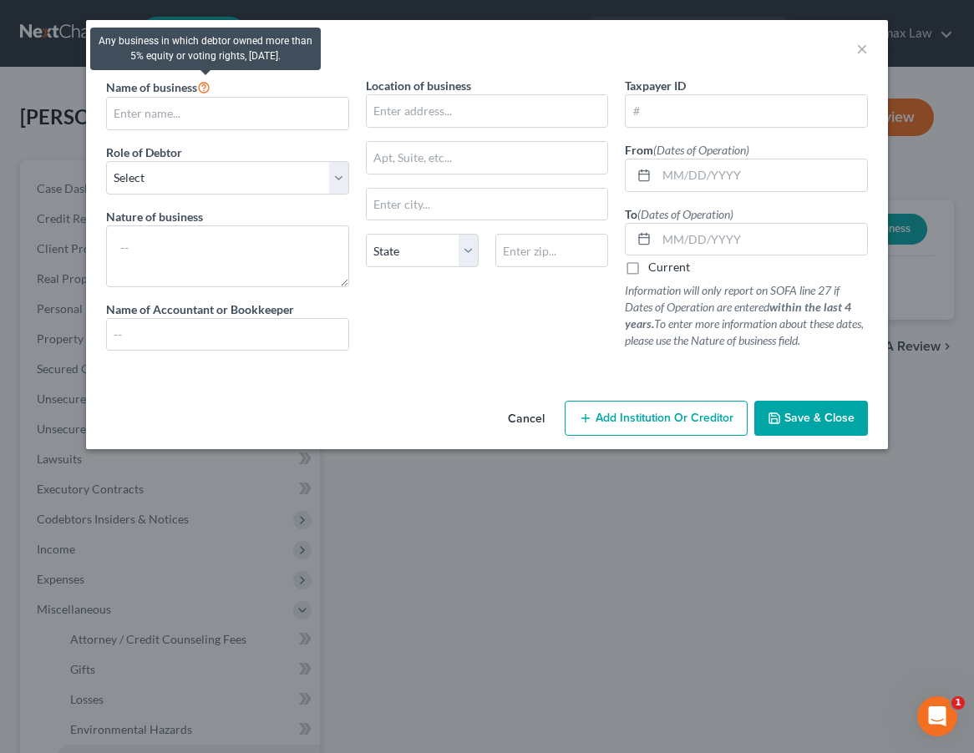
click at [205, 90] on icon at bounding box center [203, 87] width 13 height 16
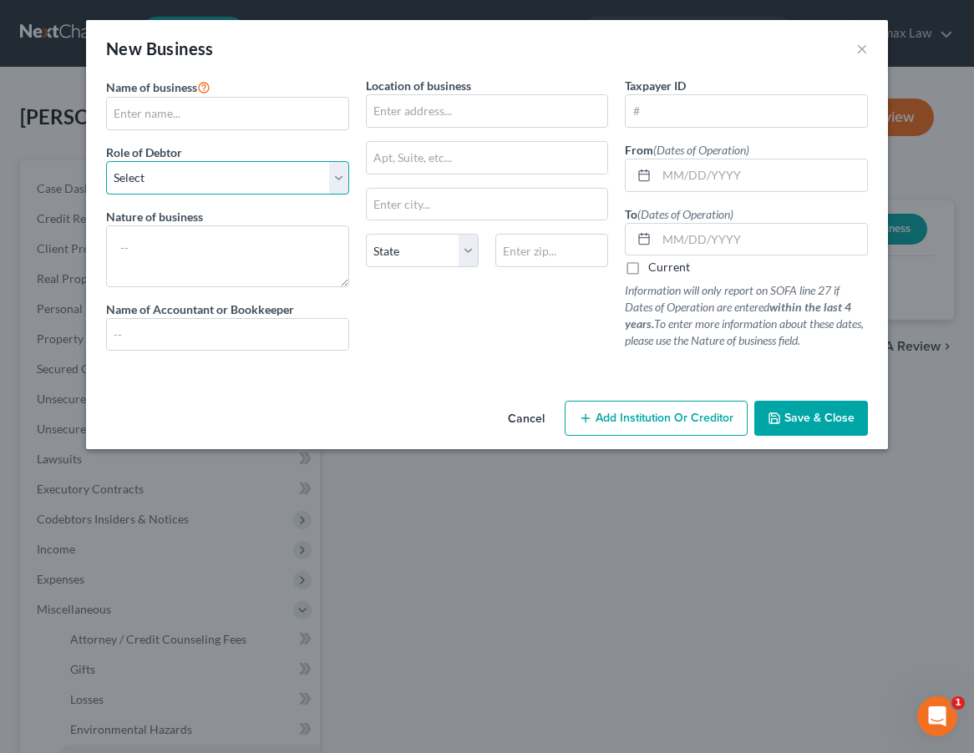
select select "member"
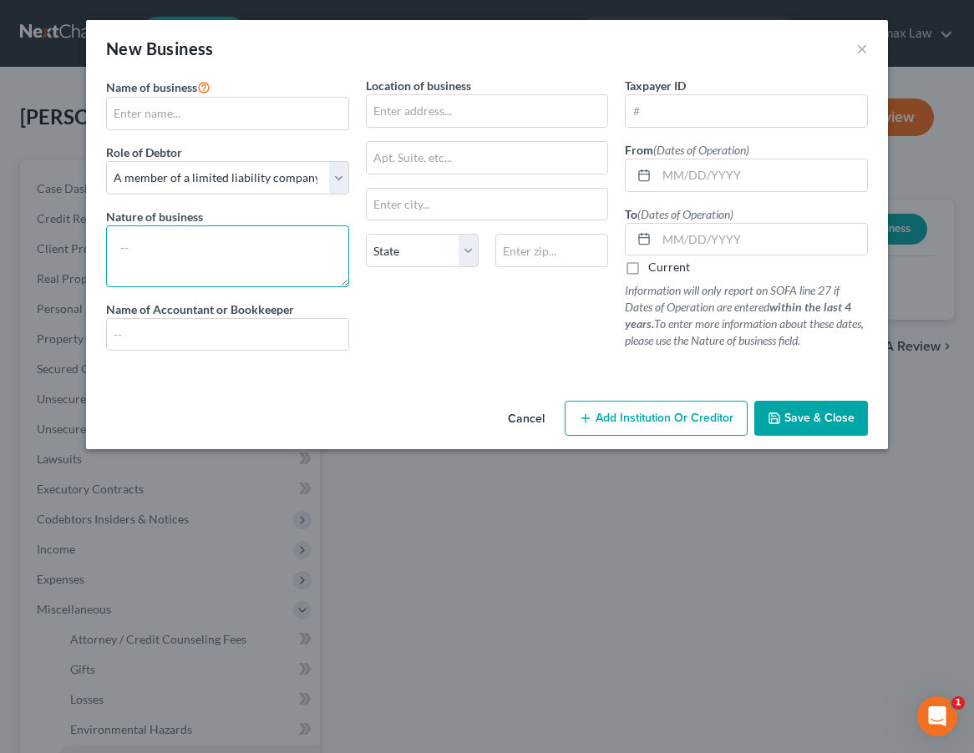
click at [216, 251] on textarea at bounding box center [227, 257] width 243 height 62
type textarea "Junk removal"
click at [697, 185] on input "text" at bounding box center [762, 176] width 211 height 32
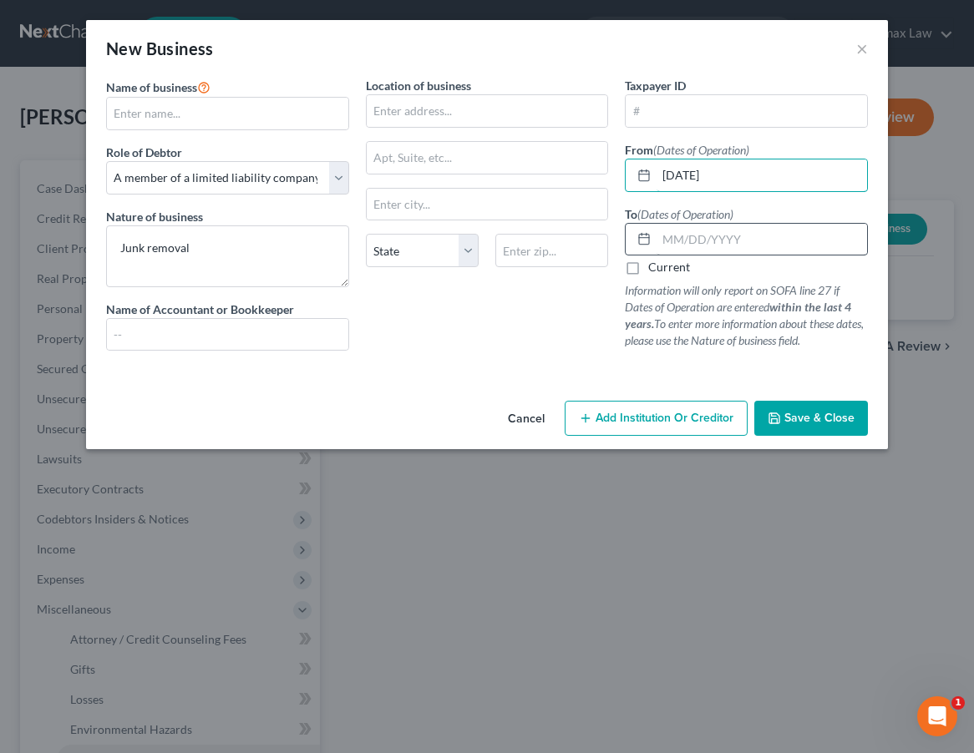
type input "[DATE]"
click at [713, 236] on input "text" at bounding box center [762, 240] width 211 height 32
type input "[DATE]"
click at [817, 432] on button "Save & Close" at bounding box center [811, 418] width 114 height 35
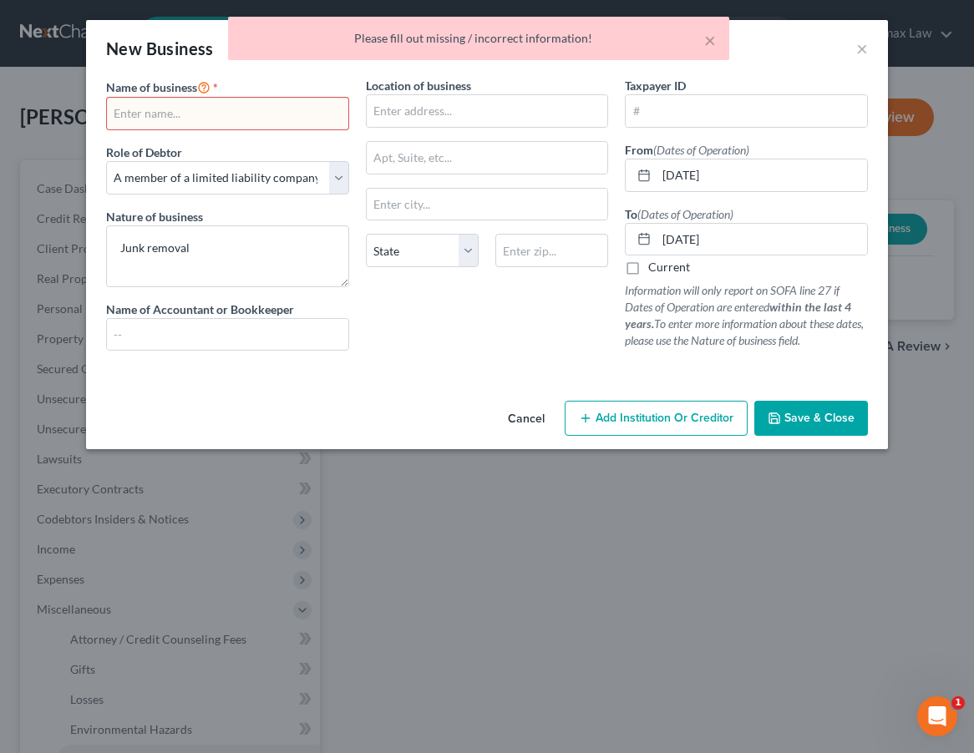
click at [266, 134] on div "Name of business * Role of Debtor * Select A member of a limited liability comp…" at bounding box center [228, 220] width 260 height 287
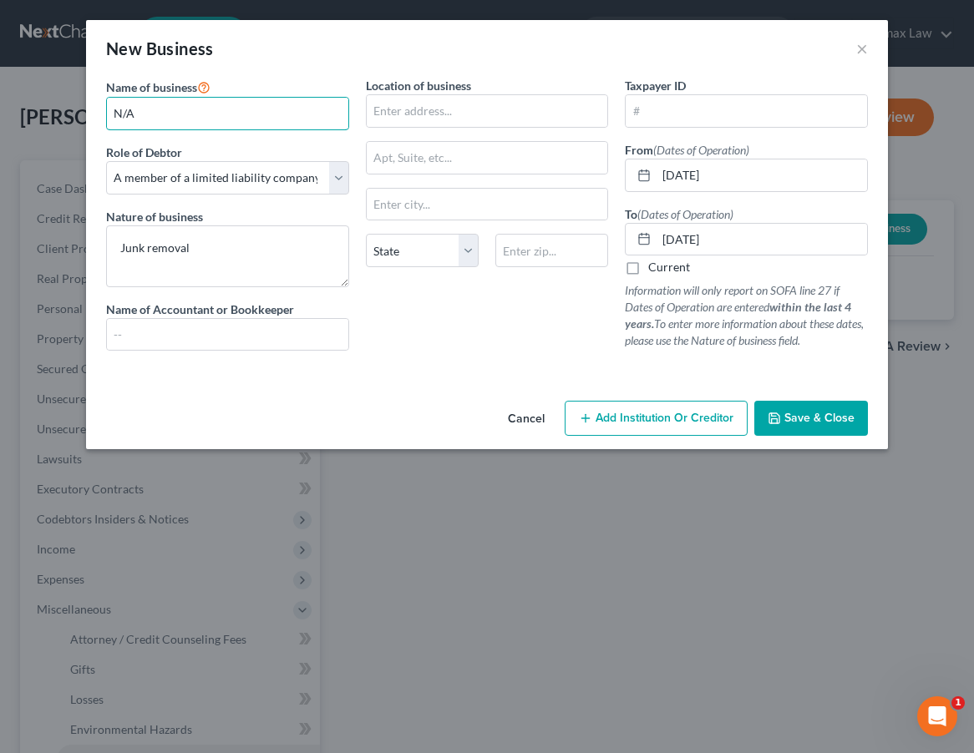
type input "N/A"
click at [774, 426] on button "Save & Close" at bounding box center [811, 418] width 114 height 35
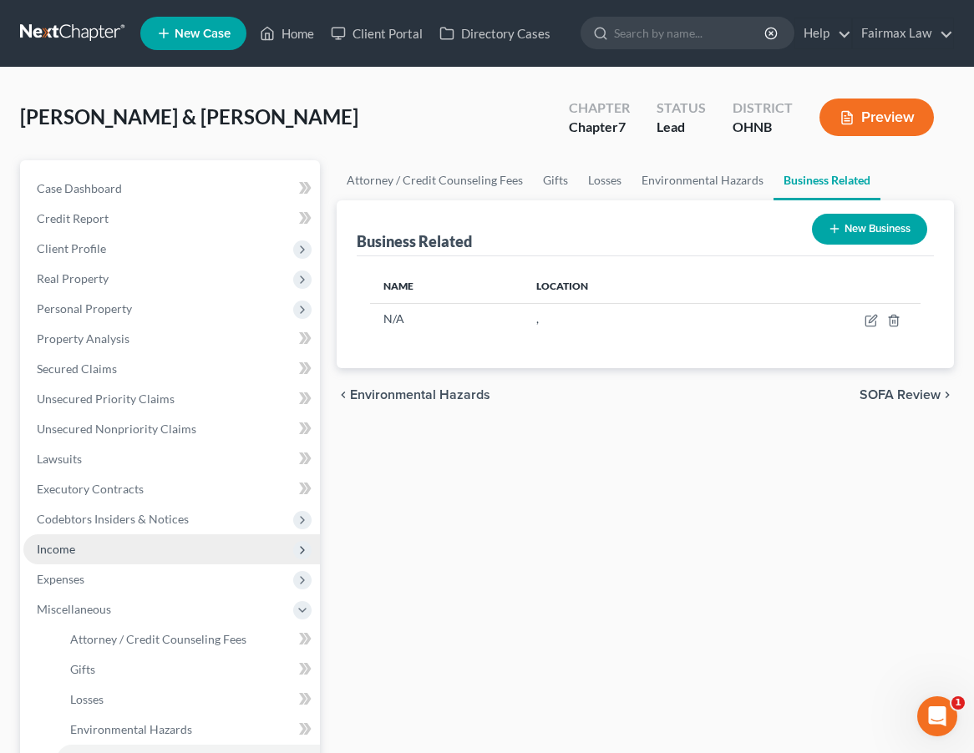
click at [165, 537] on span "Income" at bounding box center [171, 550] width 297 height 30
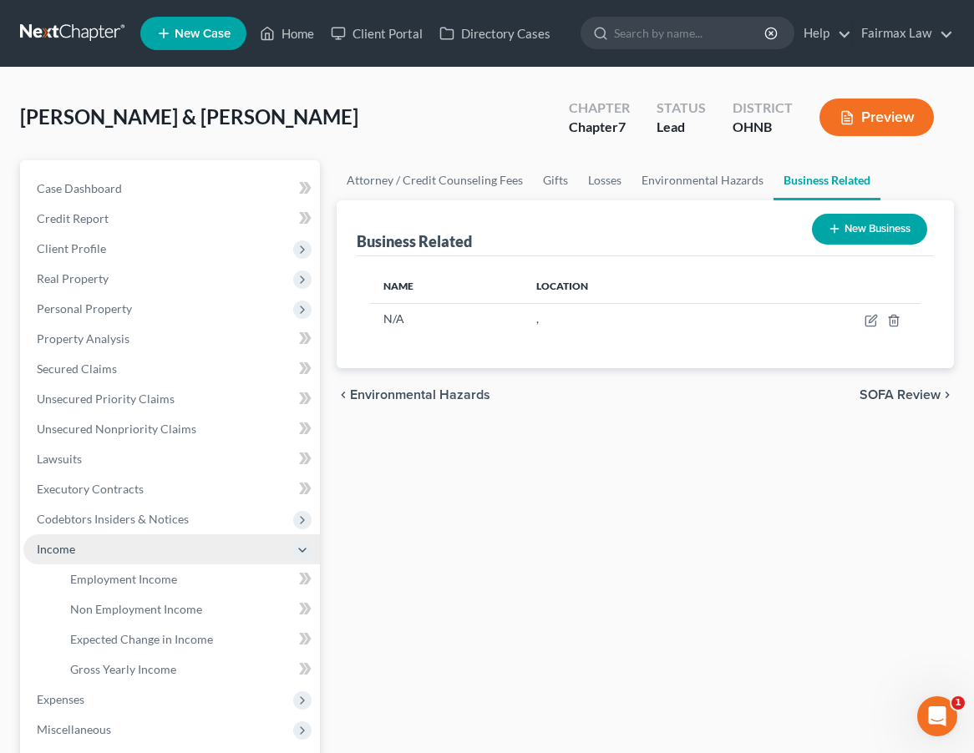
scroll to position [10, 0]
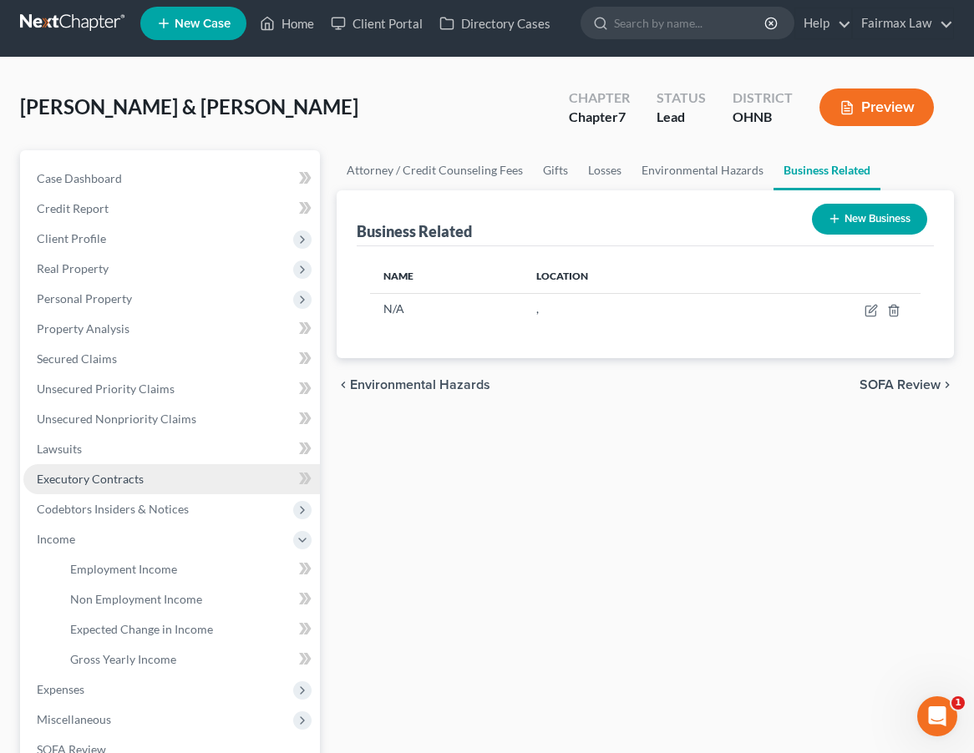
click at [160, 474] on link "Executory Contracts" at bounding box center [171, 479] width 297 height 30
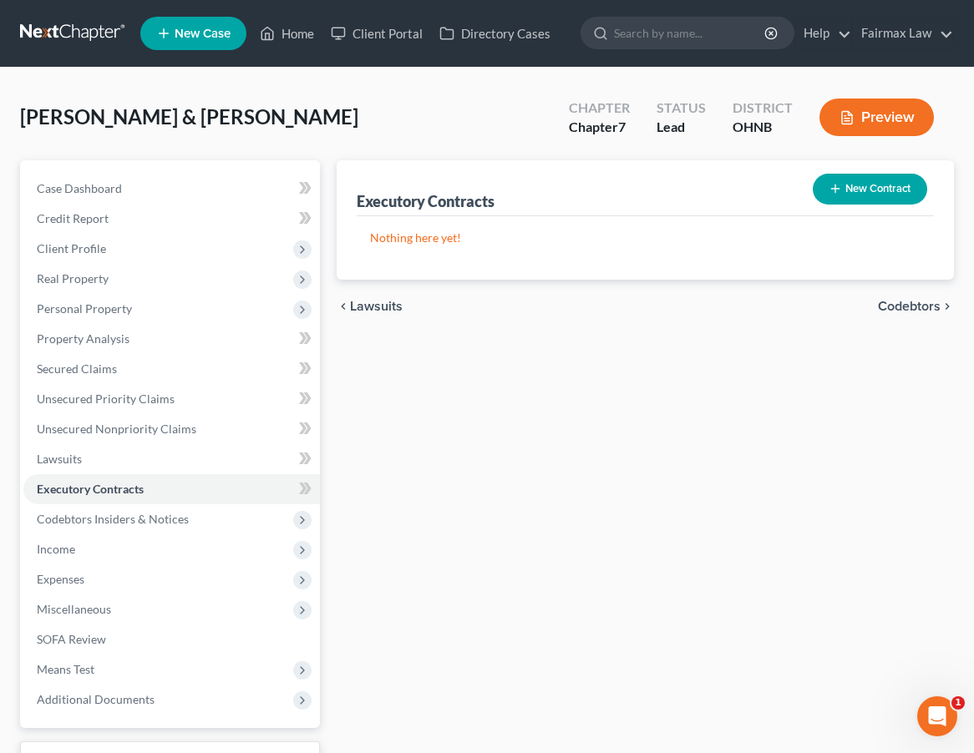
click at [817, 200] on button "New Contract" at bounding box center [870, 189] width 114 height 31
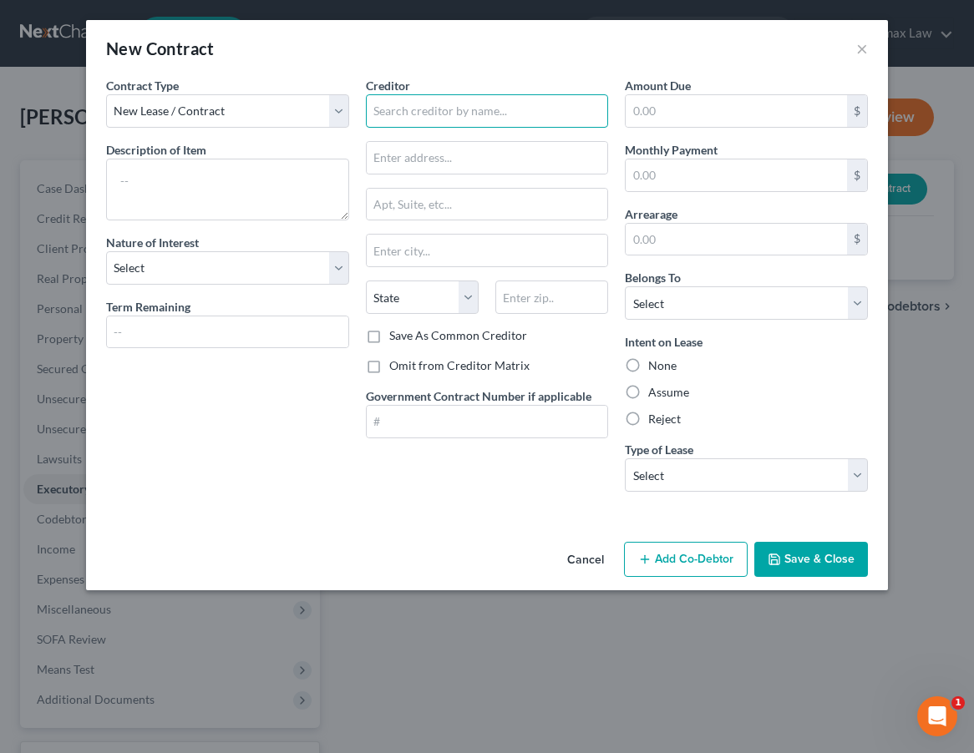
click at [444, 119] on input "text" at bounding box center [487, 110] width 243 height 33
type input "[PERSON_NAME]"
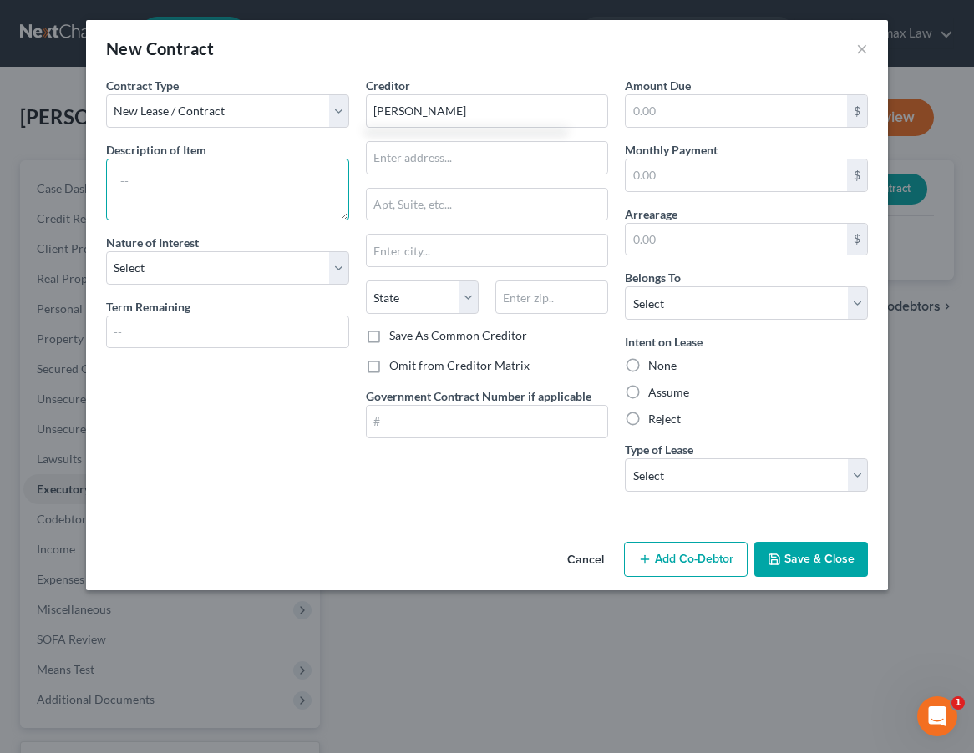
click at [283, 177] on textarea at bounding box center [227, 190] width 243 height 62
type textarea "L"
type textarea "Rental Agreement"
click at [256, 285] on div "Contract Type New Lease / Contract New Timeshare Description of non-residential…" at bounding box center [228, 291] width 260 height 429
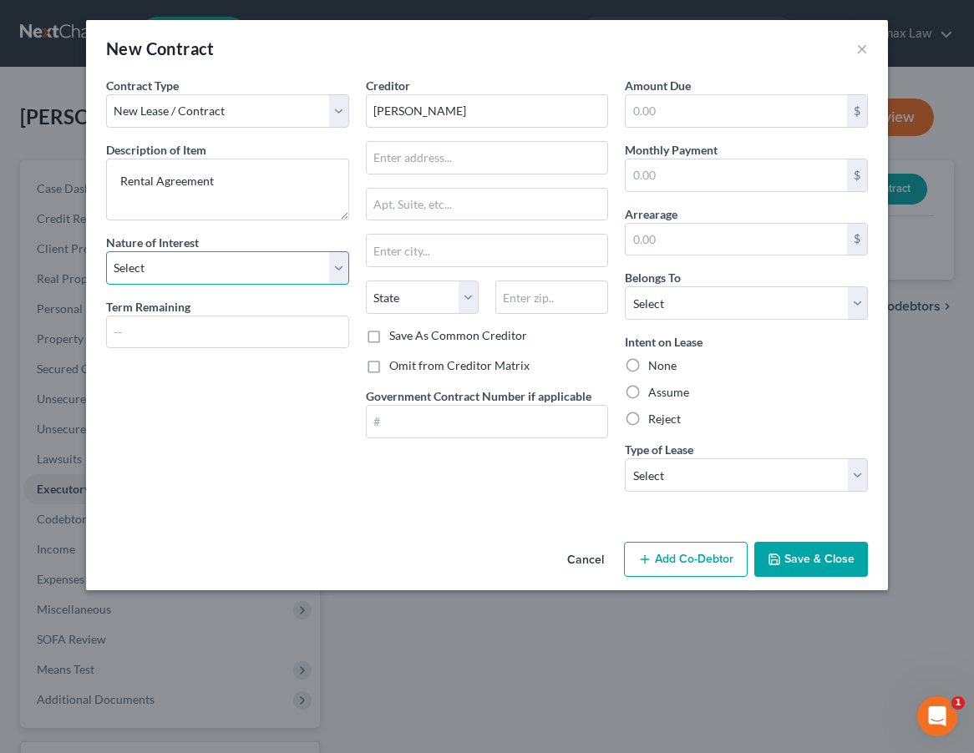
select select "3"
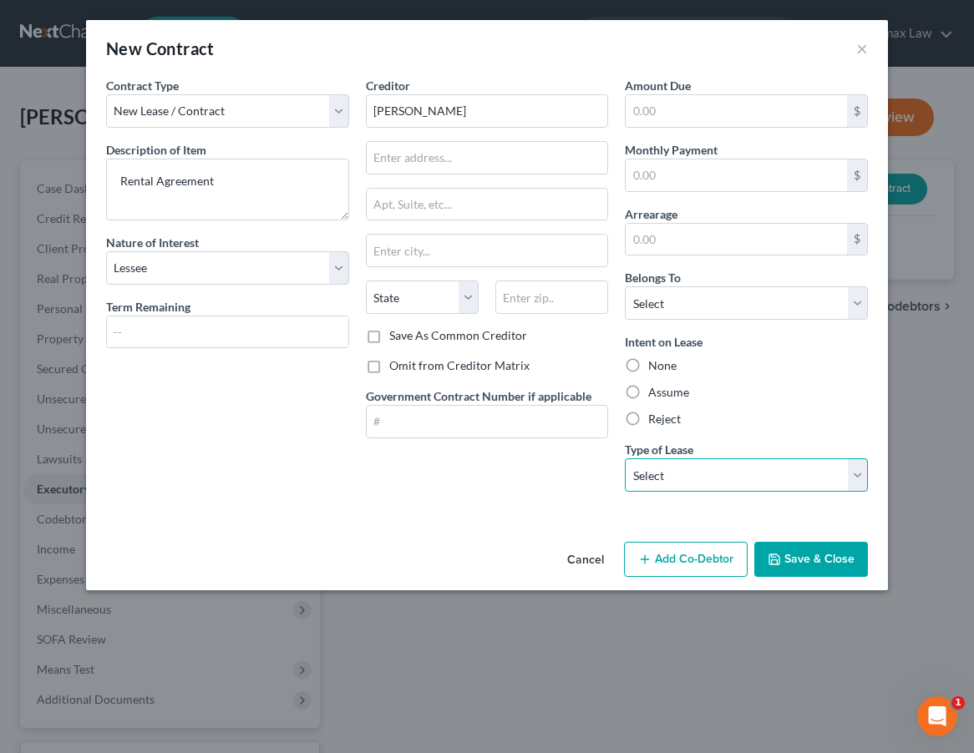
select select "0"
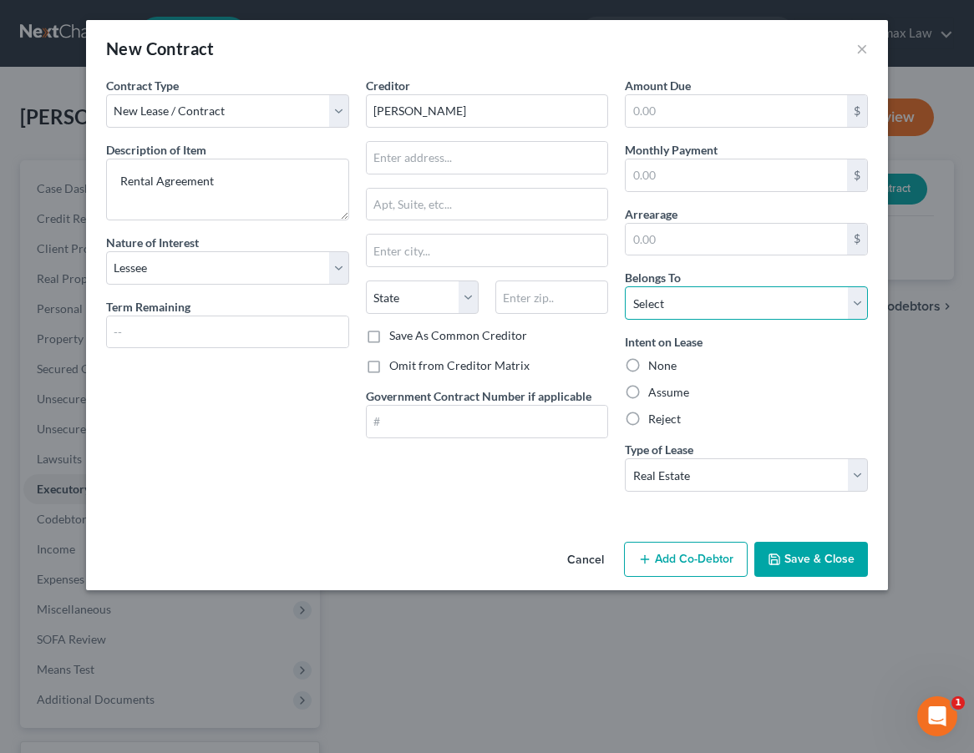
select select "2"
click at [810, 560] on button "Save & Close" at bounding box center [811, 559] width 114 height 35
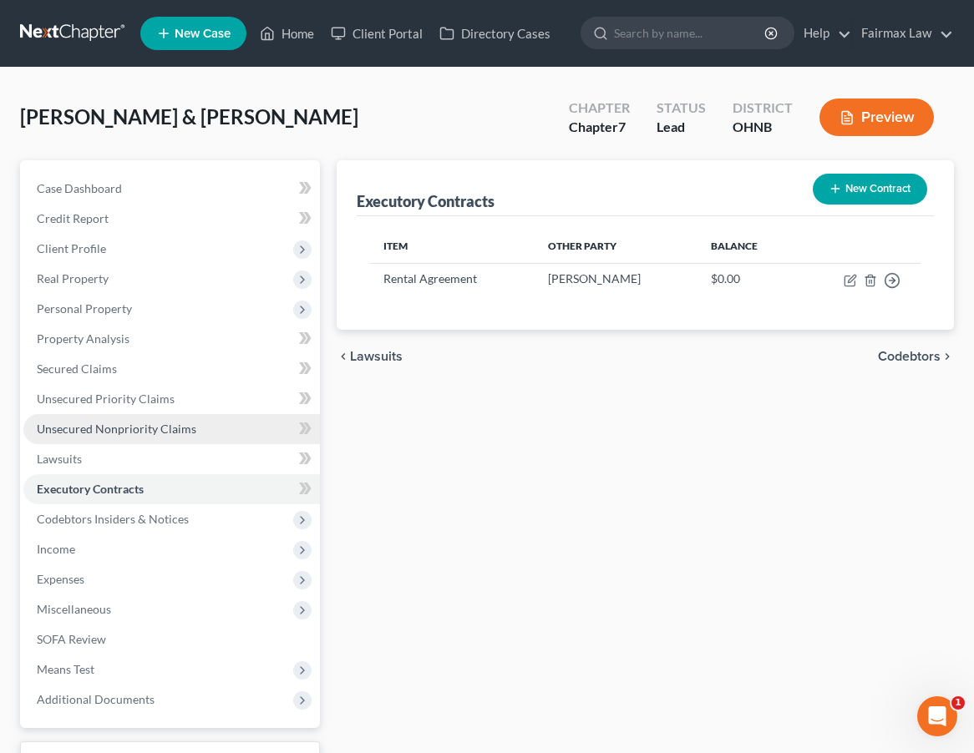
click at [142, 432] on span "Unsecured Nonpriority Claims" at bounding box center [117, 429] width 160 height 14
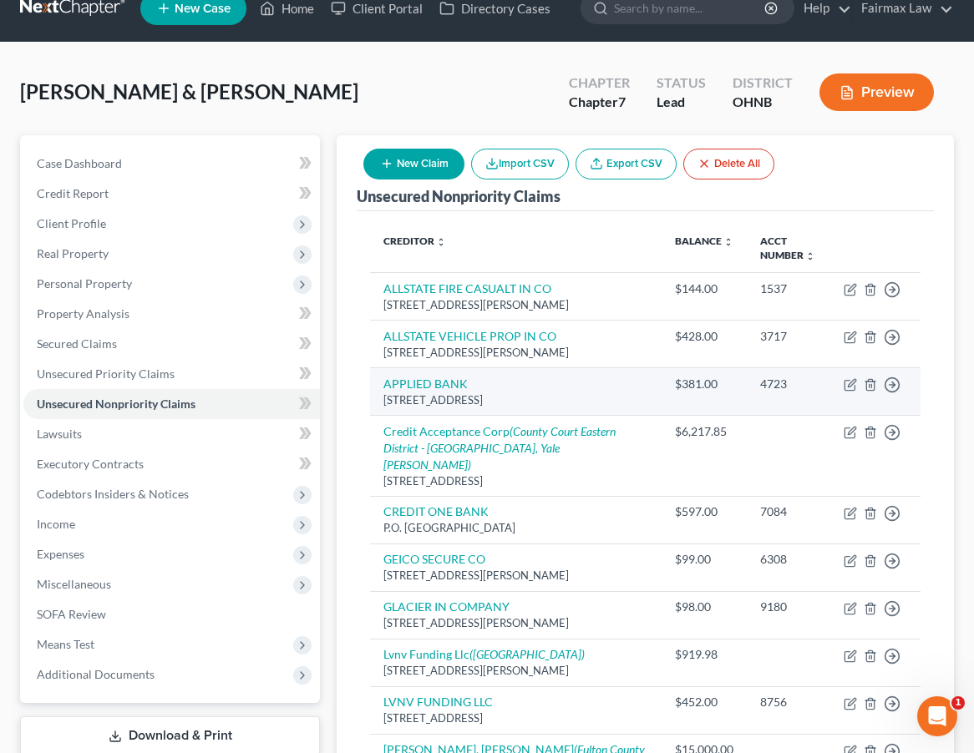
scroll to position [44, 0]
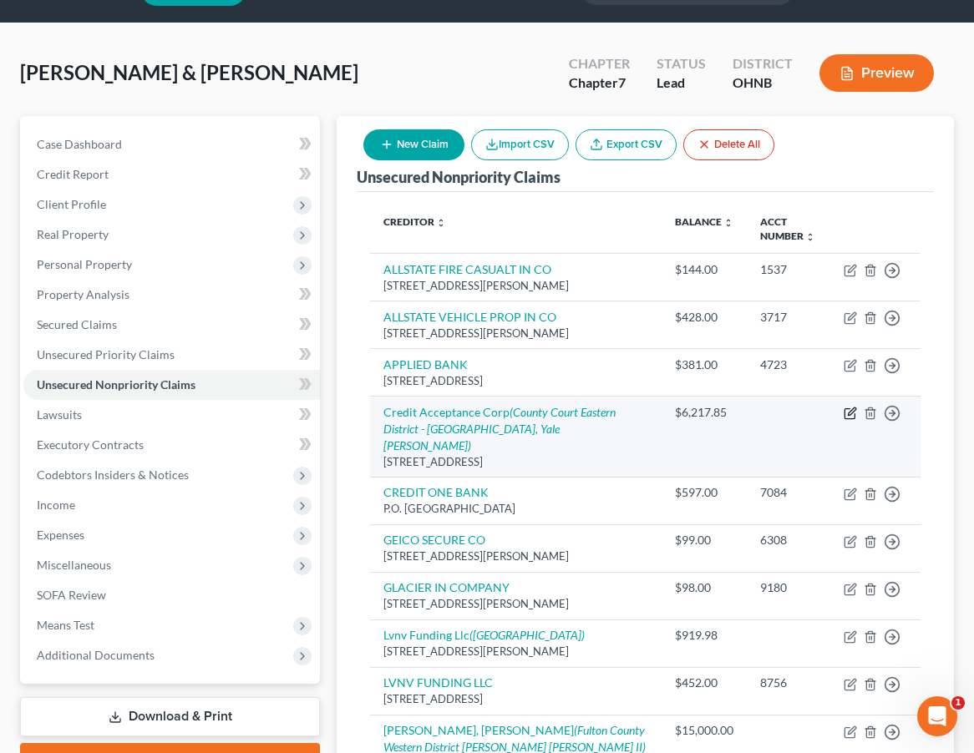
click at [817, 420] on icon "button" at bounding box center [850, 413] width 13 height 13
select select "36"
select select "1"
select select "2"
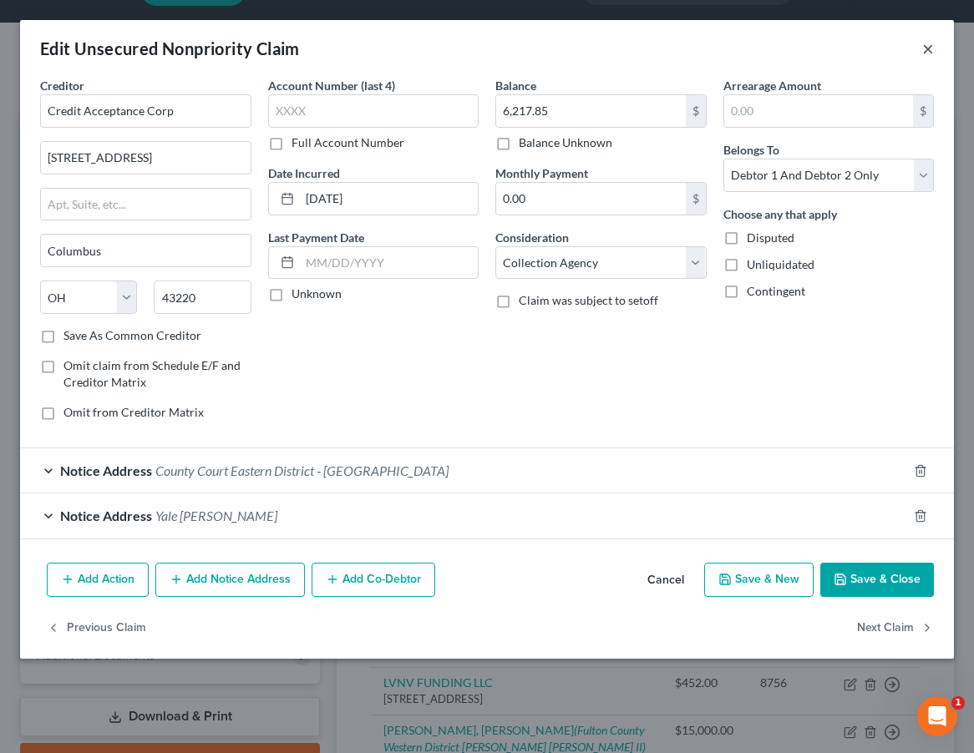
click at [817, 44] on button "×" at bounding box center [928, 48] width 12 height 20
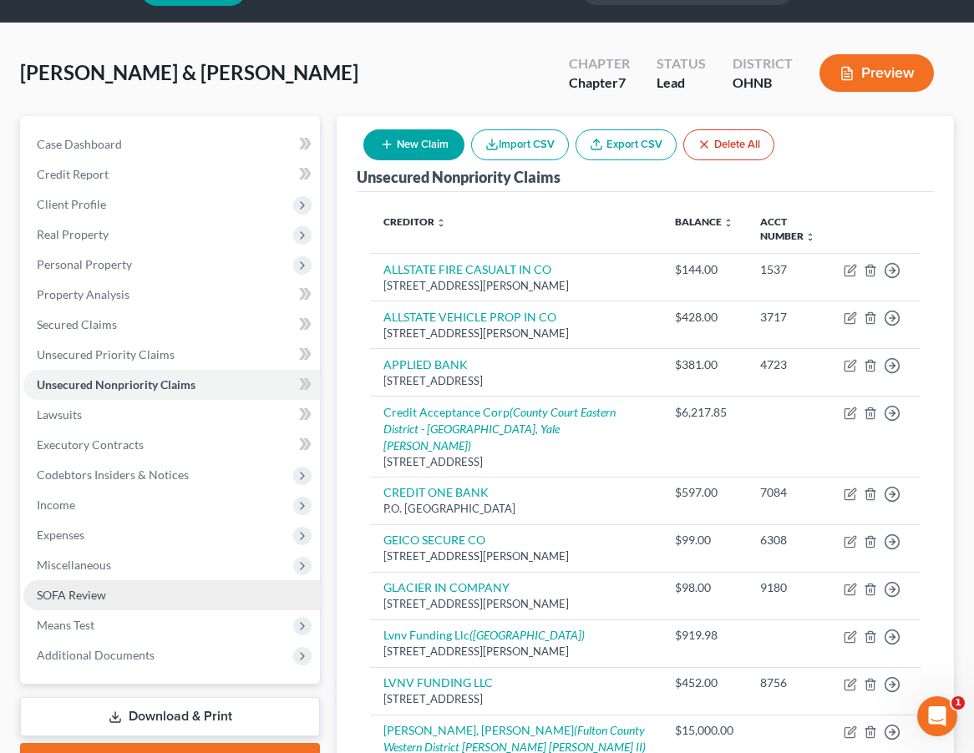
click at [88, 598] on span "SOFA Review" at bounding box center [71, 595] width 69 height 14
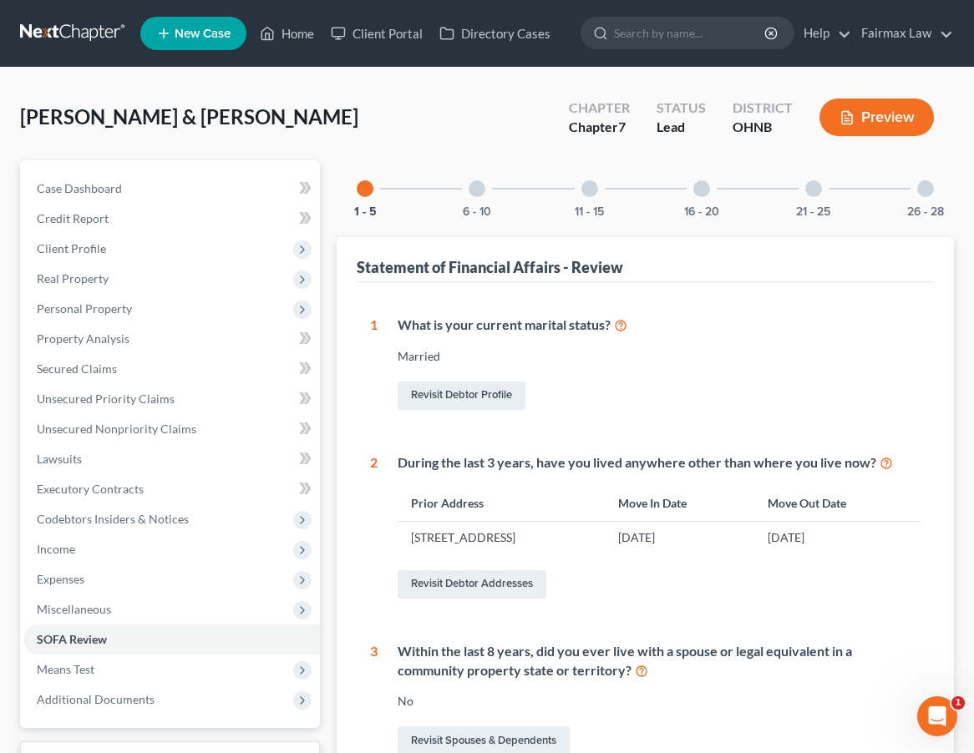
click at [485, 197] on div "6 - 10" at bounding box center [477, 188] width 57 height 57
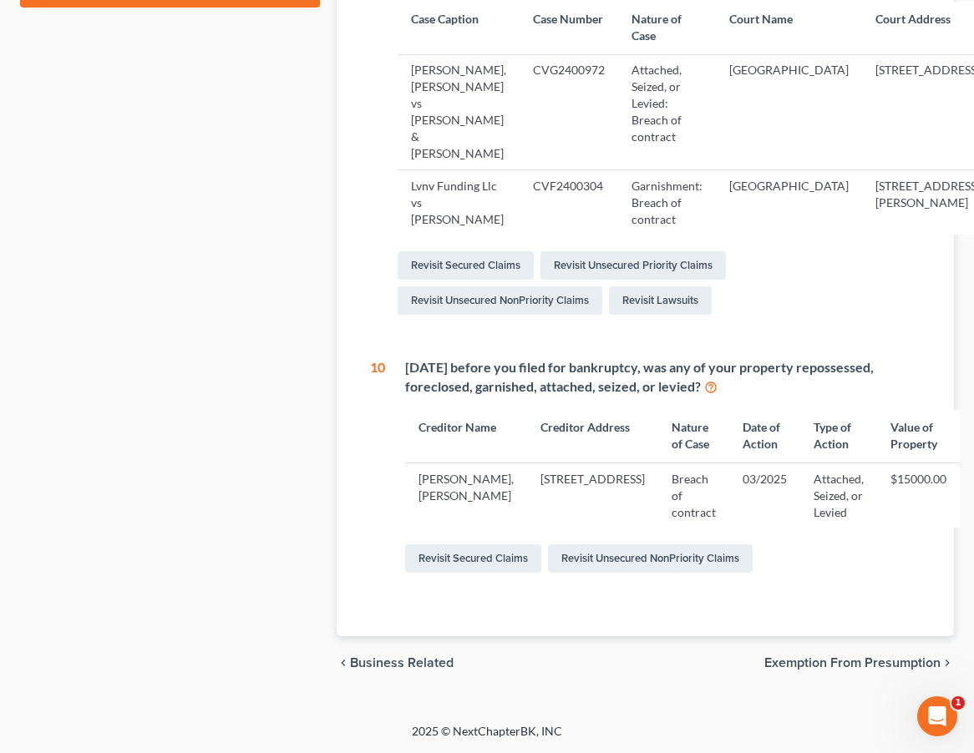
scroll to position [878, 0]
click at [515, 555] on link "Revisit Secured Claims" at bounding box center [473, 559] width 136 height 28
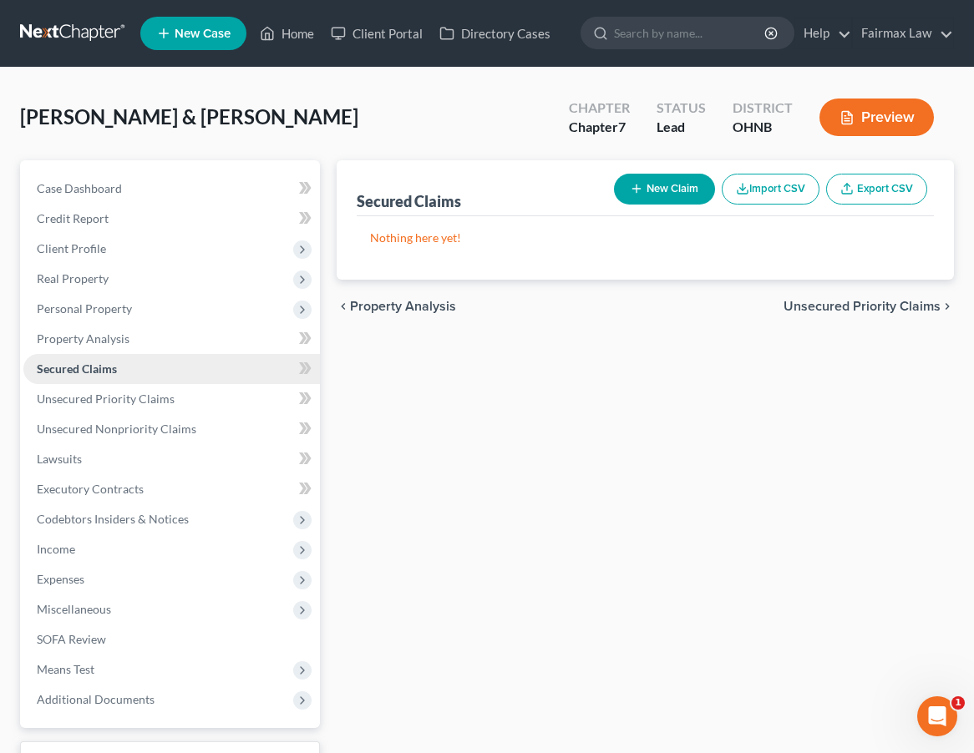
click at [253, 373] on link "Secured Claims" at bounding box center [171, 369] width 297 height 30
click at [245, 403] on link "Unsecured Priority Claims" at bounding box center [171, 399] width 297 height 30
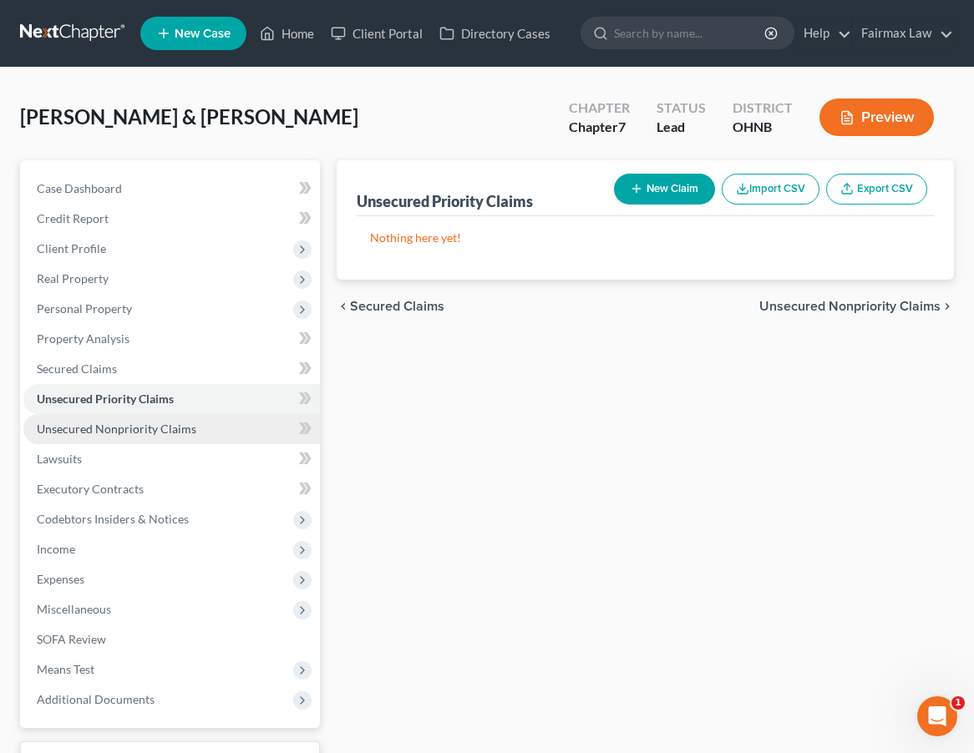
click at [242, 424] on link "Unsecured Nonpriority Claims" at bounding box center [171, 429] width 297 height 30
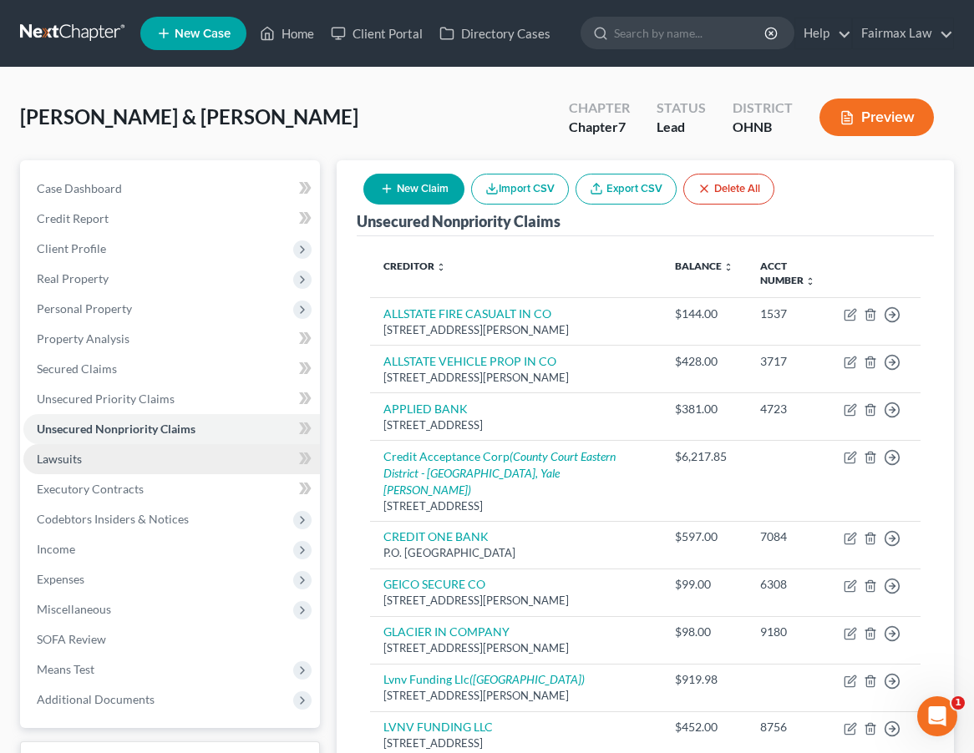
click at [131, 464] on link "Lawsuits" at bounding box center [171, 459] width 297 height 30
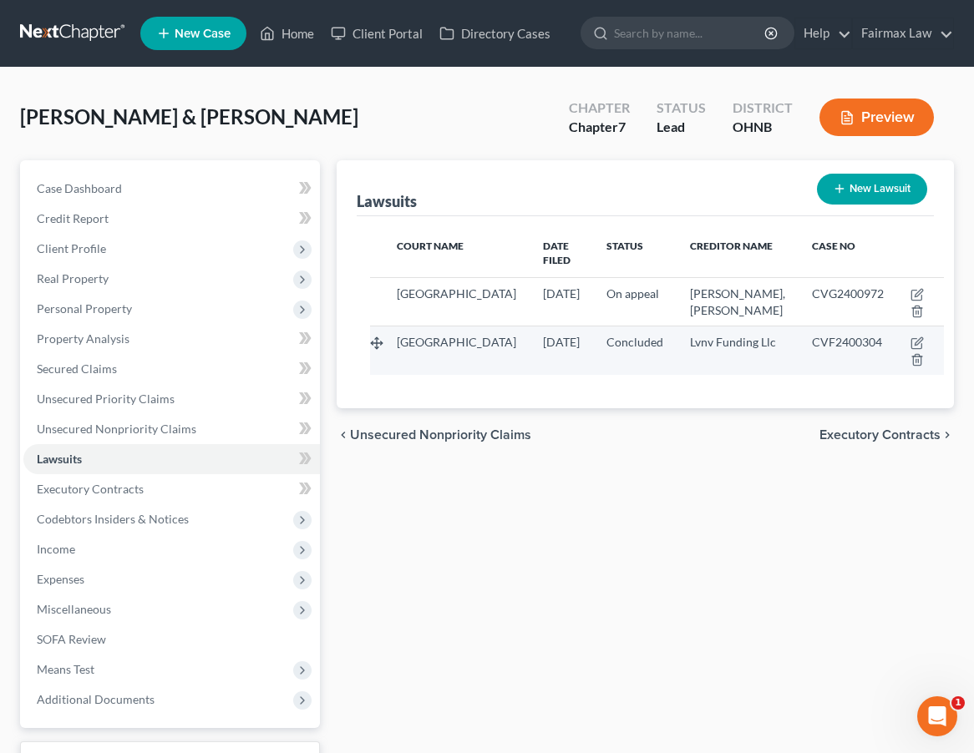
scroll to position [1, 0]
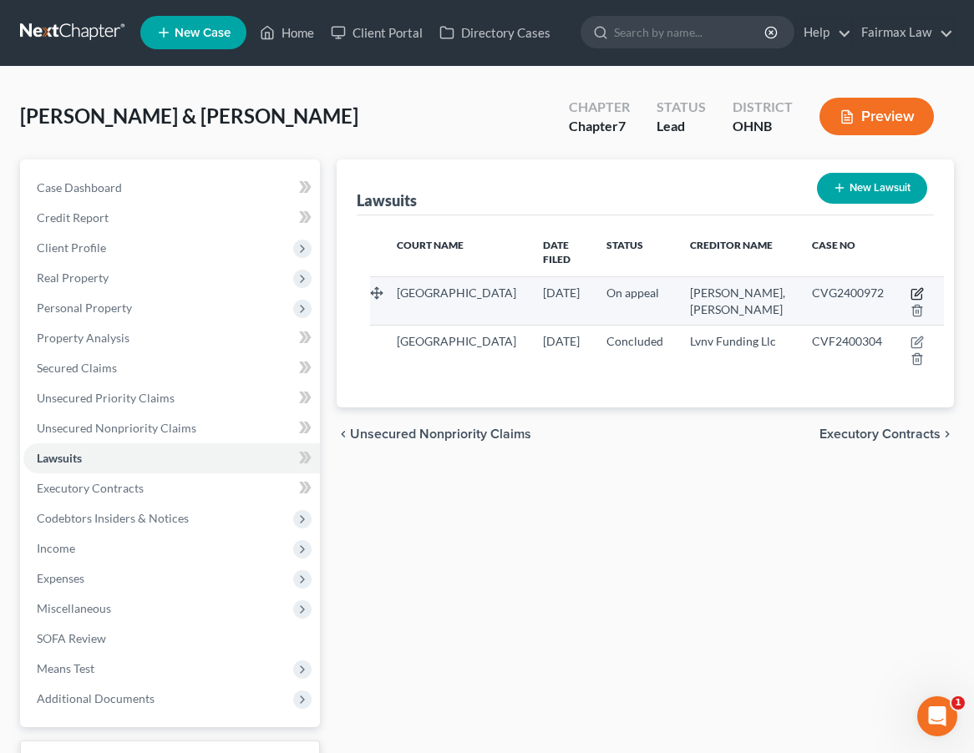
click at [817, 291] on icon "button" at bounding box center [916, 293] width 13 height 13
select select "36"
select select "1"
select select "3"
select select "36"
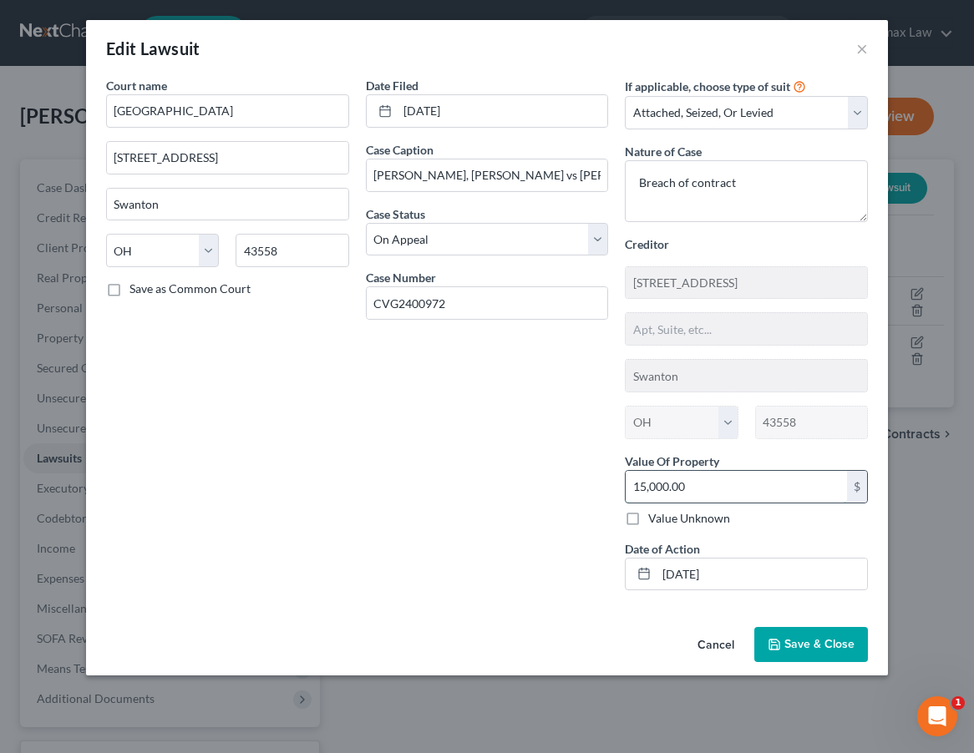
click at [643, 486] on input "15,000.00" at bounding box center [736, 487] width 221 height 32
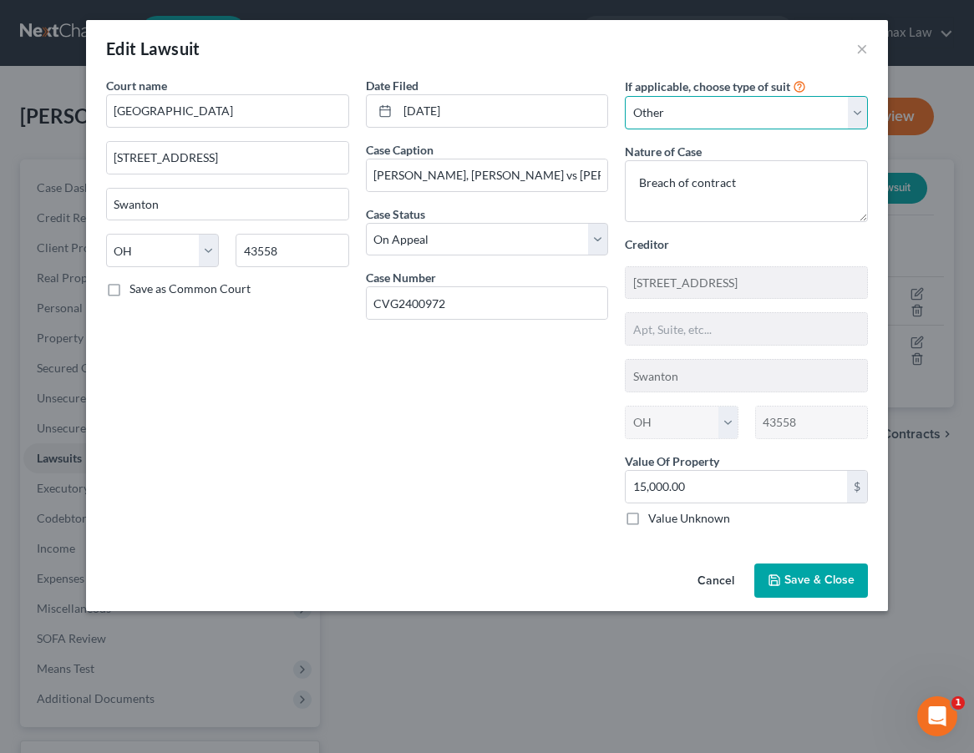
select select "3"
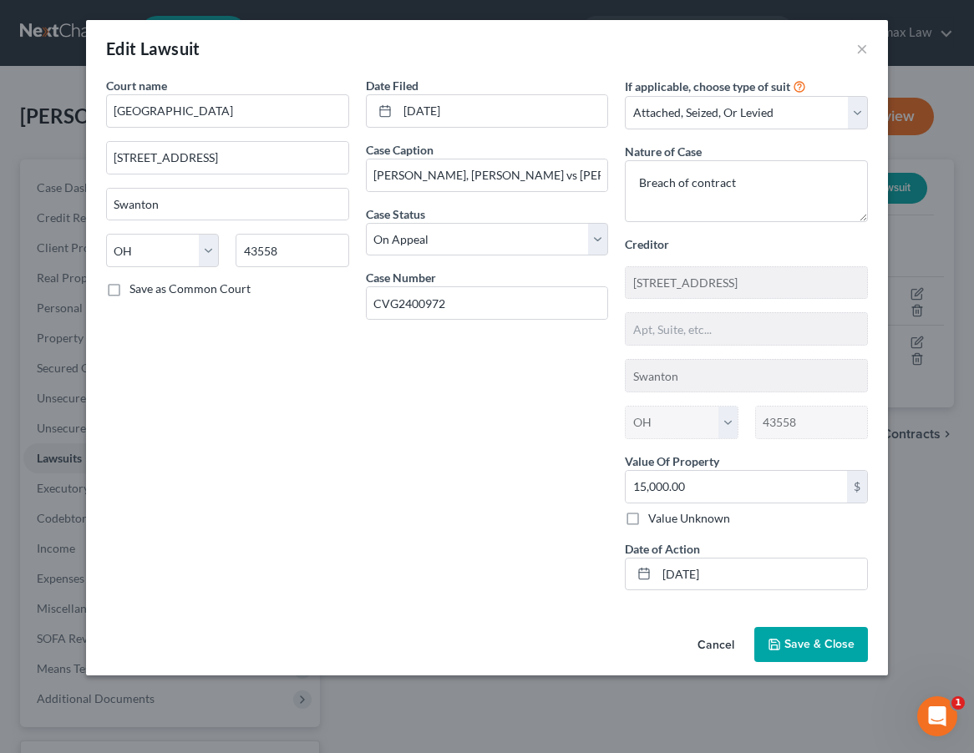
click at [794, 647] on span "Save & Close" at bounding box center [819, 644] width 70 height 14
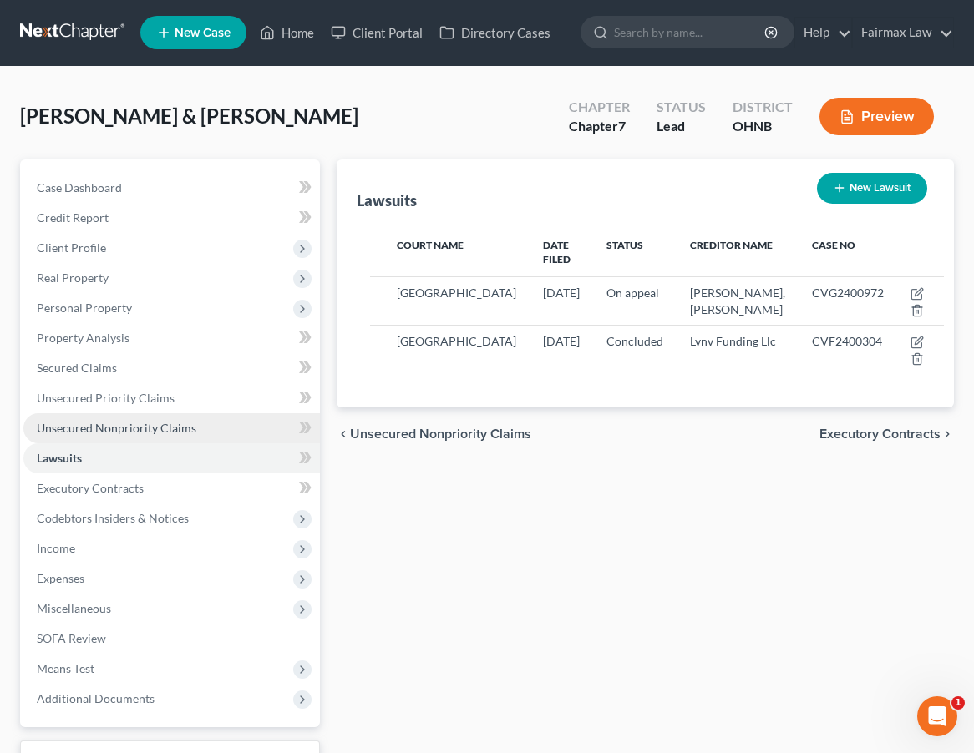
click at [189, 430] on span "Unsecured Nonpriority Claims" at bounding box center [117, 428] width 160 height 14
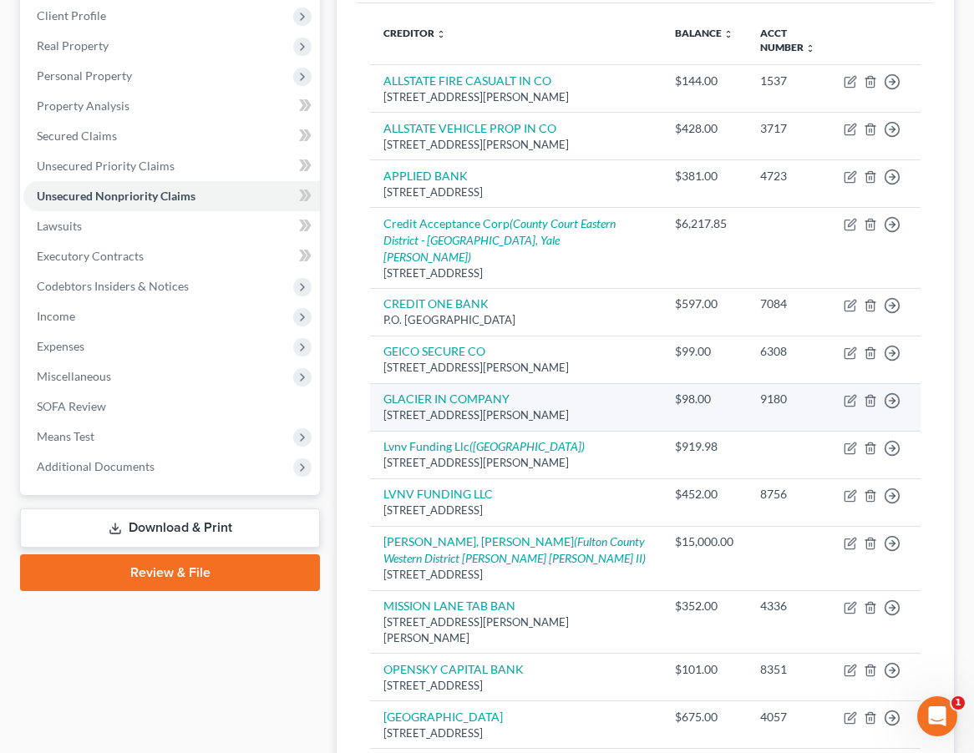
scroll to position [233, 0]
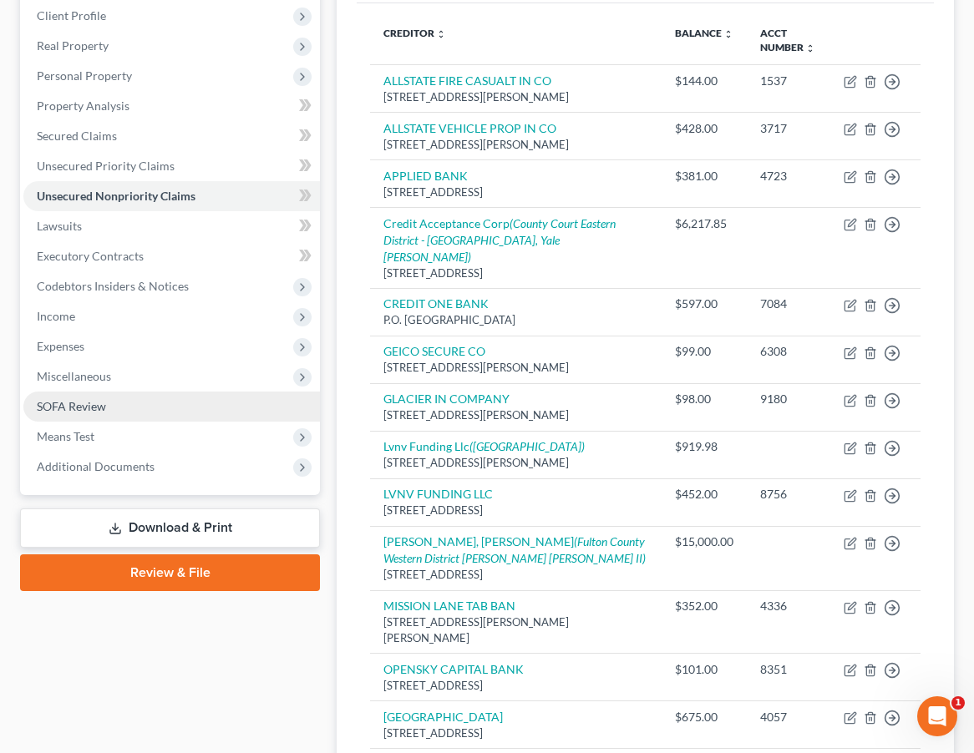
click at [89, 413] on link "SOFA Review" at bounding box center [171, 407] width 297 height 30
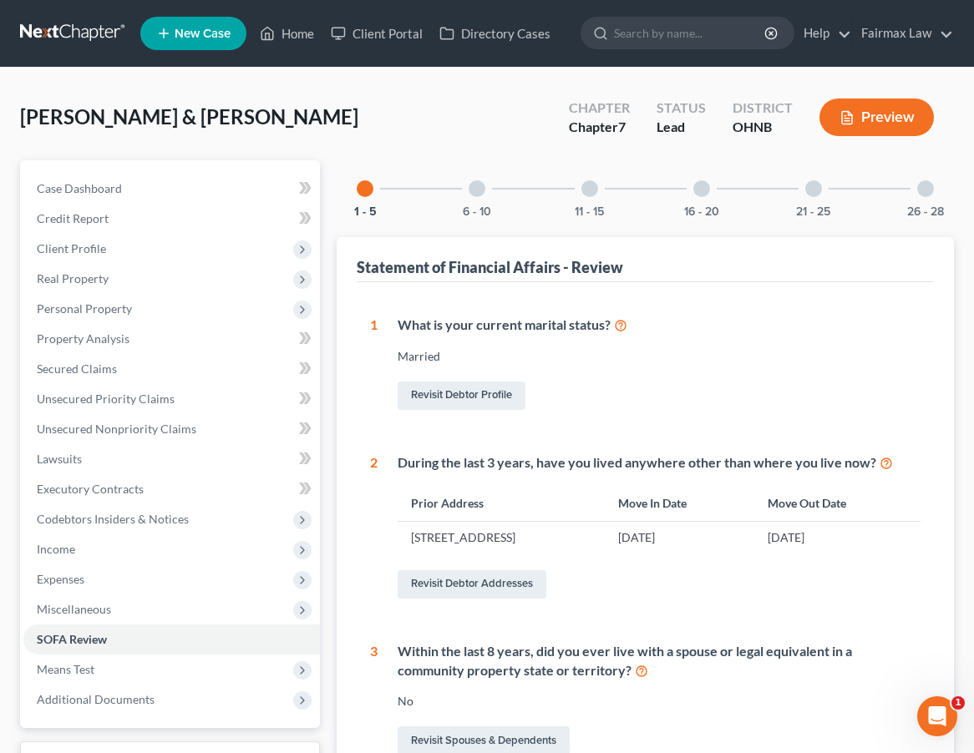
click at [478, 201] on div "6 - 10" at bounding box center [477, 188] width 57 height 57
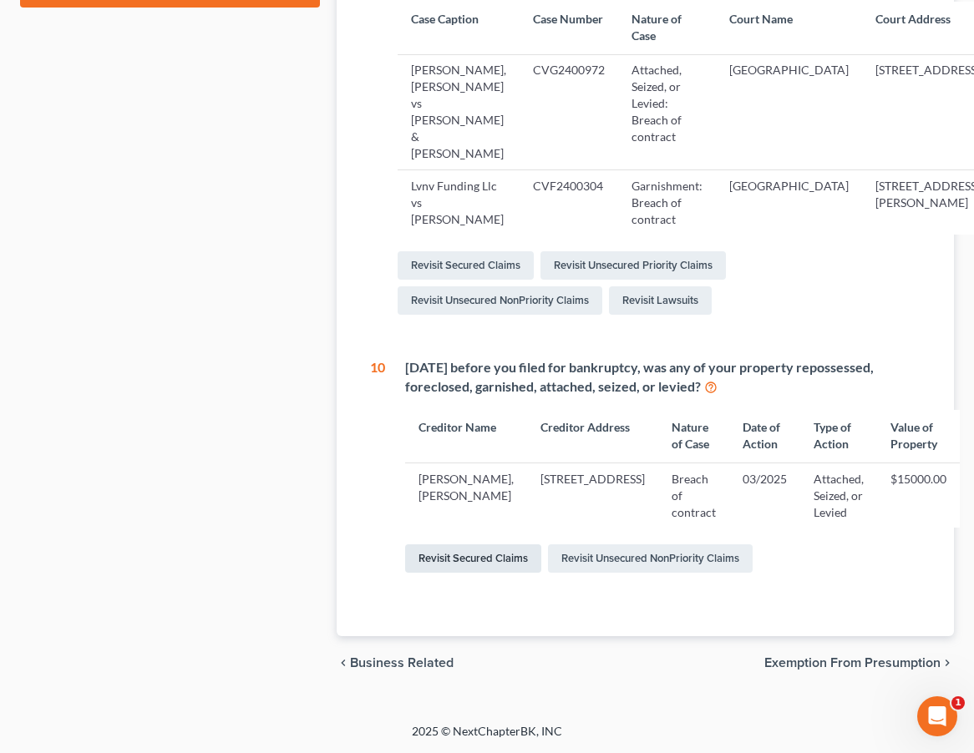
click at [477, 571] on link "Revisit Secured Claims" at bounding box center [473, 559] width 136 height 28
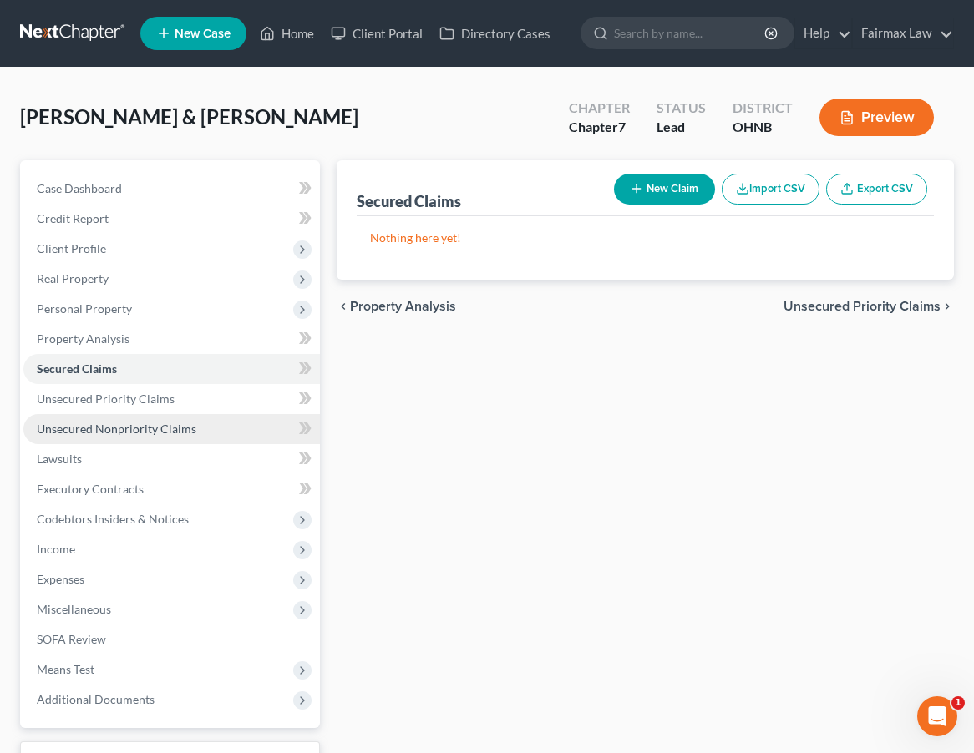
click at [199, 431] on link "Unsecured Nonpriority Claims" at bounding box center [171, 429] width 297 height 30
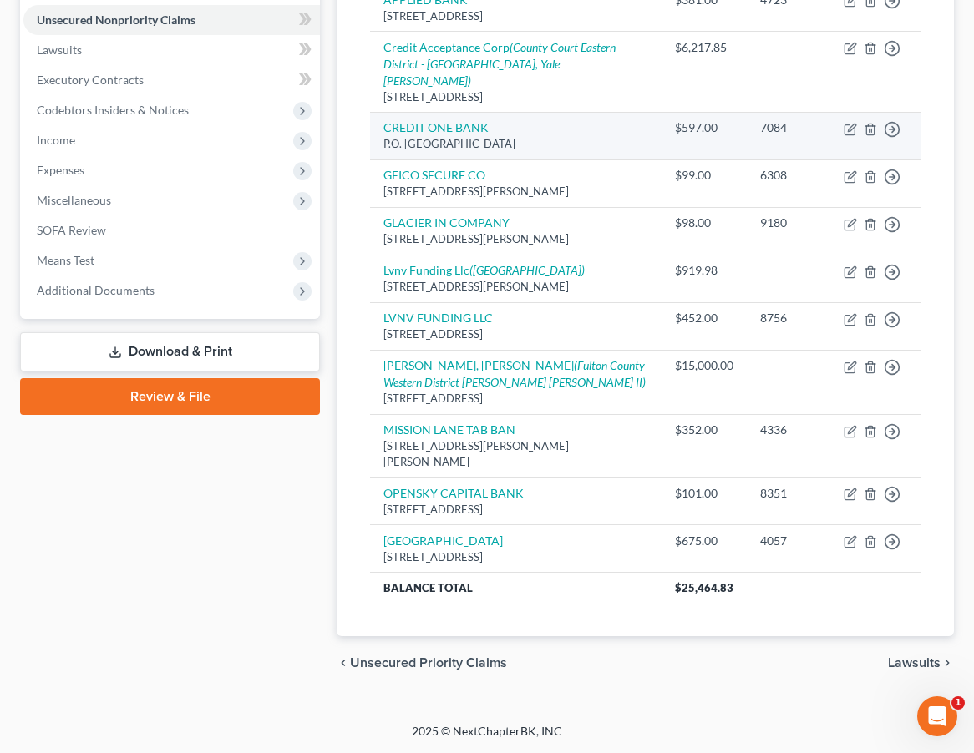
scroll to position [383, 0]
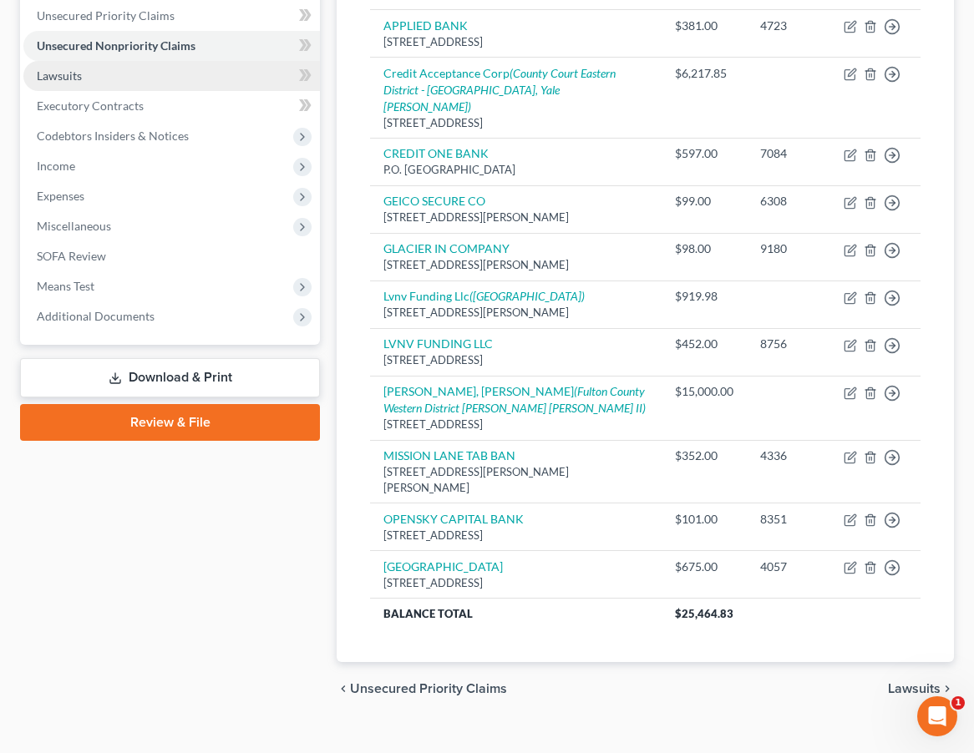
click at [161, 75] on link "Lawsuits" at bounding box center [171, 76] width 297 height 30
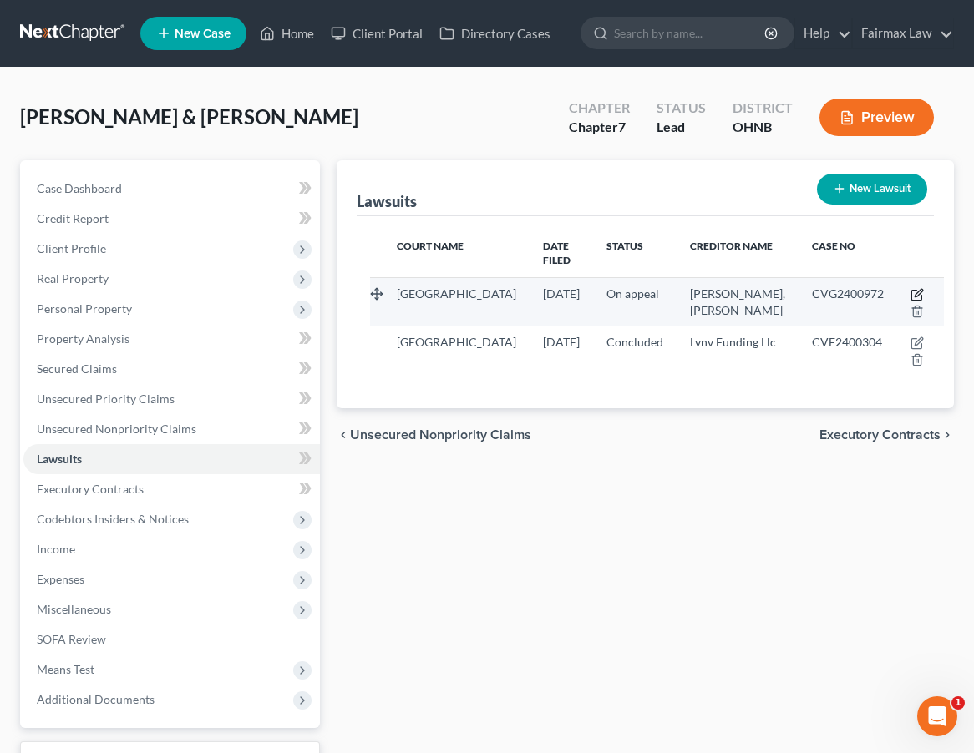
click at [817, 296] on icon "button" at bounding box center [920, 293] width 8 height 8
select select "36"
select select "1"
select select "3"
select select "36"
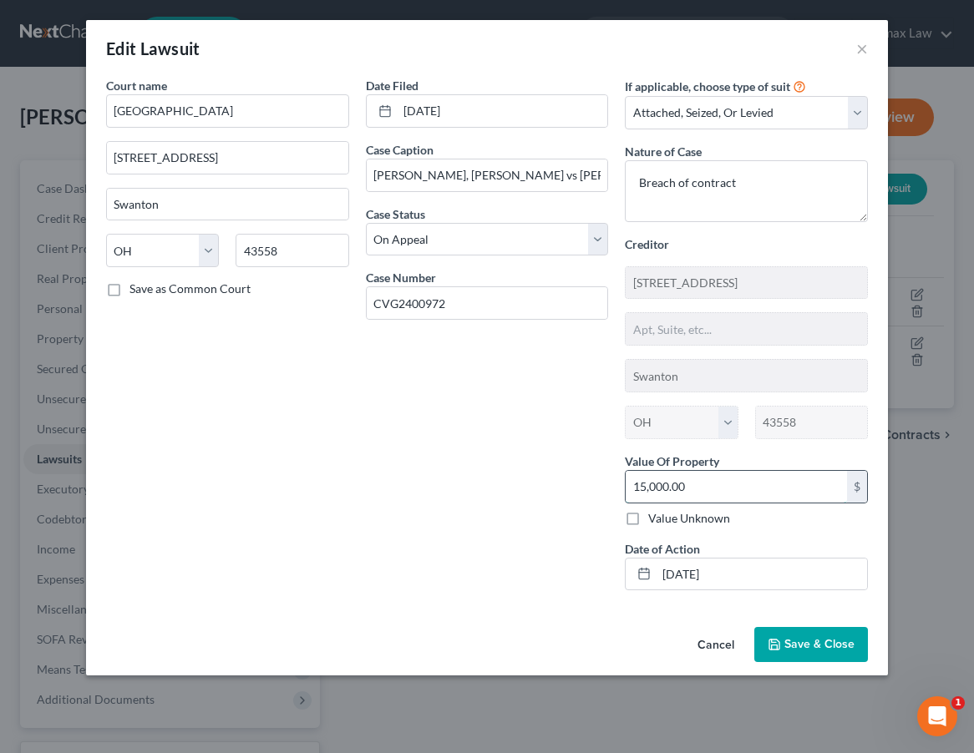
click at [646, 483] on input "15,000.00" at bounding box center [736, 487] width 221 height 32
type input "150,000.00"
click at [817, 647] on span "Save & Close" at bounding box center [819, 644] width 70 height 14
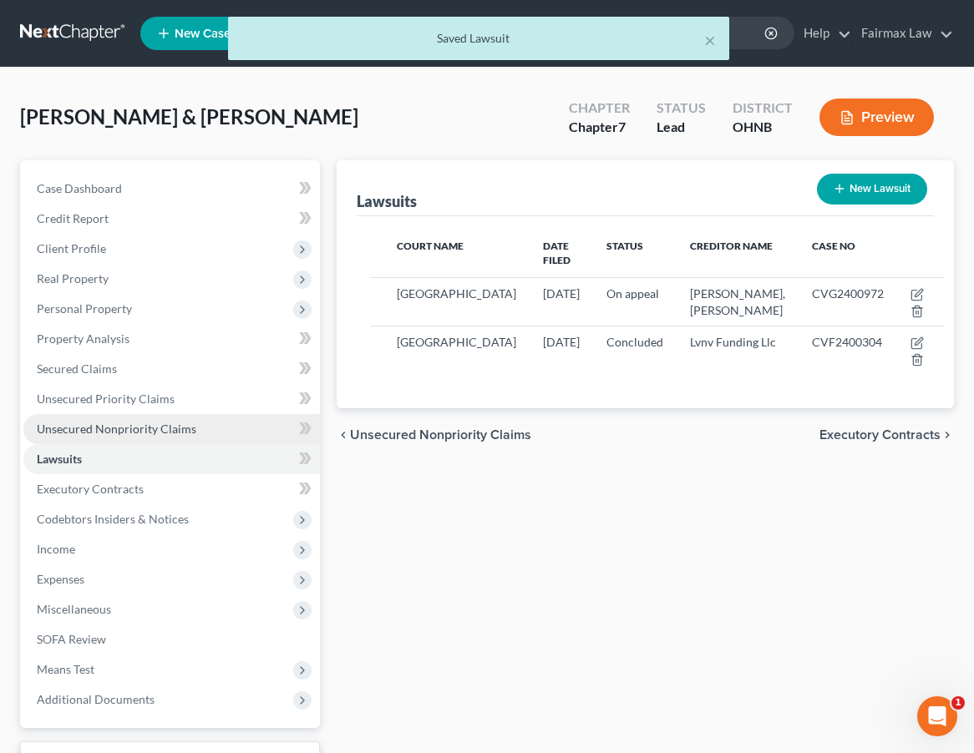
click at [162, 427] on span "Unsecured Nonpriority Claims" at bounding box center [117, 429] width 160 height 14
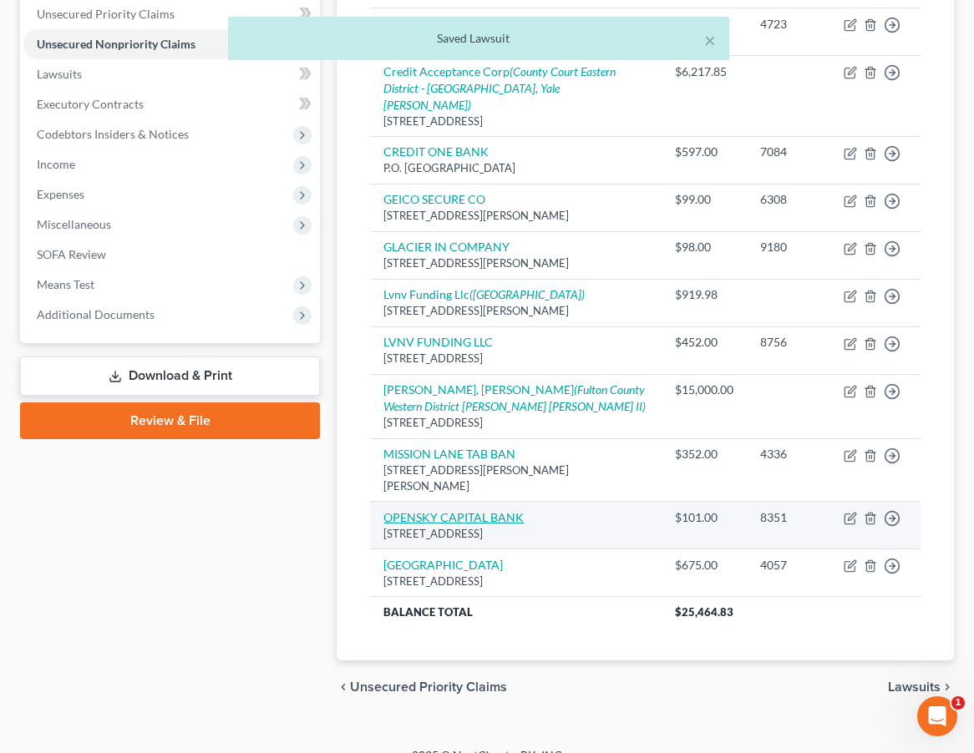
scroll to position [384, 0]
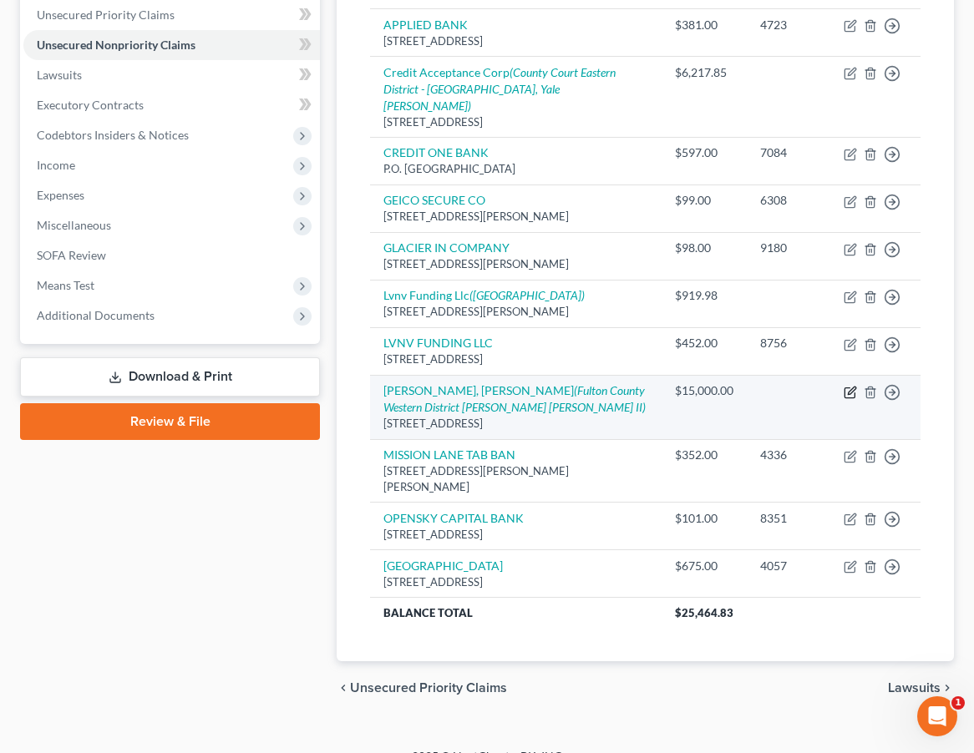
click at [817, 387] on icon "button" at bounding box center [850, 392] width 13 height 13
select select "36"
select select "10"
select select "2"
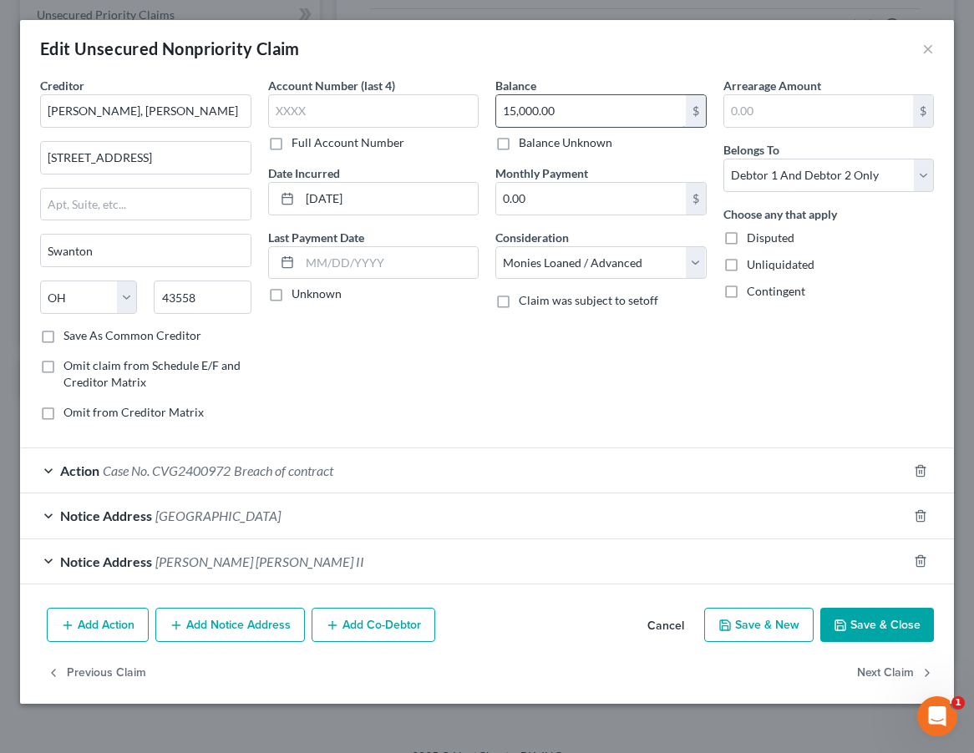
click at [514, 111] on input "15,000.00" at bounding box center [591, 111] width 190 height 32
type input "150,000.00"
click at [817, 623] on button "Save & Close" at bounding box center [877, 625] width 114 height 35
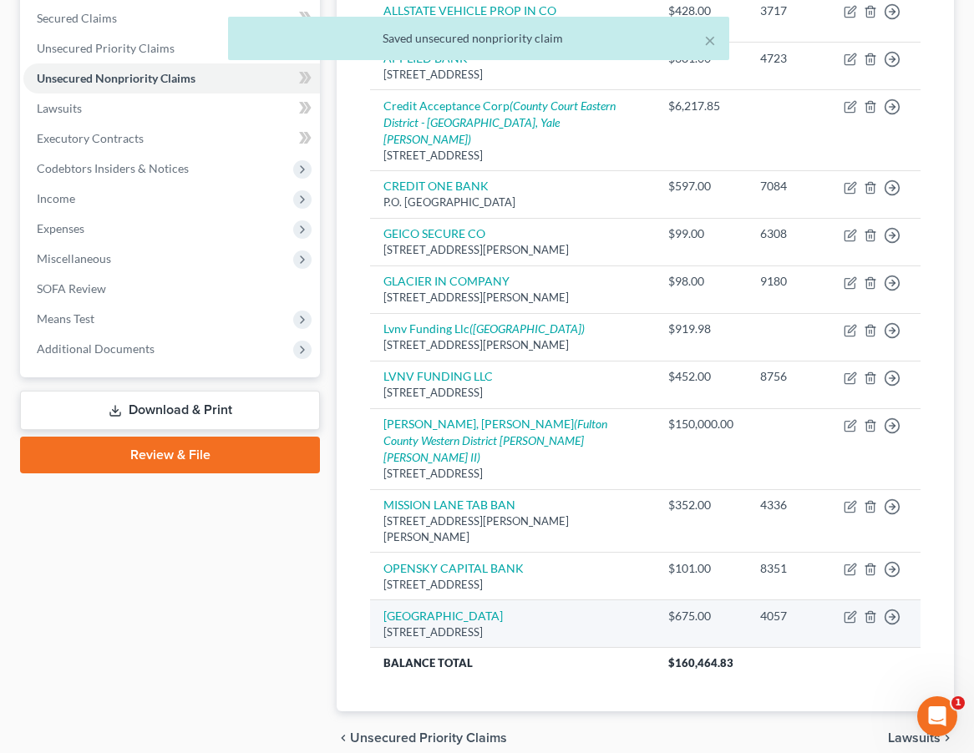
scroll to position [348, 0]
